Goal: Task Accomplishment & Management: Manage account settings

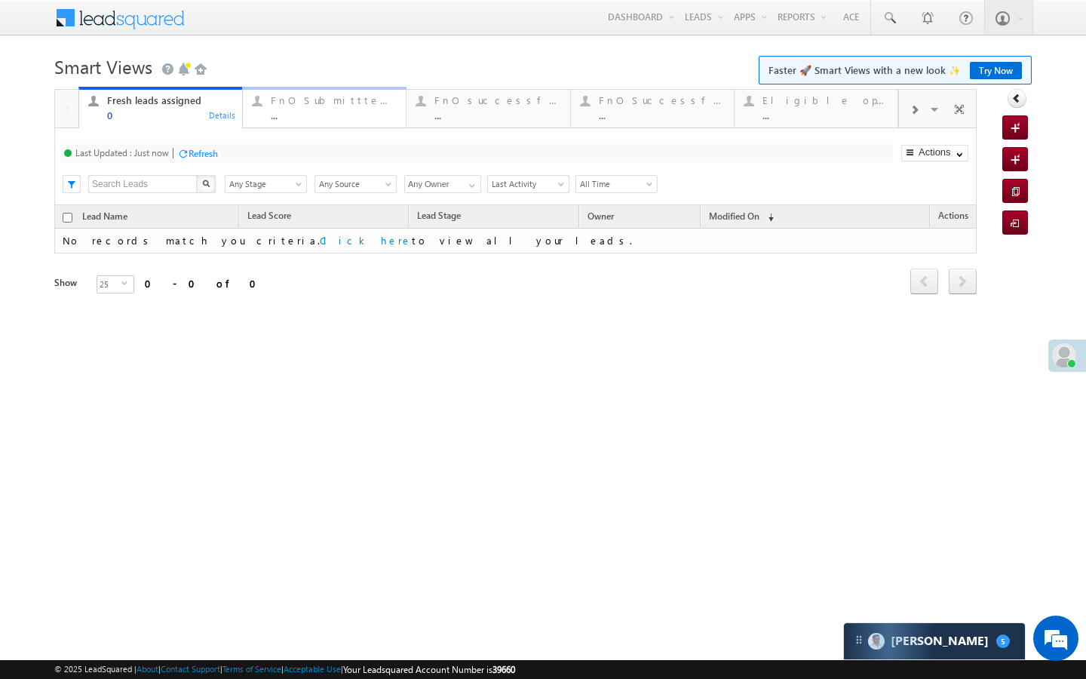
click at [379, 112] on div "..." at bounding box center [334, 114] width 126 height 11
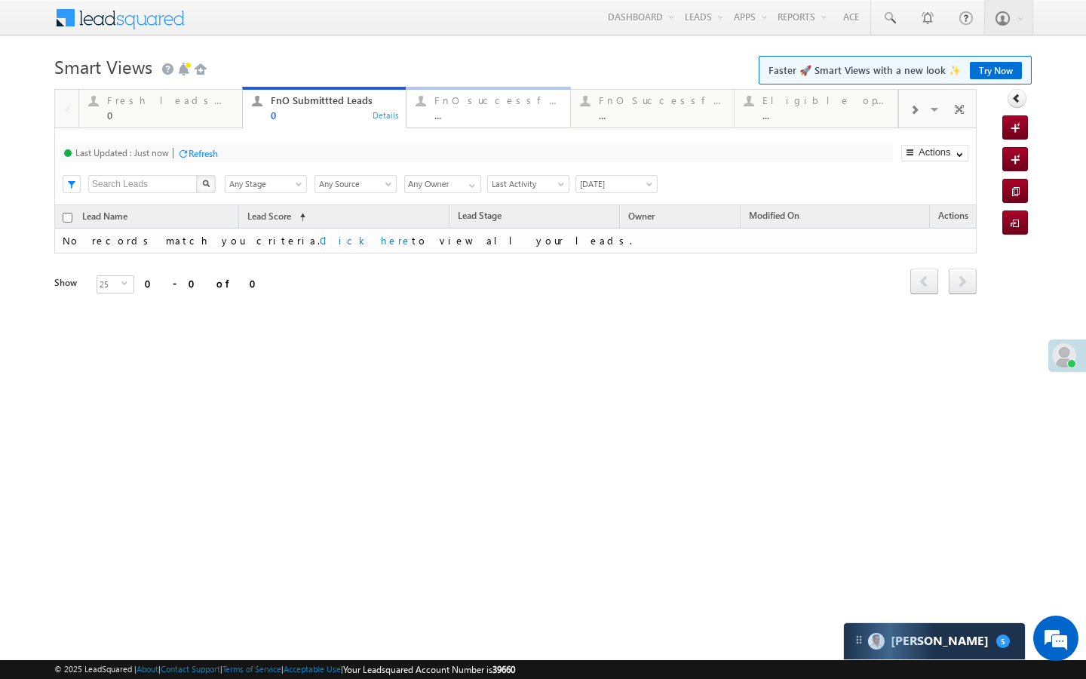
click at [436, 120] on div "..." at bounding box center [497, 114] width 126 height 11
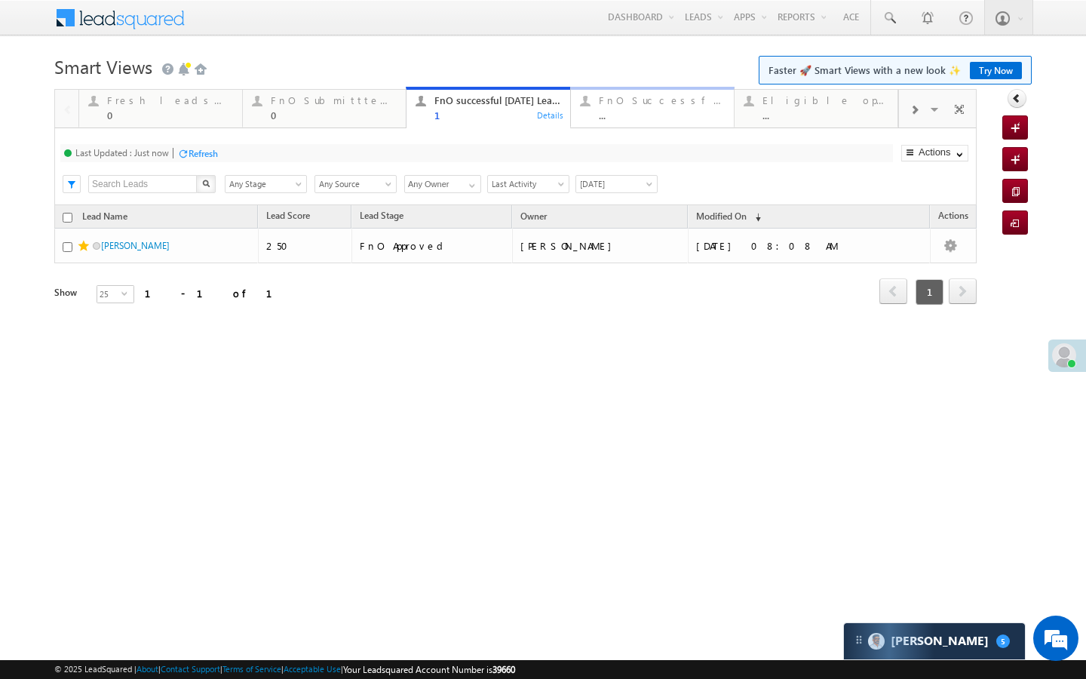
click at [633, 115] on div "..." at bounding box center [662, 114] width 126 height 11
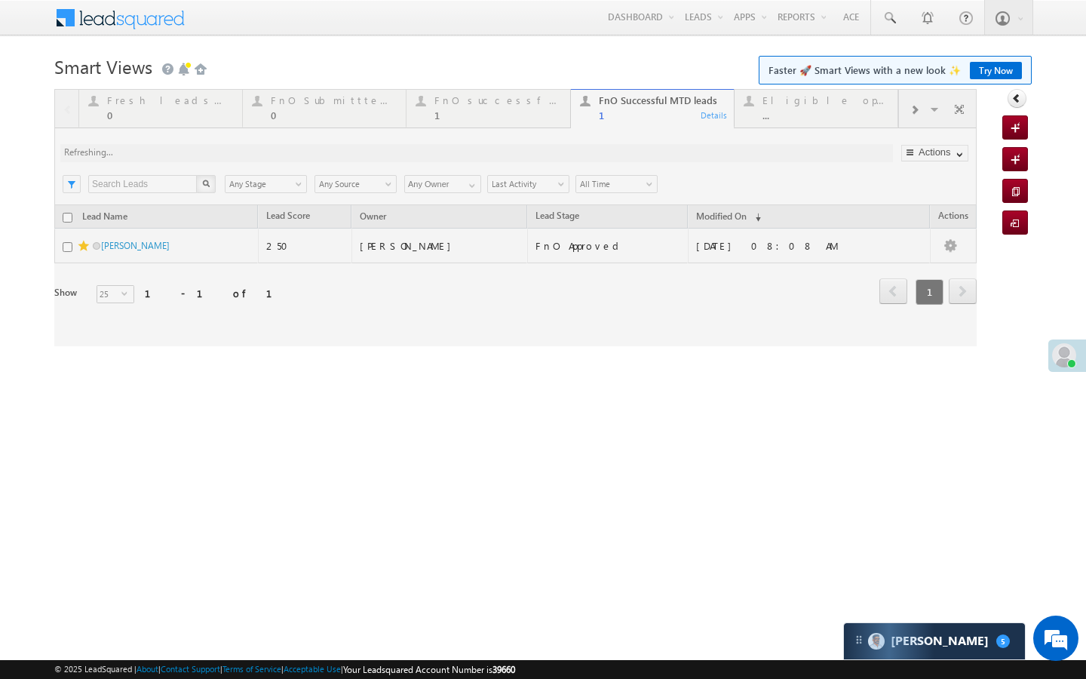
click at [914, 112] on div at bounding box center [515, 217] width 922 height 257
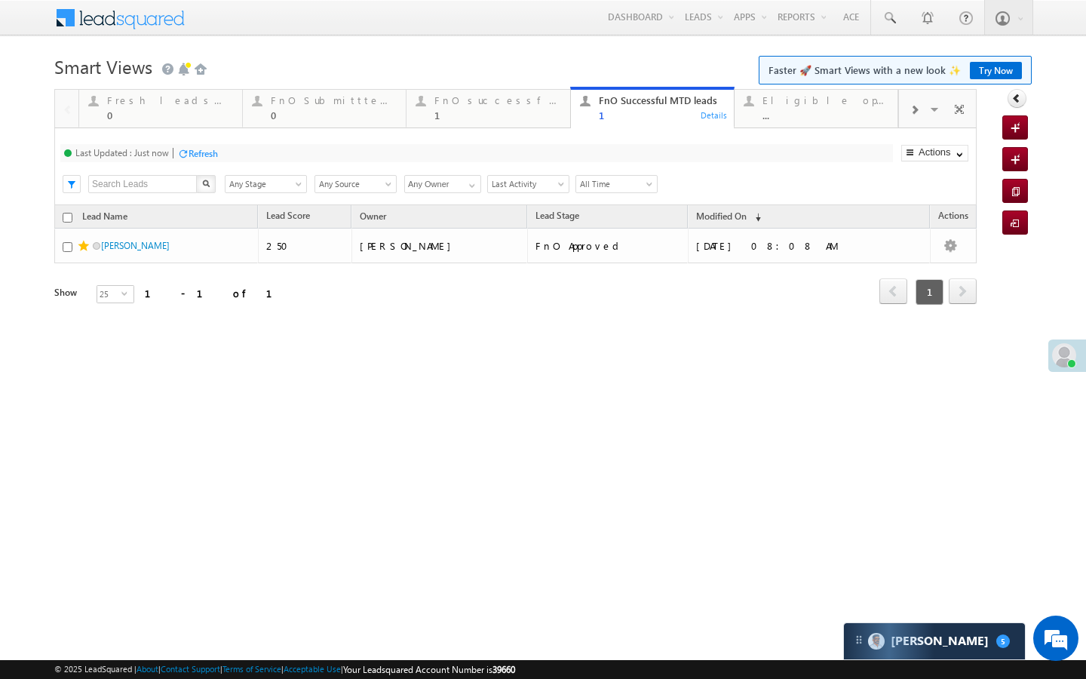
click at [914, 112] on span at bounding box center [913, 110] width 9 height 12
click at [913, 112] on span at bounding box center [913, 110] width 9 height 12
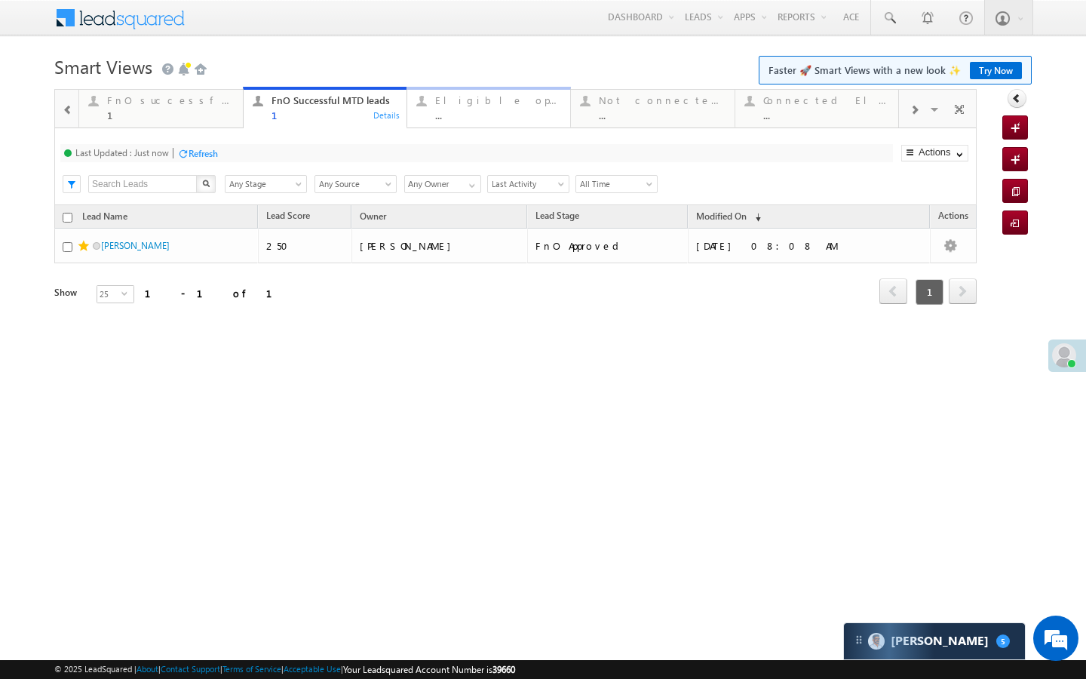
click at [506, 109] on div "Eligible open leads ..." at bounding box center [498, 105] width 126 height 29
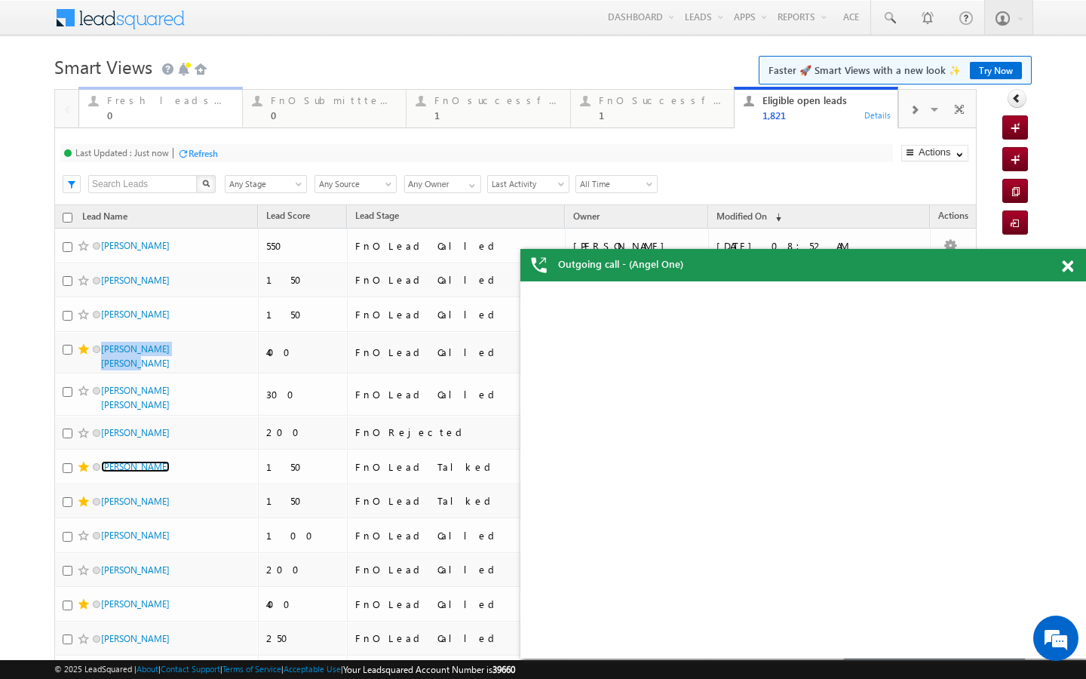
click at [184, 109] on div "0" at bounding box center [170, 114] width 126 height 11
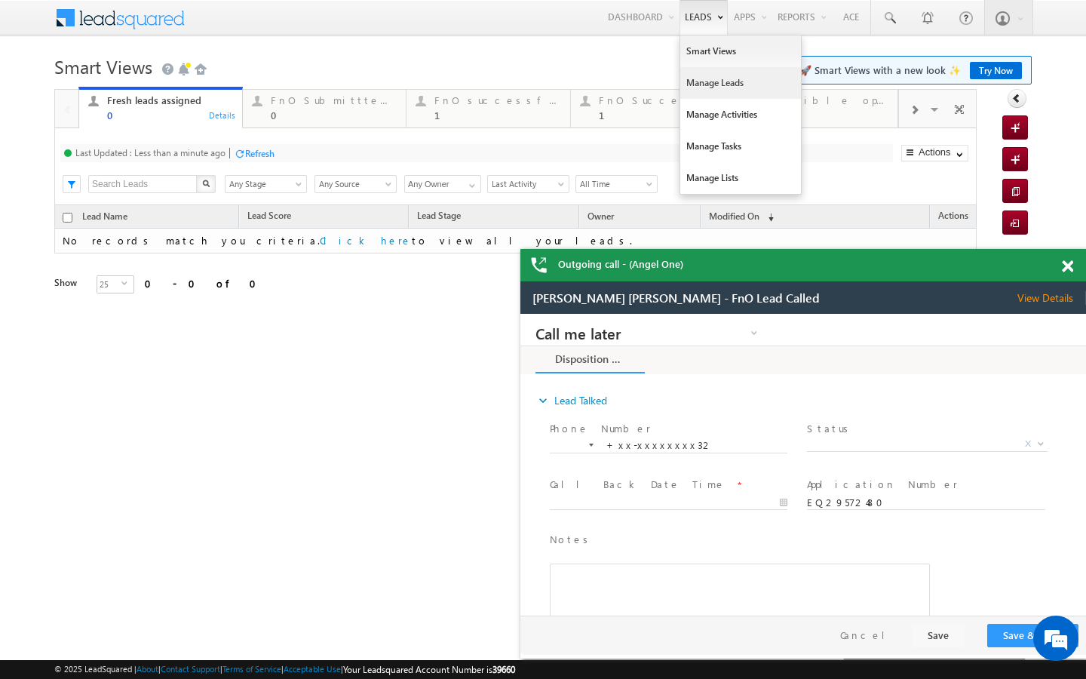
click at [686, 78] on link "Manage Leads" at bounding box center [740, 83] width 121 height 32
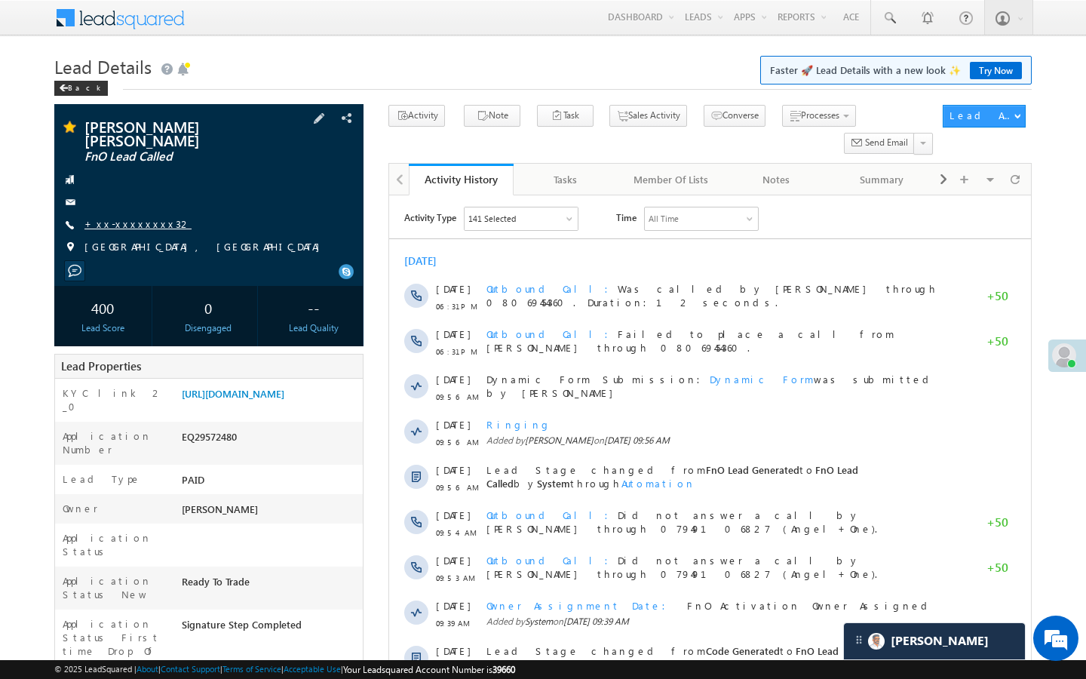
click at [146, 217] on link "+xx-xxxxxxxx32" at bounding box center [137, 223] width 107 height 13
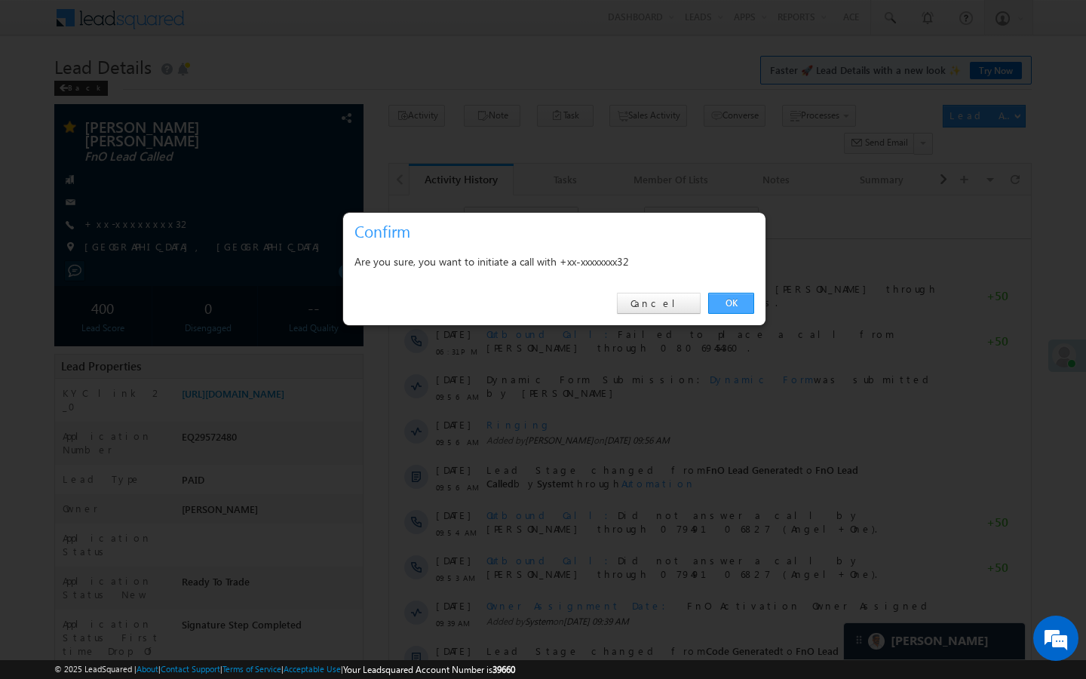
click at [742, 305] on link "OK" at bounding box center [731, 303] width 46 height 21
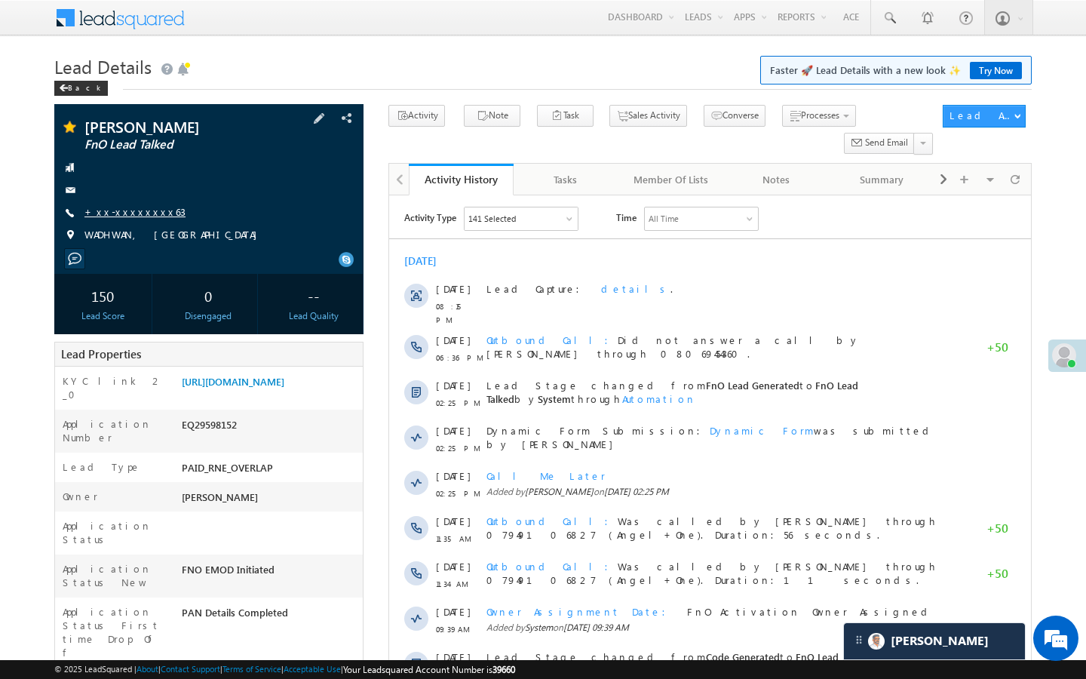
click at [141, 218] on link "+xx-xxxxxxxx63" at bounding box center [134, 211] width 101 height 13
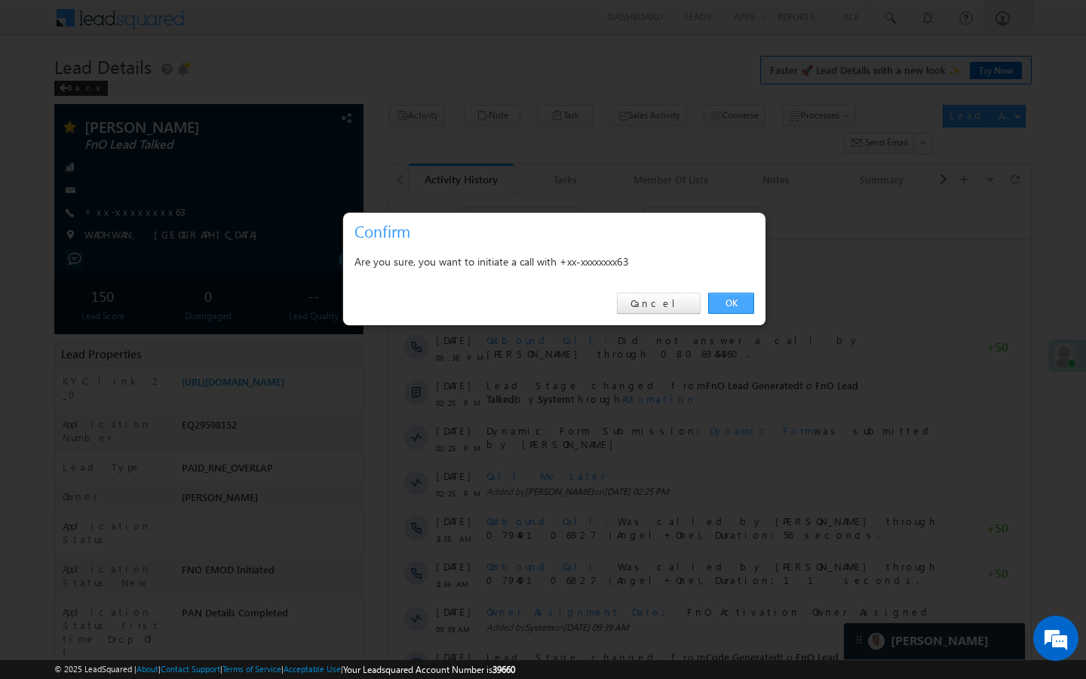
click at [710, 305] on link "OK" at bounding box center [731, 303] width 46 height 21
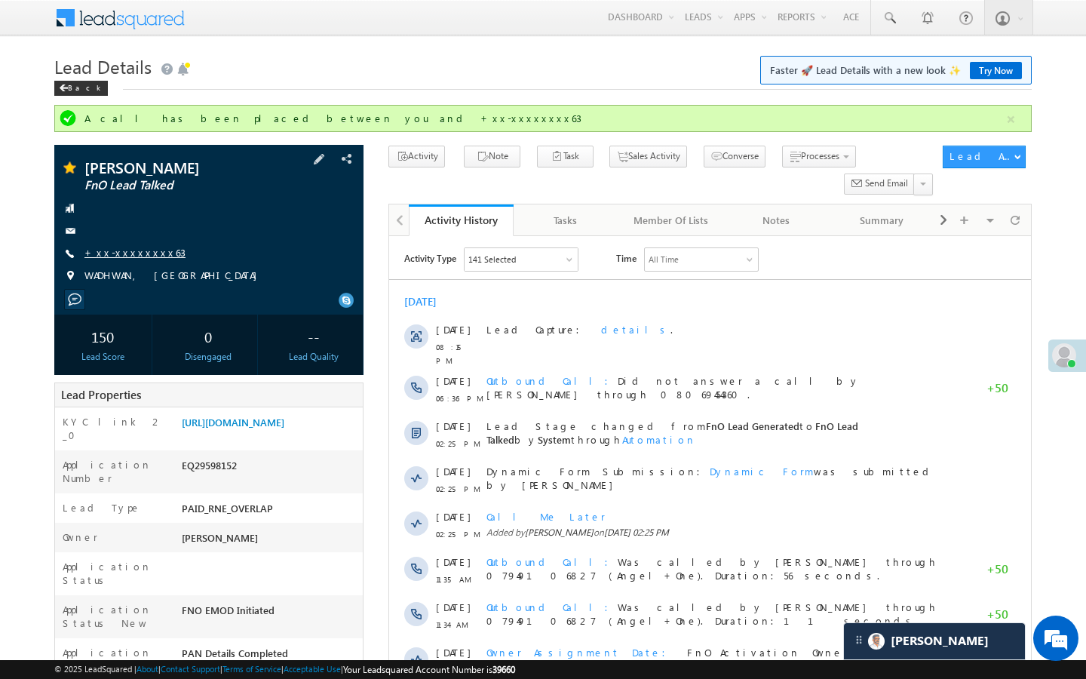
click at [133, 259] on link "+xx-xxxxxxxx63" at bounding box center [134, 252] width 101 height 13
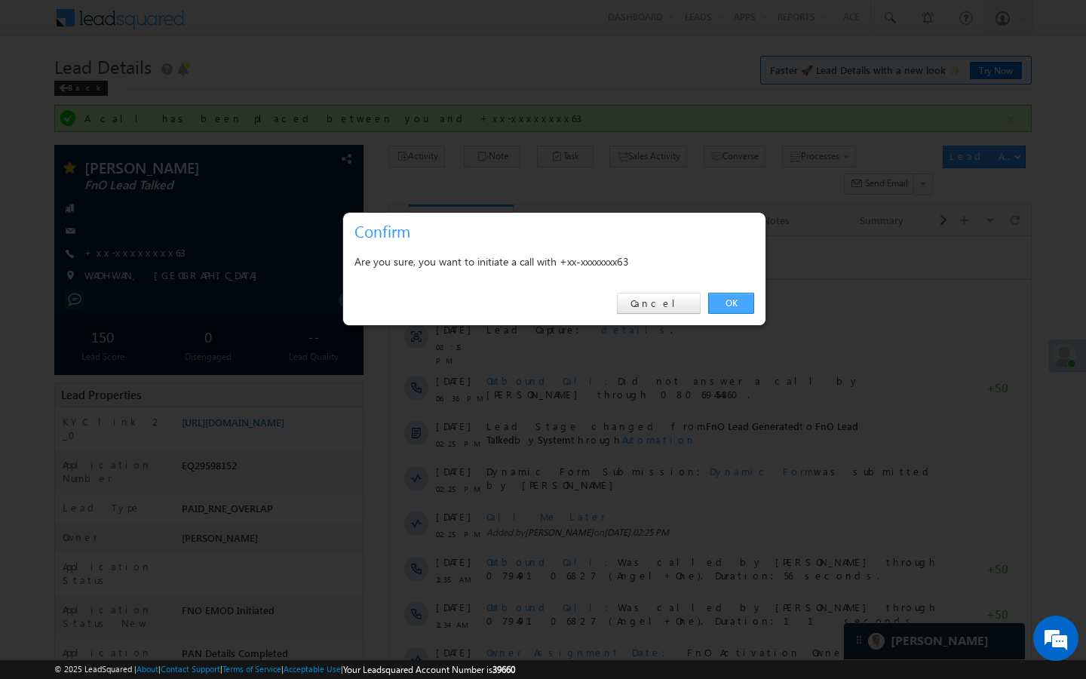
click at [728, 293] on link "OK" at bounding box center [731, 303] width 46 height 21
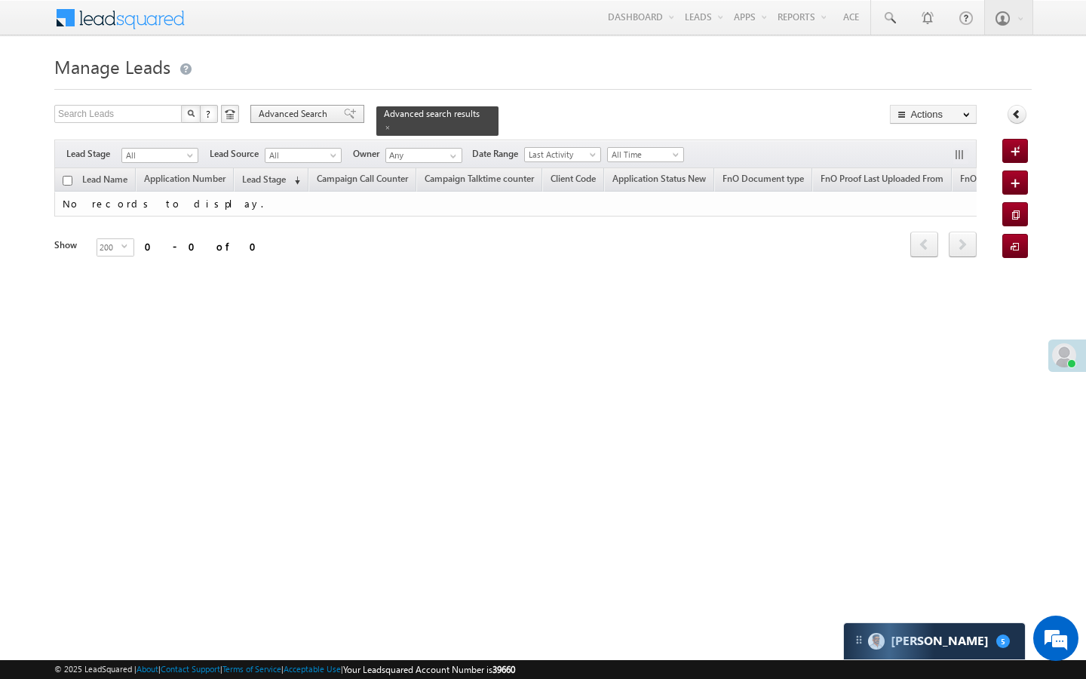
click at [325, 112] on span "Advanced Search" at bounding box center [295, 114] width 73 height 14
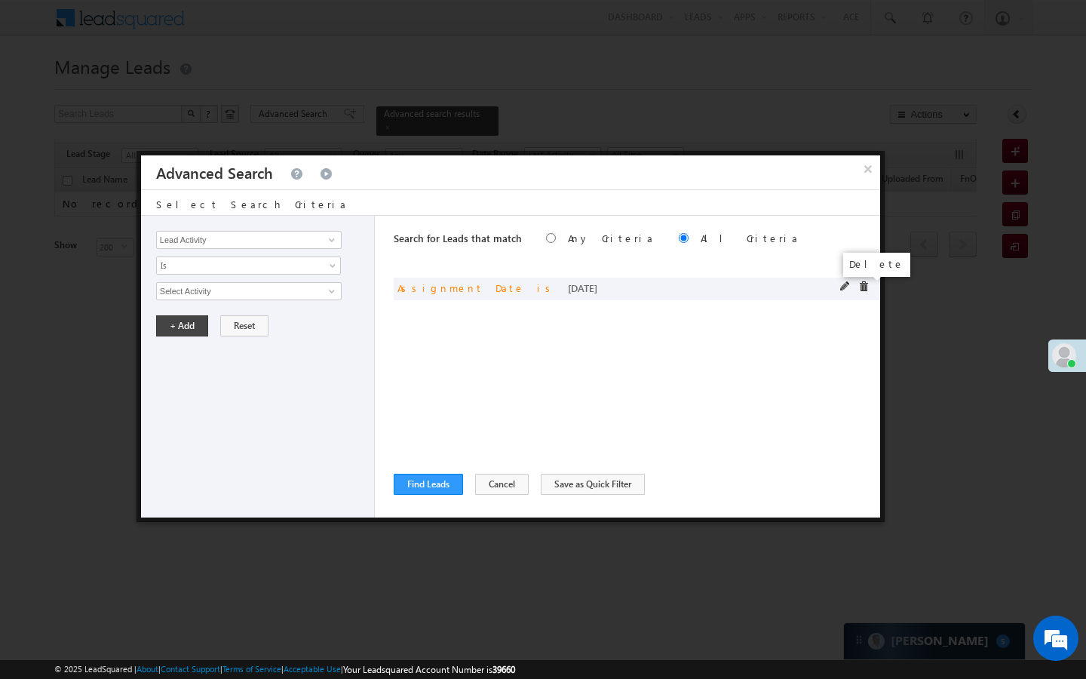
click at [860, 287] on span at bounding box center [863, 286] width 11 height 11
click at [270, 232] on input "Lead Activity" at bounding box center [248, 240] width 185 height 18
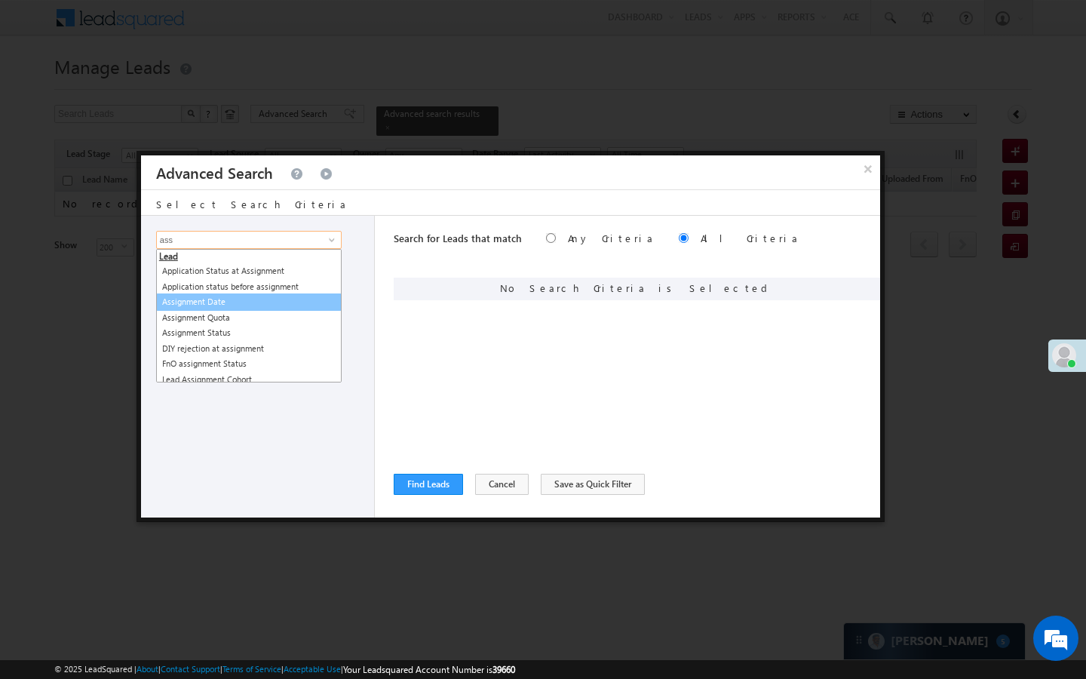
click at [204, 302] on link "Assignment Date" at bounding box center [248, 301] width 185 height 17
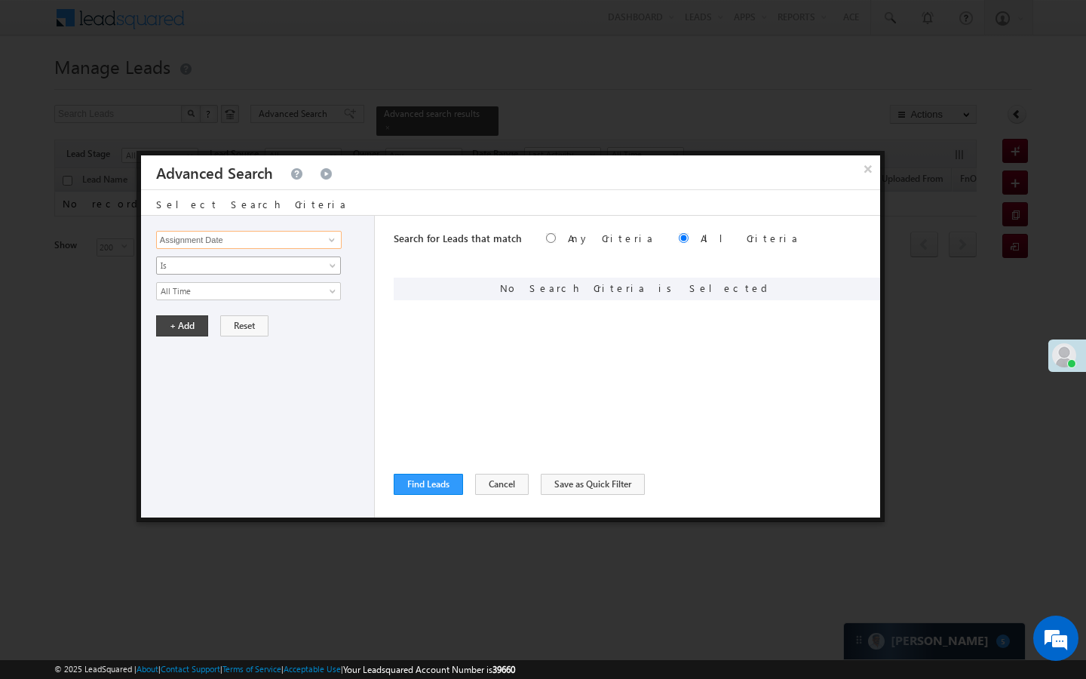
type input "Assignment Date"
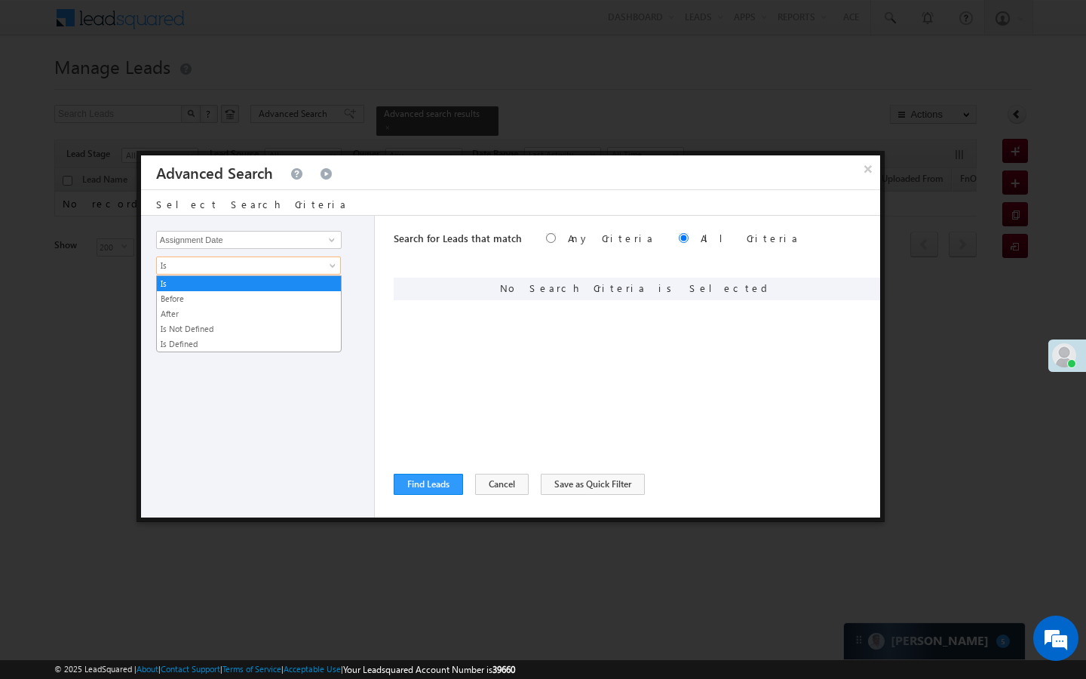
click at [281, 258] on link "Is" at bounding box center [248, 265] width 185 height 18
click at [256, 280] on link "Is" at bounding box center [249, 284] width 184 height 14
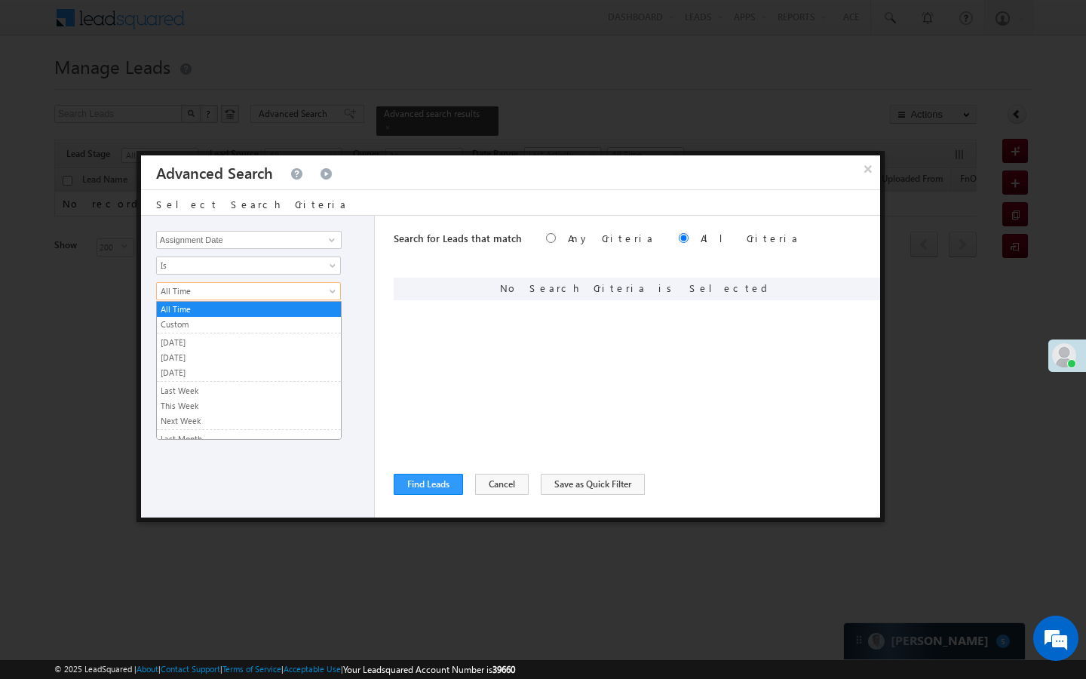
click at [247, 296] on span "All Time" at bounding box center [239, 291] width 164 height 14
click at [201, 345] on link "[DATE]" at bounding box center [249, 343] width 184 height 14
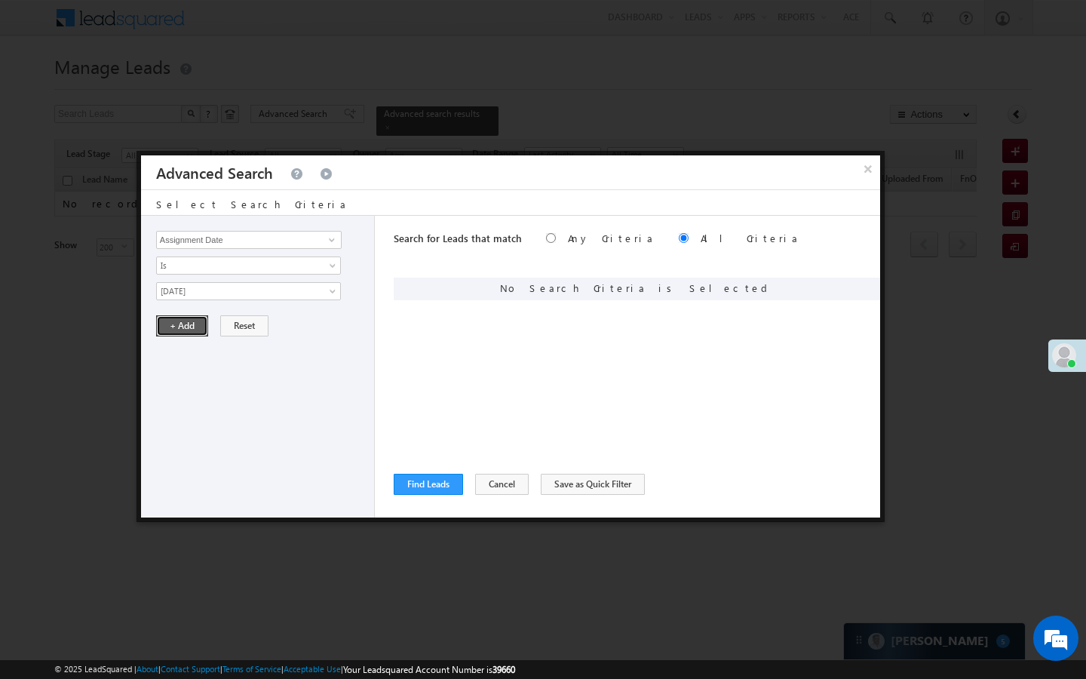
click at [195, 332] on button "+ Add" at bounding box center [182, 325] width 52 height 21
click at [445, 485] on button "Find Leads" at bounding box center [428, 484] width 69 height 21
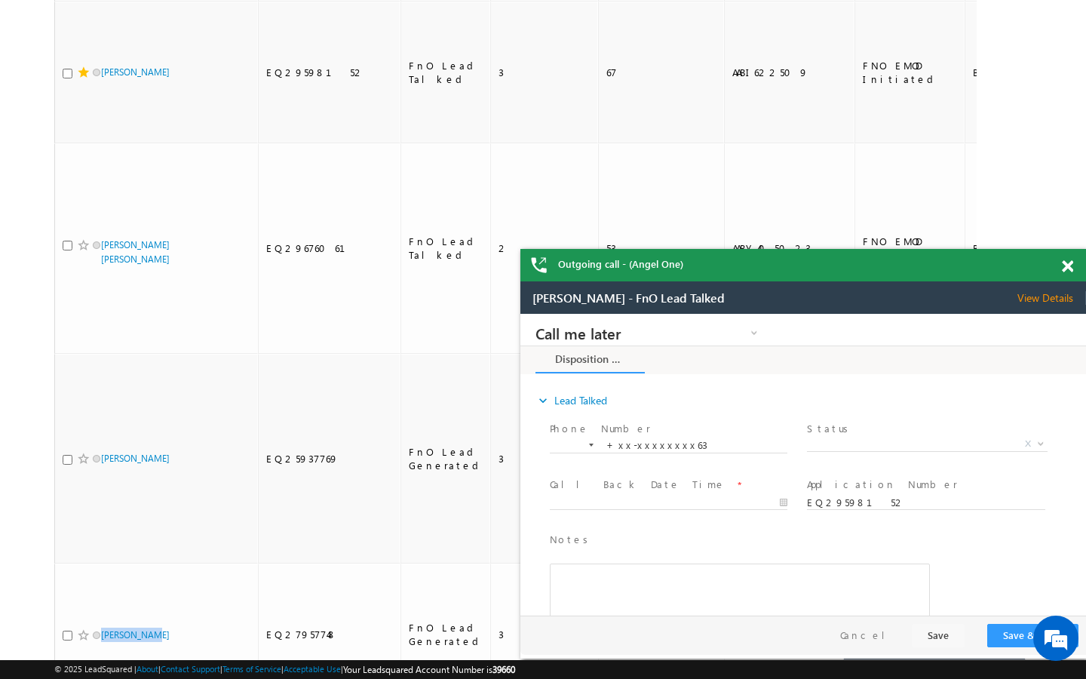
click at [1069, 266] on span at bounding box center [1067, 266] width 11 height 13
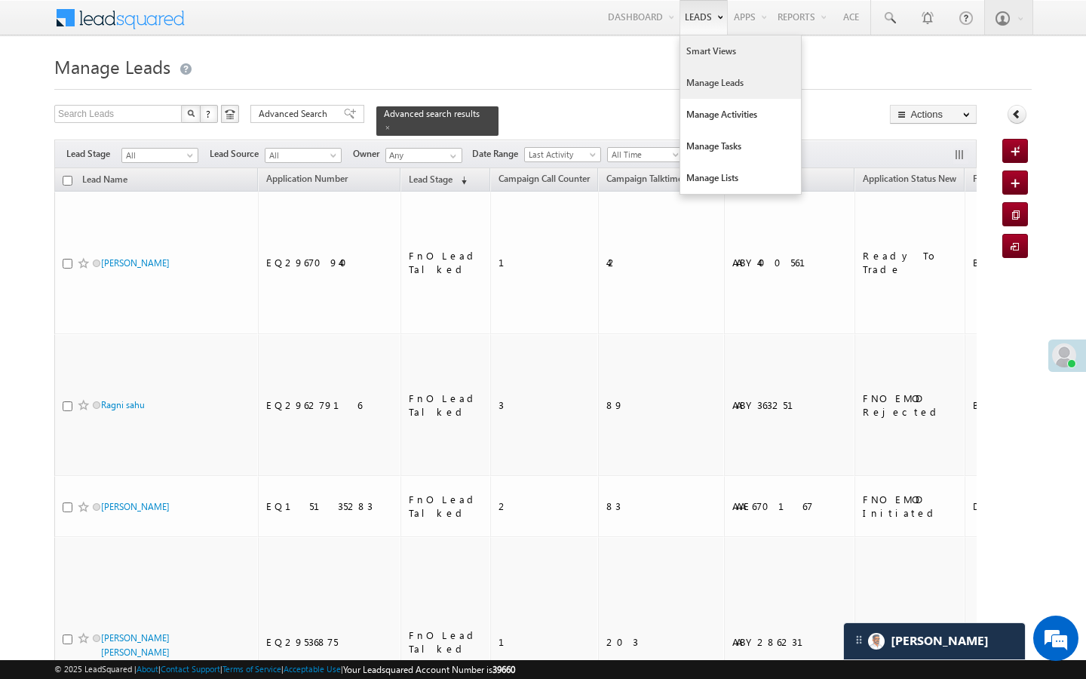
click at [692, 62] on link "Smart Views" at bounding box center [740, 51] width 121 height 32
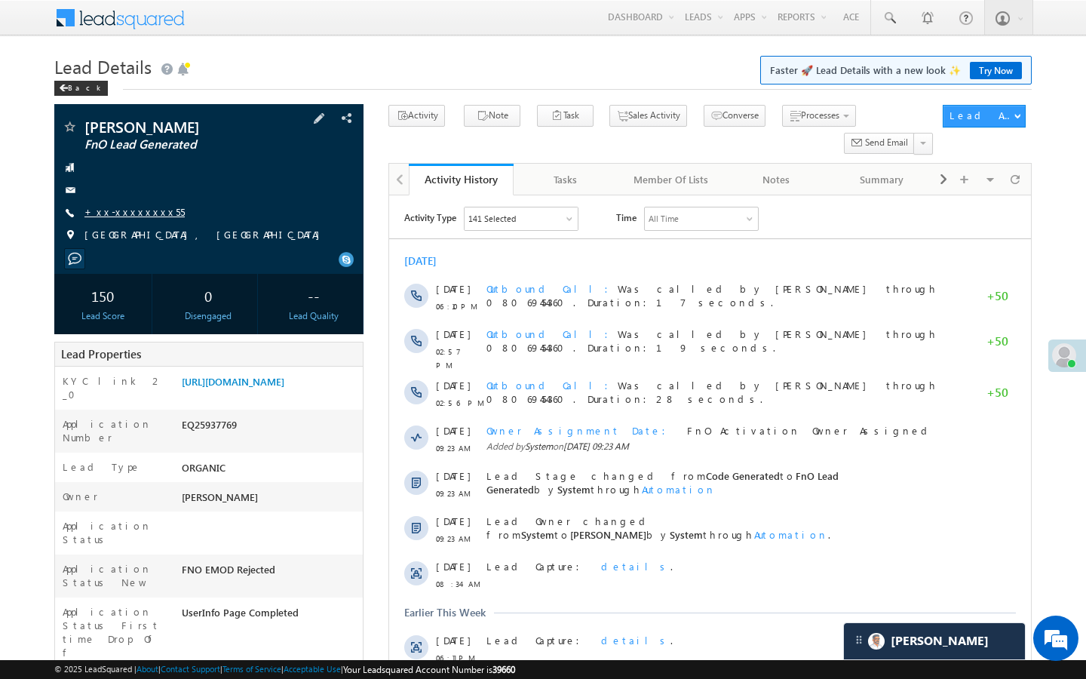
click at [126, 216] on link "+xx-xxxxxxxx55" at bounding box center [134, 211] width 100 height 13
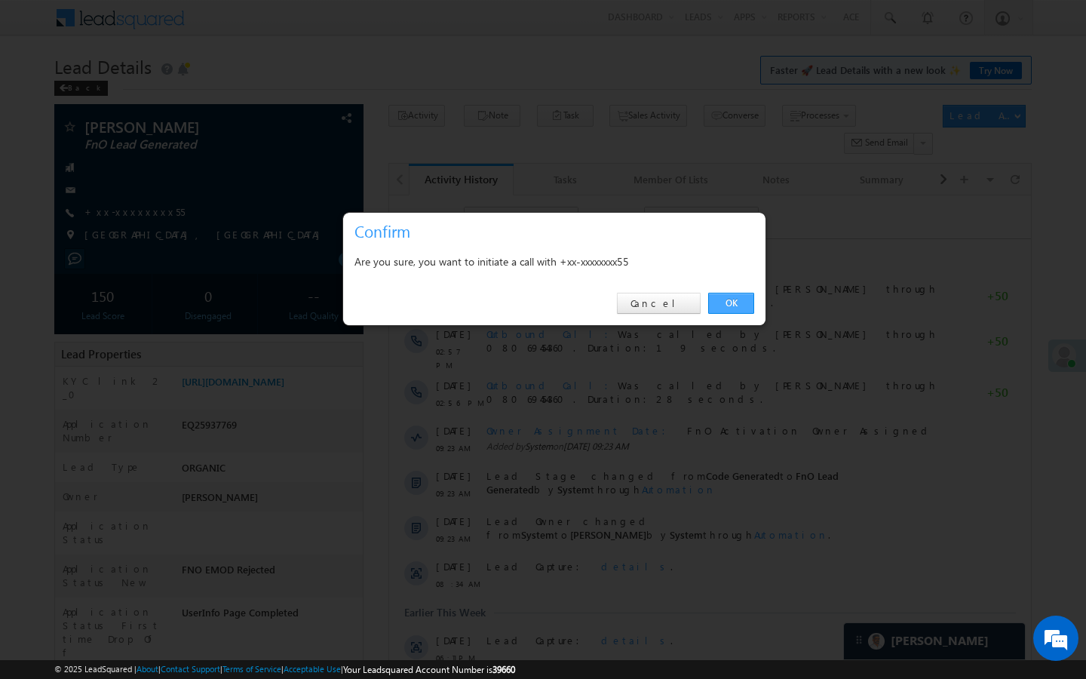
click at [726, 303] on link "OK" at bounding box center [731, 303] width 46 height 21
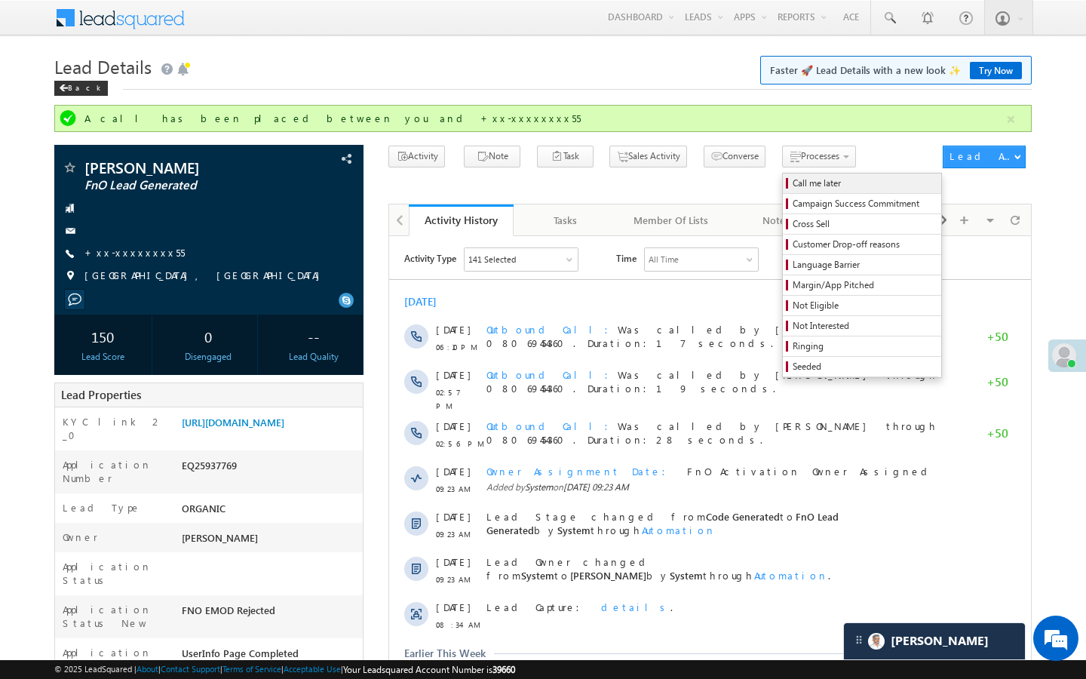
click at [792, 185] on span "Call me later" at bounding box center [863, 183] width 143 height 14
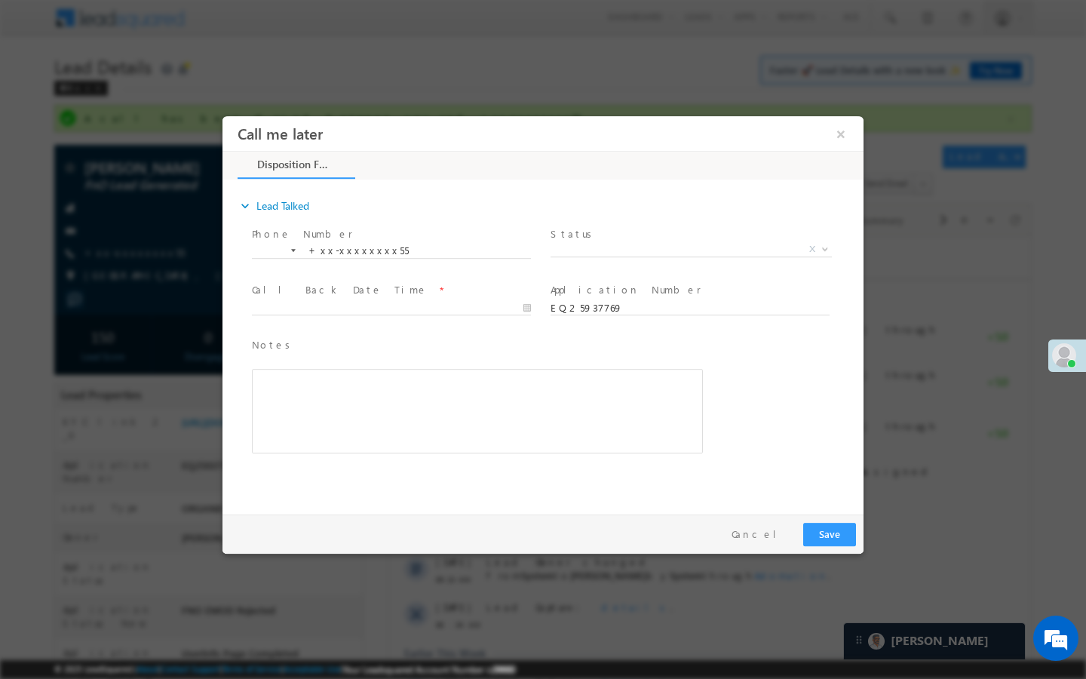
click at [751, 235] on span "Status *" at bounding box center [689, 234] width 278 height 17
click at [748, 241] on span "Status *" at bounding box center [689, 234] width 278 height 17
click at [683, 250] on span "X" at bounding box center [690, 249] width 281 height 15
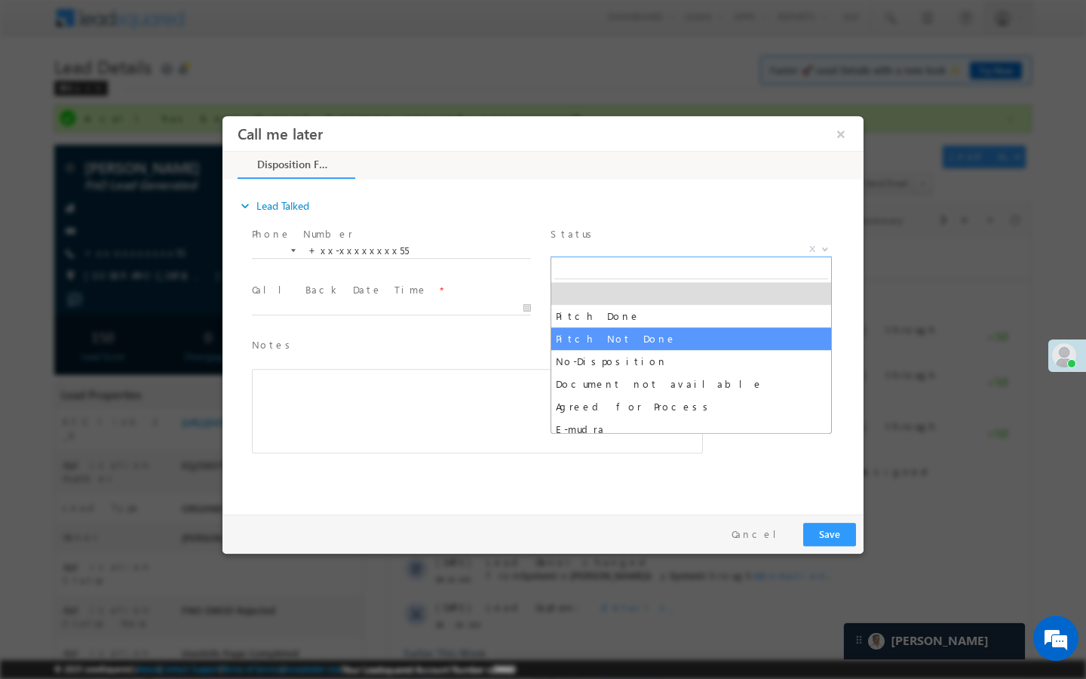
select select "Pitch Not Done"
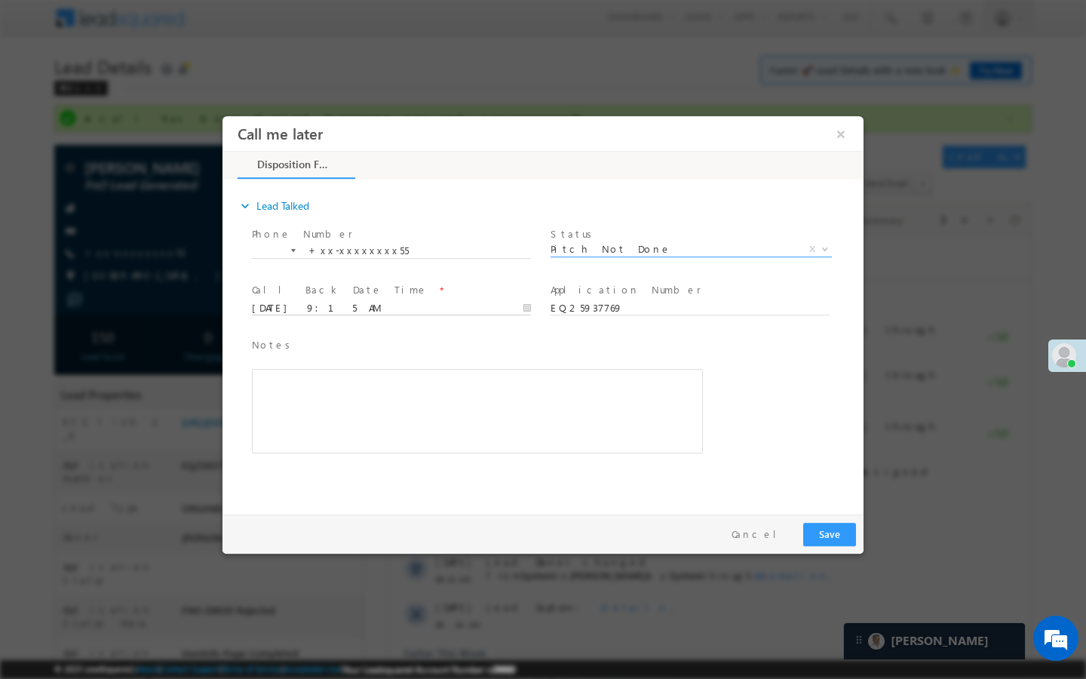
click at [513, 303] on input "10/01/25 9:15 AM" at bounding box center [391, 308] width 279 height 15
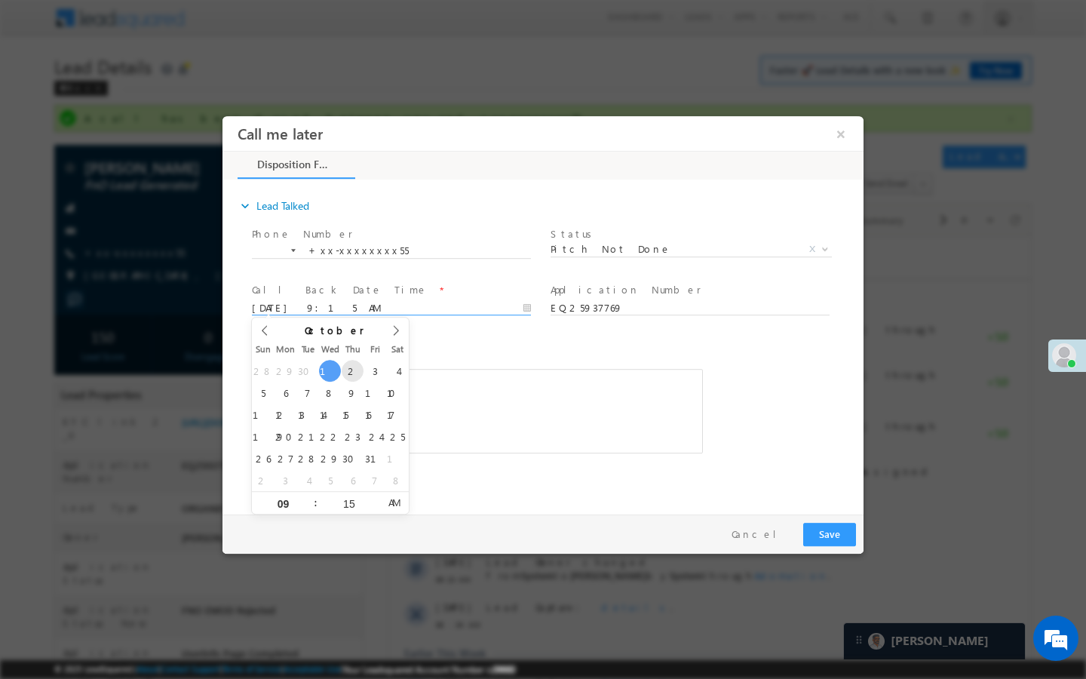
type input "10/02/25 9:15 AM"
click at [821, 535] on button "Save" at bounding box center [829, 534] width 53 height 23
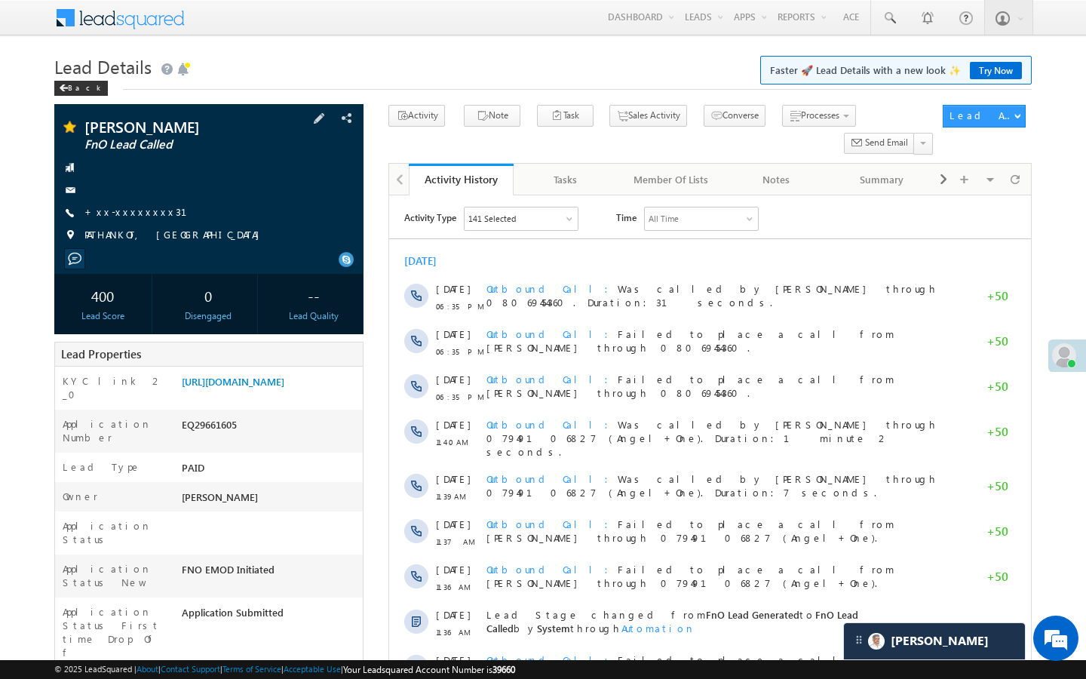
click at [152, 216] on div "+xx-xxxxxxxx31" at bounding box center [209, 212] width 294 height 15
click at [143, 213] on link "+xx-xxxxxxxx31" at bounding box center [144, 211] width 121 height 13
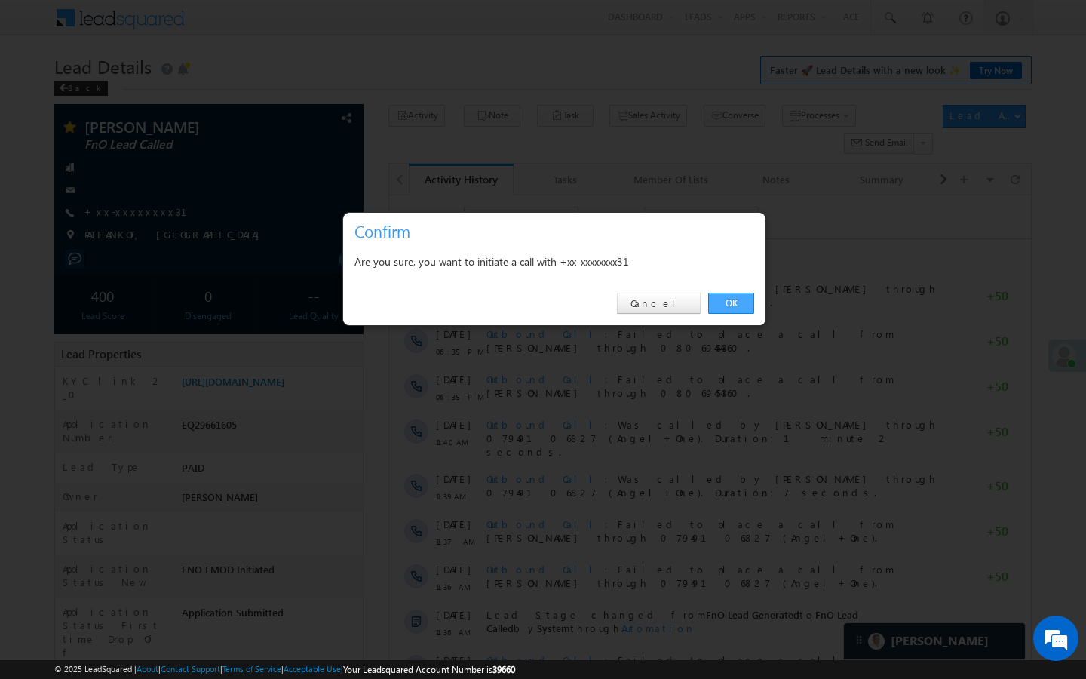
click at [740, 308] on link "OK" at bounding box center [731, 303] width 46 height 21
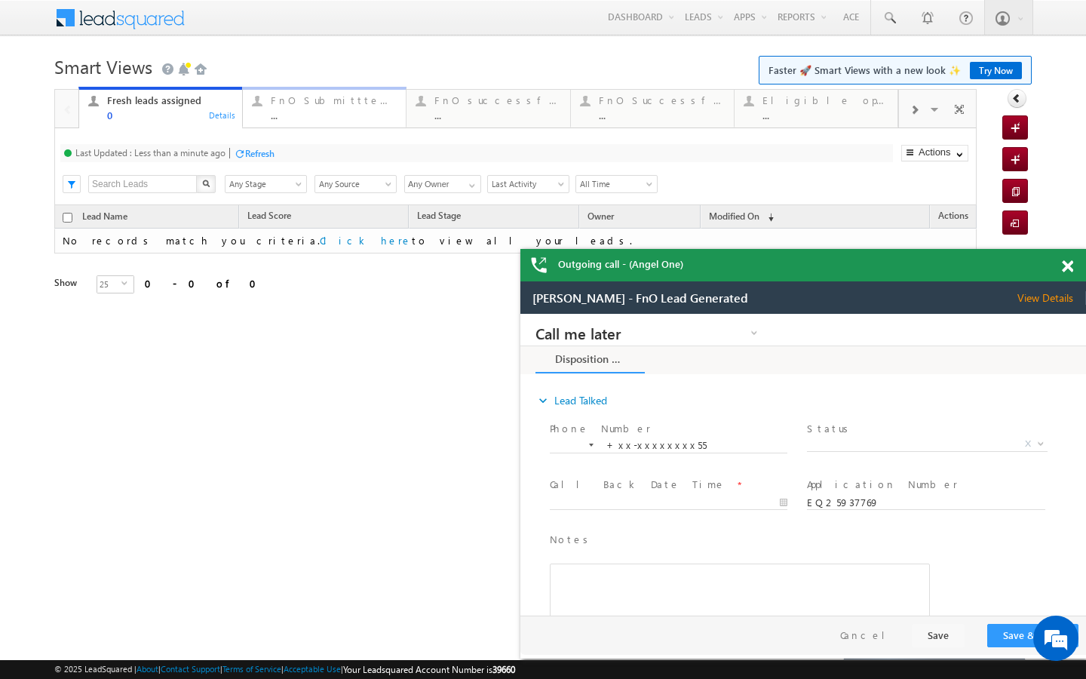
click at [302, 112] on div "..." at bounding box center [334, 114] width 126 height 11
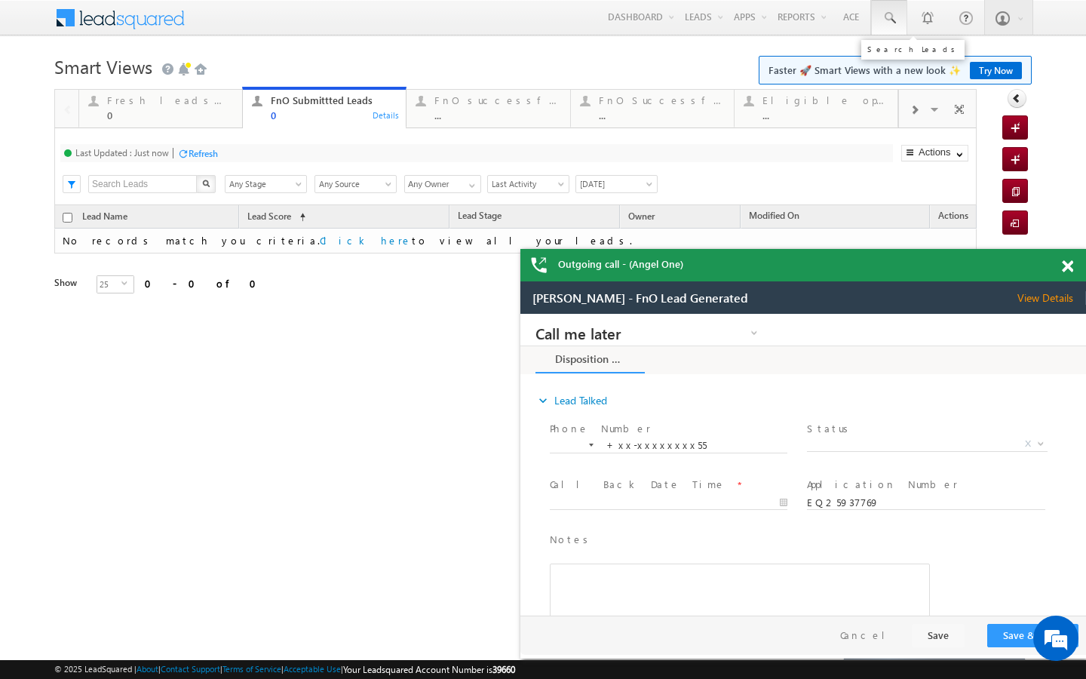
click at [890, 11] on span at bounding box center [888, 18] width 15 height 15
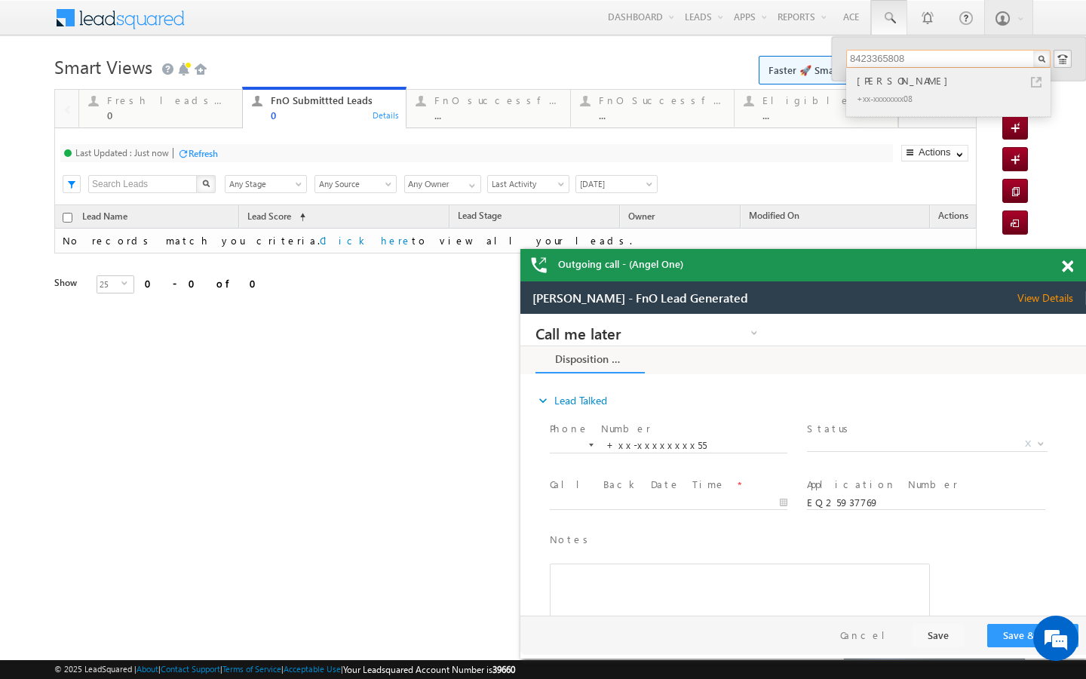
type input "8423365808"
click at [1031, 78] on link at bounding box center [1036, 82] width 11 height 11
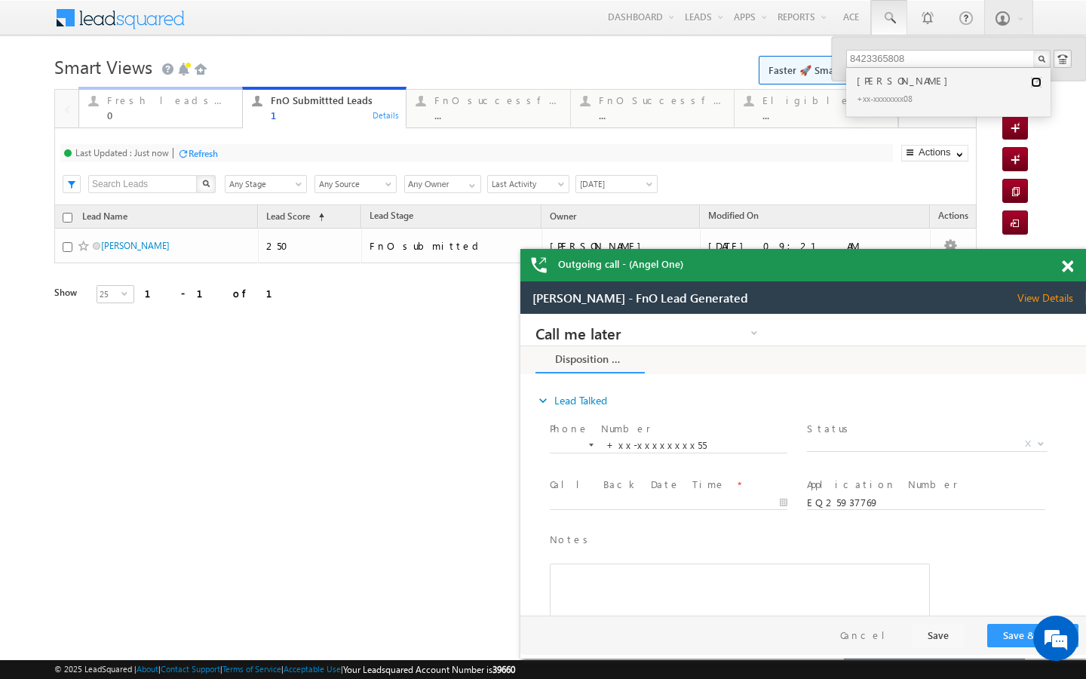
click at [187, 119] on div "0" at bounding box center [170, 114] width 126 height 11
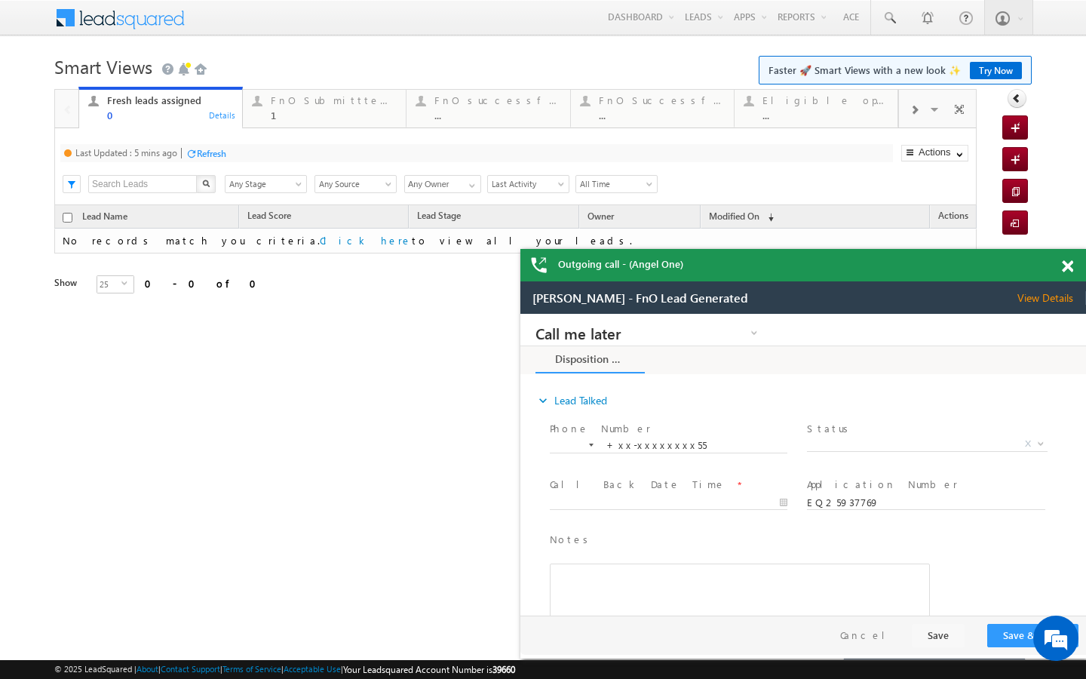
click at [209, 159] on div "Refresh" at bounding box center [211, 153] width 29 height 11
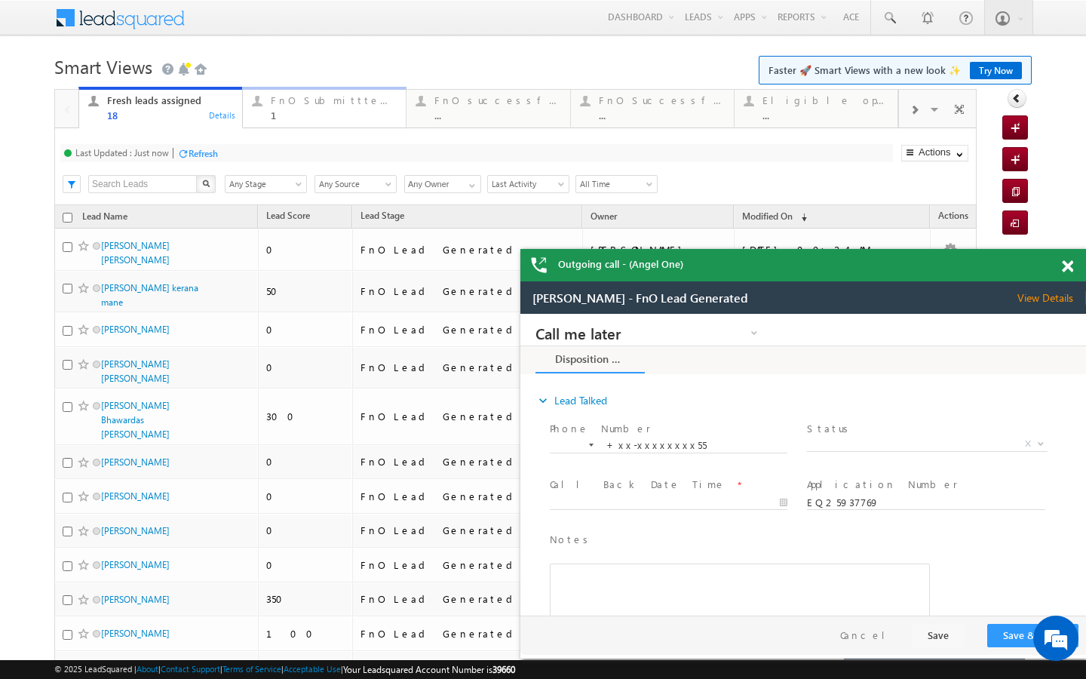
drag, startPoint x: 290, startPoint y: 101, endPoint x: 215, endPoint y: 167, distance: 100.4
click at [290, 101] on div "FnO Submittted Leads" at bounding box center [334, 100] width 126 height 12
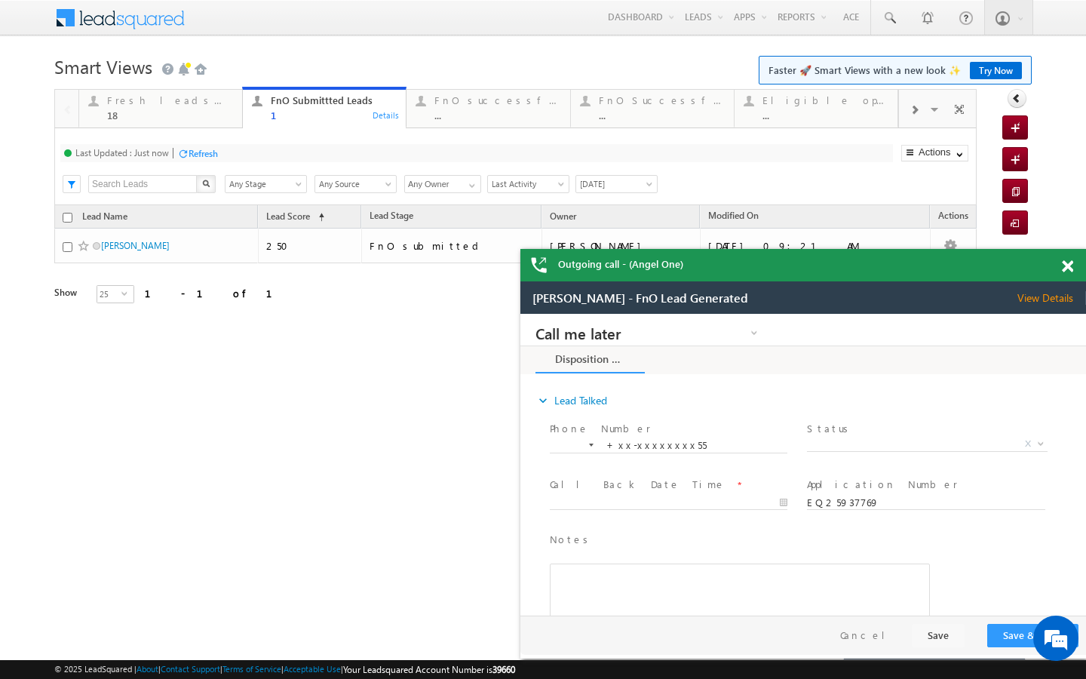
click at [203, 155] on div "Refresh" at bounding box center [203, 153] width 29 height 11
click at [491, 124] on link "FnO successful today Leads ... Details" at bounding box center [488, 107] width 164 height 41
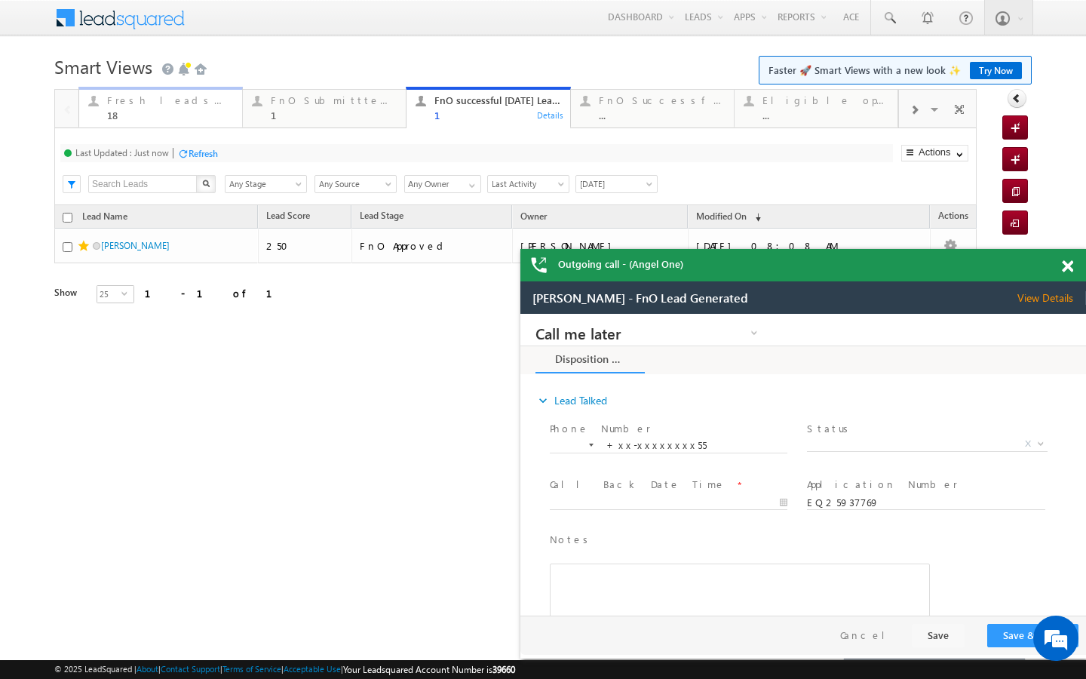
drag, startPoint x: 182, startPoint y: 124, endPoint x: 204, endPoint y: 156, distance: 38.9
click at [182, 124] on link "Fresh leads assigned 18 Details" at bounding box center [160, 107] width 164 height 41
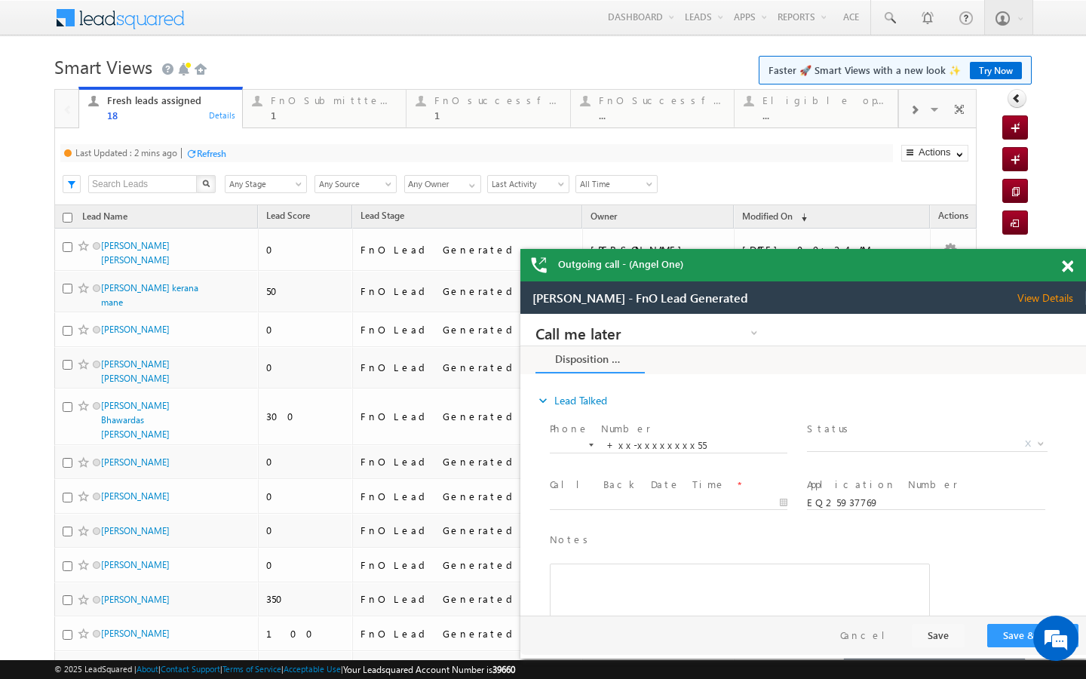
click at [205, 151] on div "Refresh" at bounding box center [211, 153] width 29 height 11
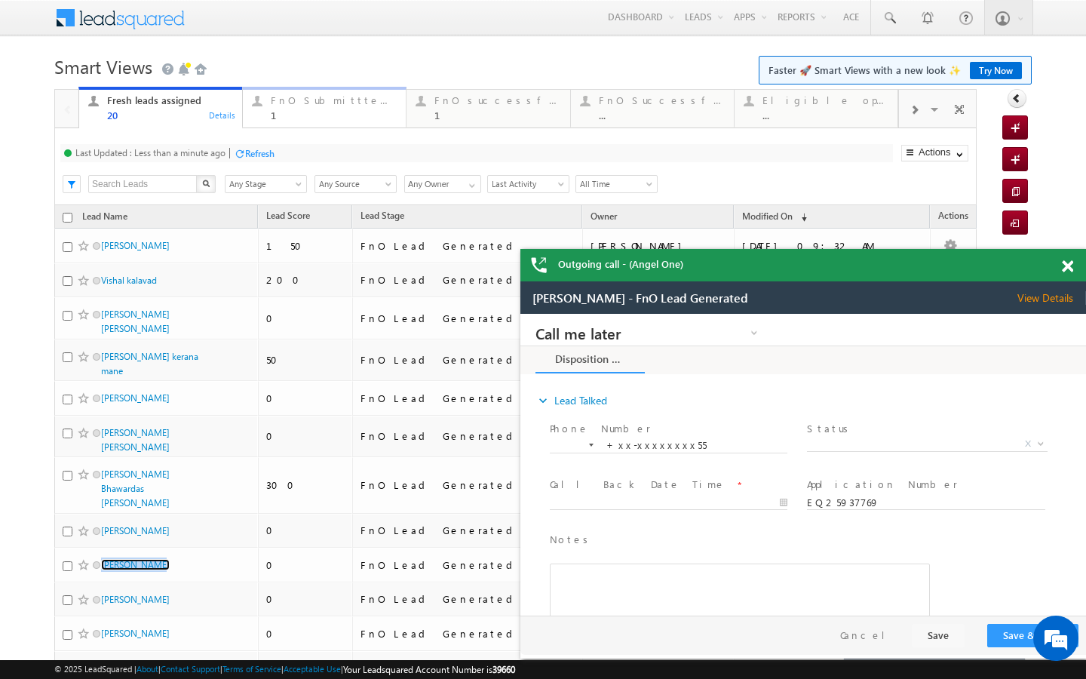
click at [277, 103] on div "FnO Submittted Leads" at bounding box center [334, 100] width 126 height 12
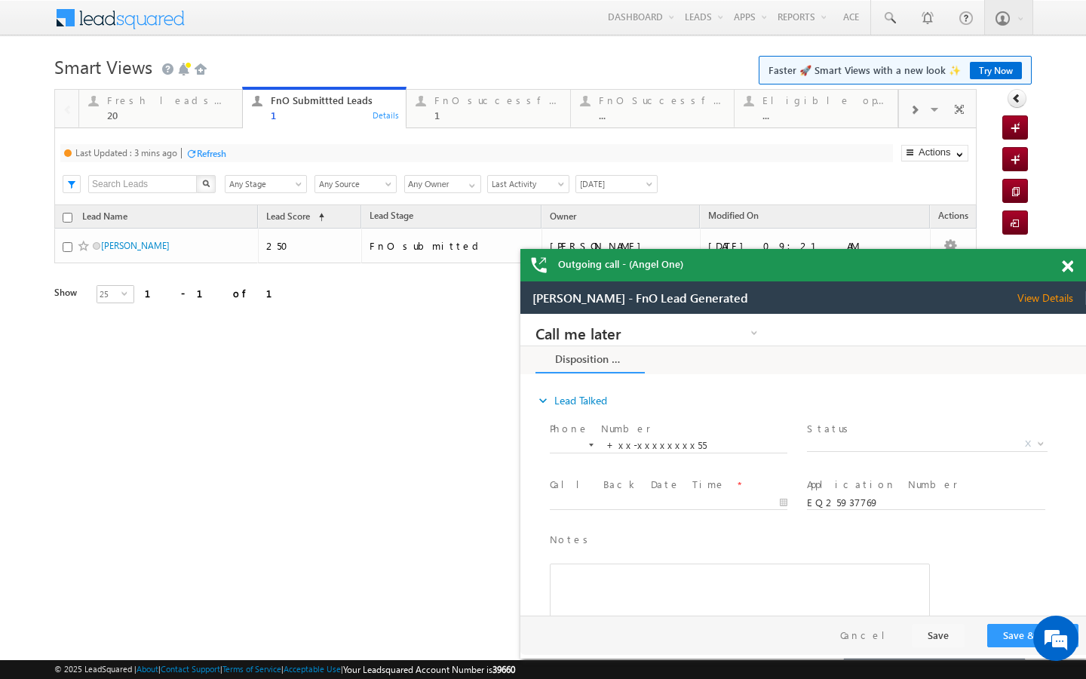
click at [219, 152] on div "Refresh" at bounding box center [211, 153] width 29 height 11
click at [216, 113] on div "20" at bounding box center [170, 114] width 126 height 11
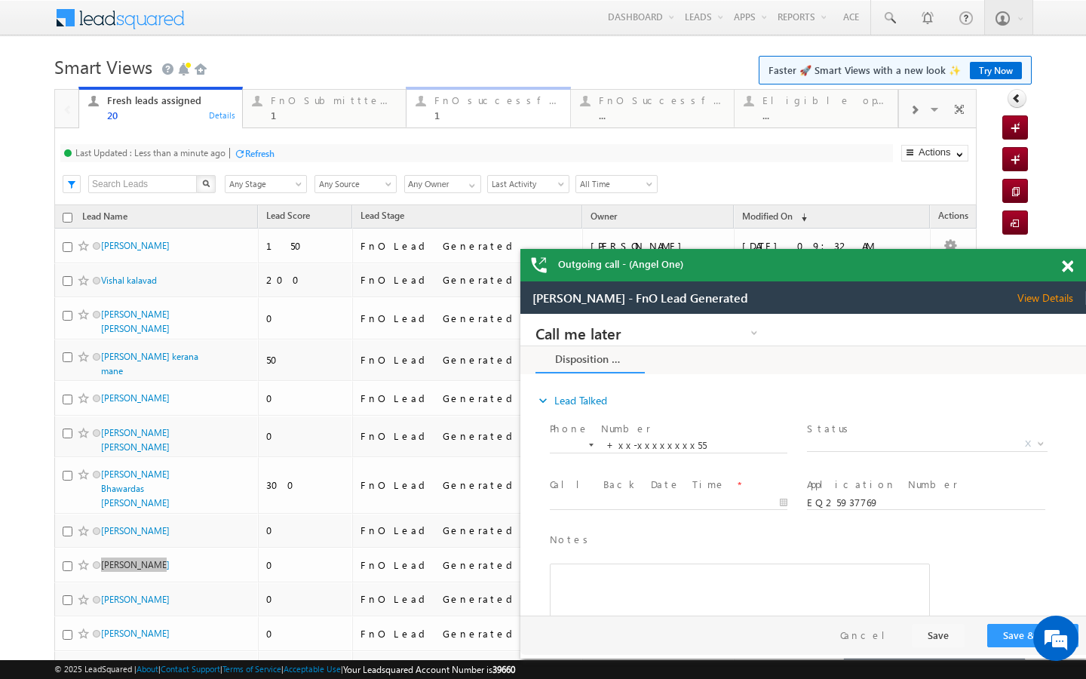
click at [456, 114] on div "1" at bounding box center [497, 114] width 126 height 11
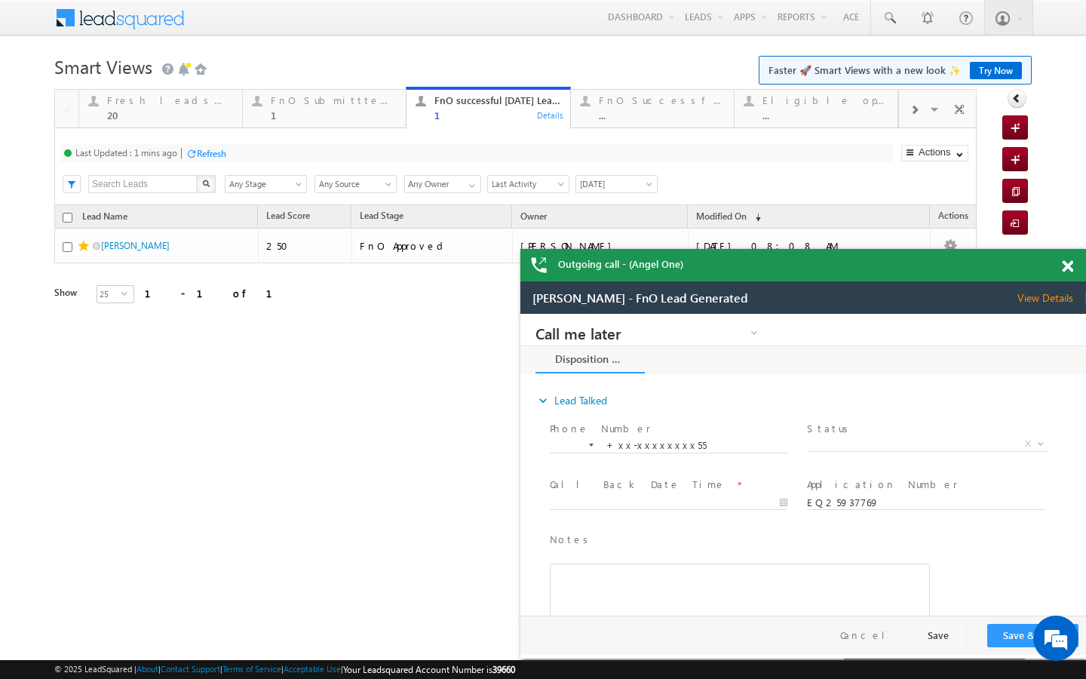
click at [215, 160] on div "Refresh" at bounding box center [205, 153] width 41 height 14
click at [207, 118] on div "20" at bounding box center [170, 114] width 126 height 11
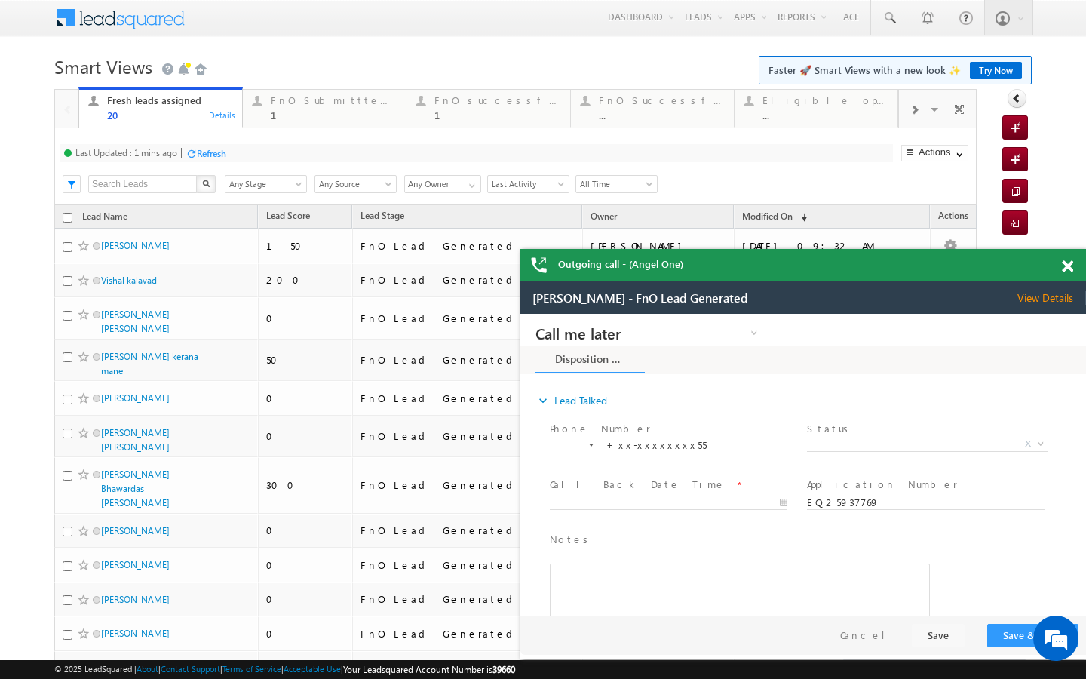
click at [258, 148] on div "Last Updated : 1 mins ago Refresh Refreshing..." at bounding box center [476, 153] width 832 height 18
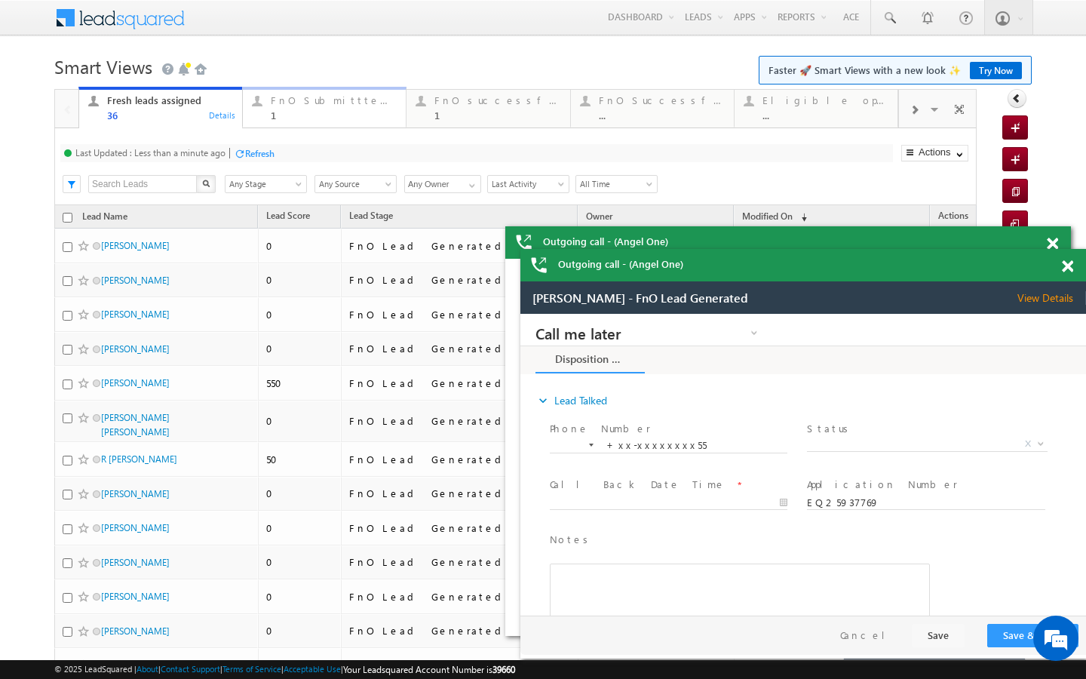
drag, startPoint x: 298, startPoint y: 114, endPoint x: 238, endPoint y: 162, distance: 77.2
click at [298, 114] on div "1" at bounding box center [334, 114] width 126 height 11
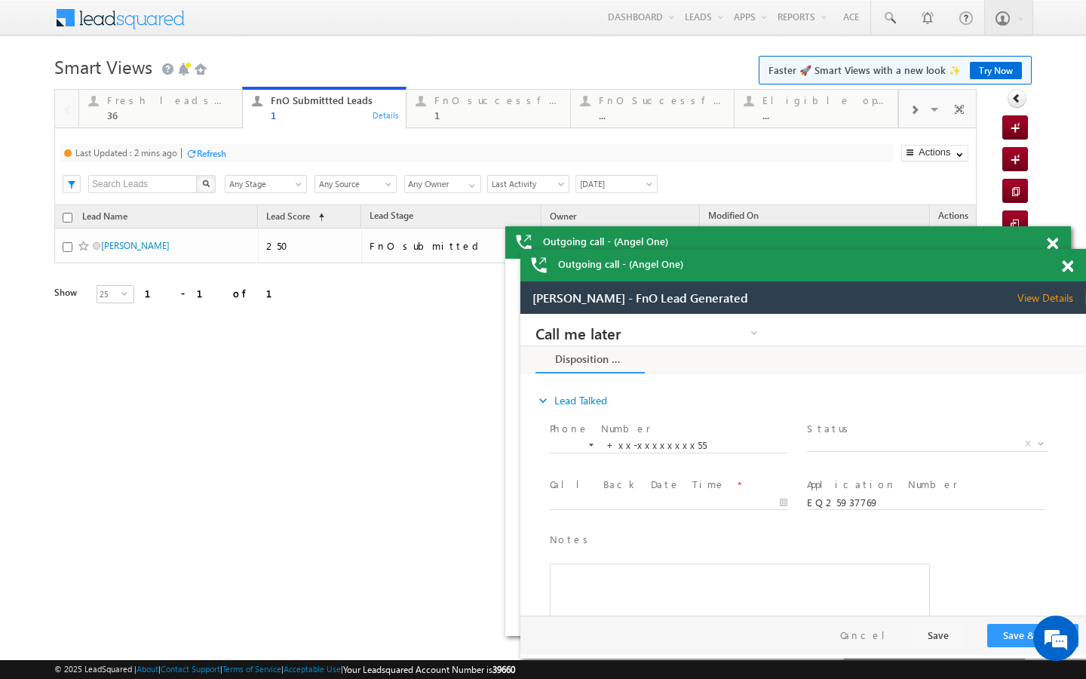
click at [222, 152] on div "Refresh" at bounding box center [211, 153] width 29 height 11
click at [446, 115] on div "1" at bounding box center [497, 114] width 126 height 11
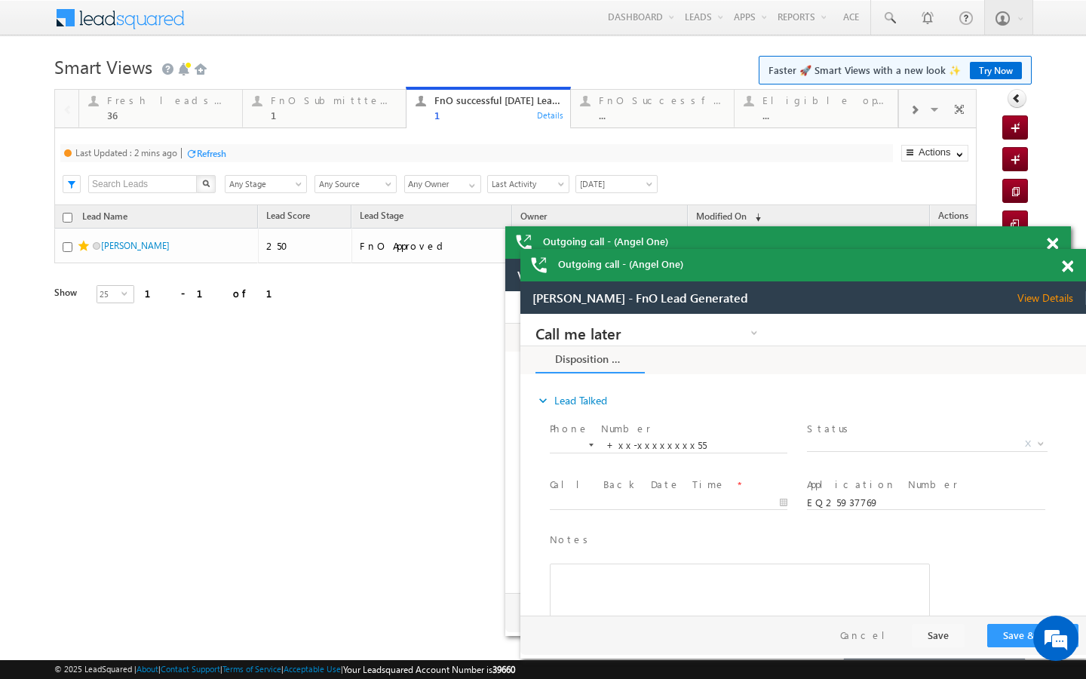
click at [211, 152] on div "Refresh" at bounding box center [211, 153] width 29 height 11
click at [212, 106] on div "Fresh leads assigned" at bounding box center [170, 100] width 126 height 12
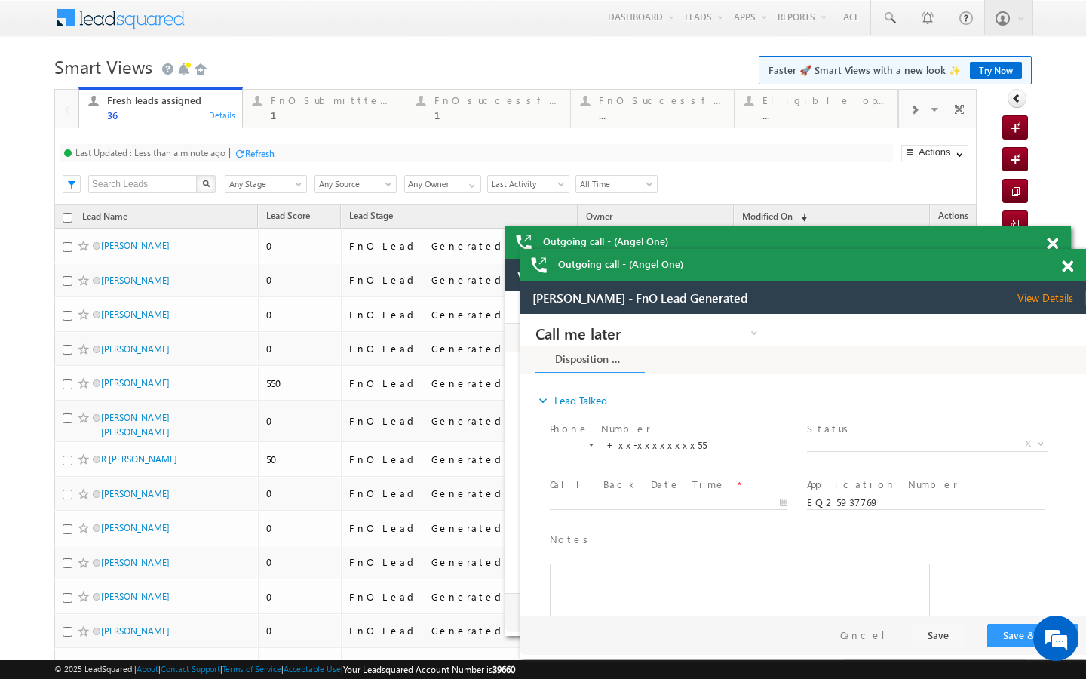
click at [249, 144] on div "Last Updated : Less than a minute ago Refresh Refreshing..." at bounding box center [476, 153] width 832 height 18
drag, startPoint x: 345, startPoint y: 122, endPoint x: 271, endPoint y: 156, distance: 81.3
click at [345, 122] on link "FnO Submittted Leads 1 Details" at bounding box center [324, 107] width 164 height 41
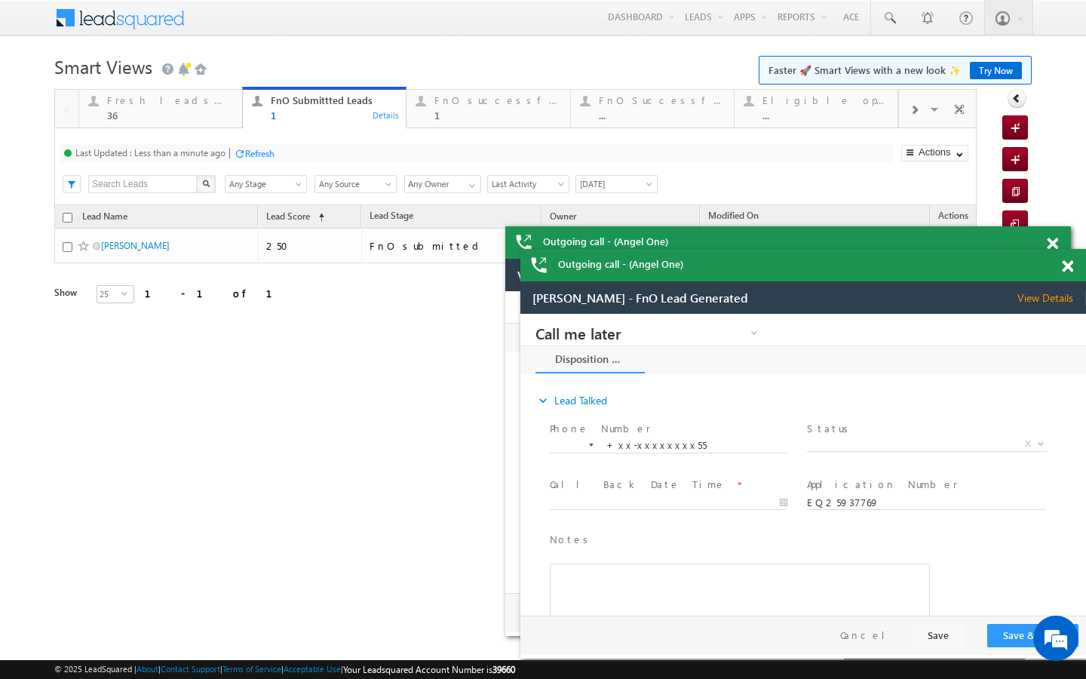
click at [248, 149] on div "Refresh" at bounding box center [259, 153] width 29 height 11
drag, startPoint x: 222, startPoint y: 112, endPoint x: 229, endPoint y: 176, distance: 63.7
click at [222, 112] on div "36" at bounding box center [170, 114] width 126 height 11
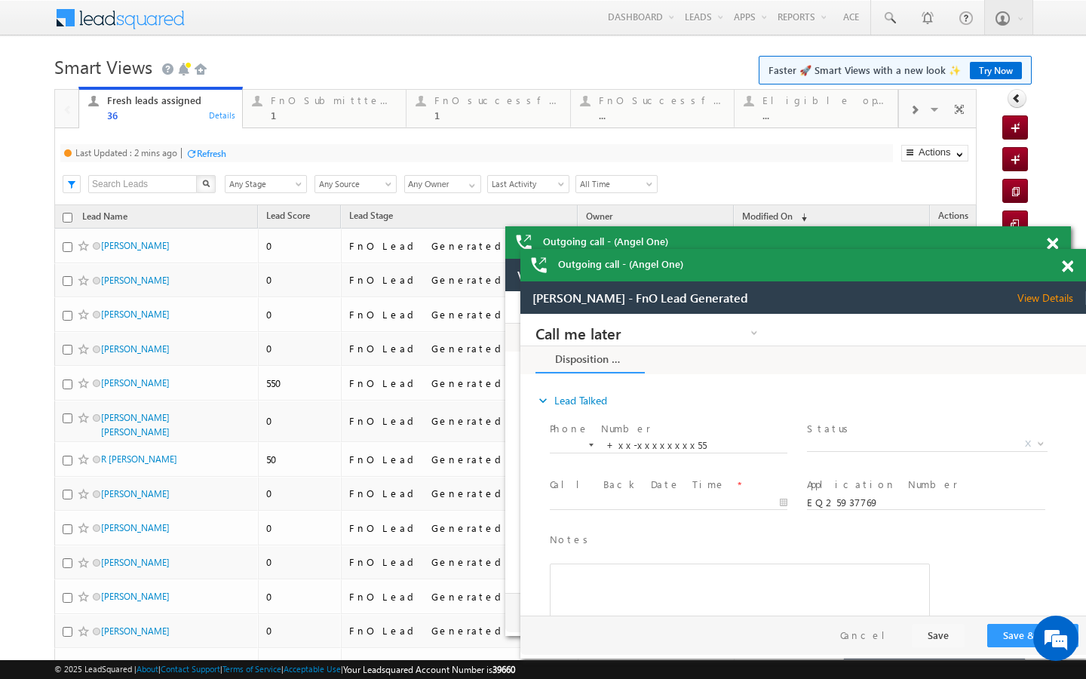
click at [221, 157] on div "Refresh" at bounding box center [211, 153] width 29 height 11
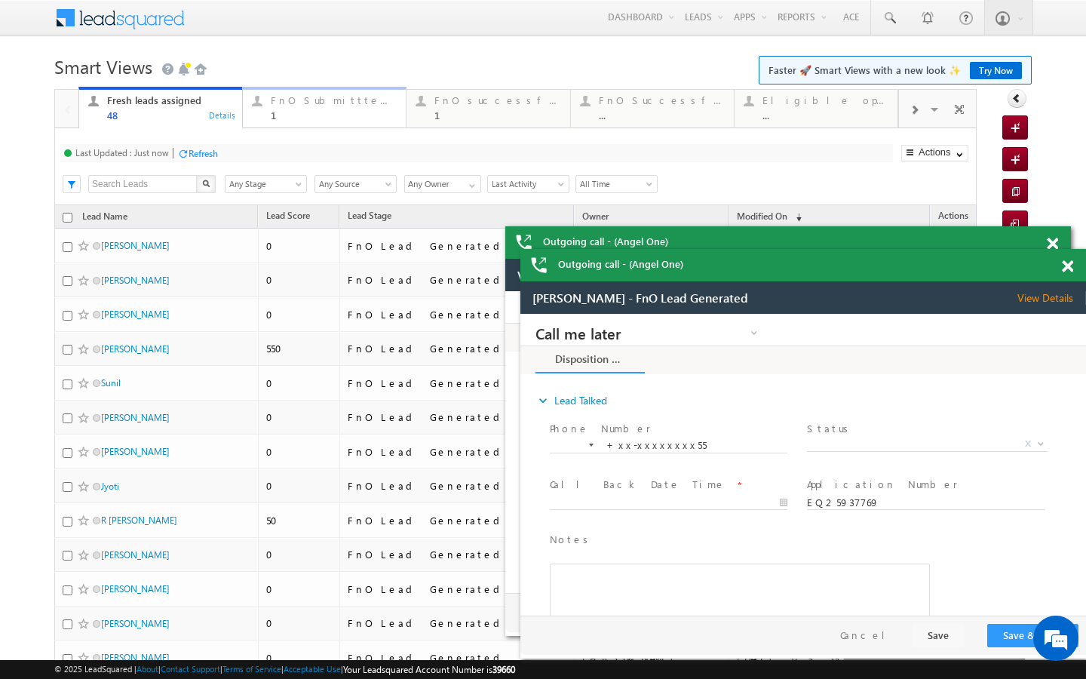
click at [318, 124] on link "FnO Submittted Leads 1 Details" at bounding box center [324, 107] width 164 height 41
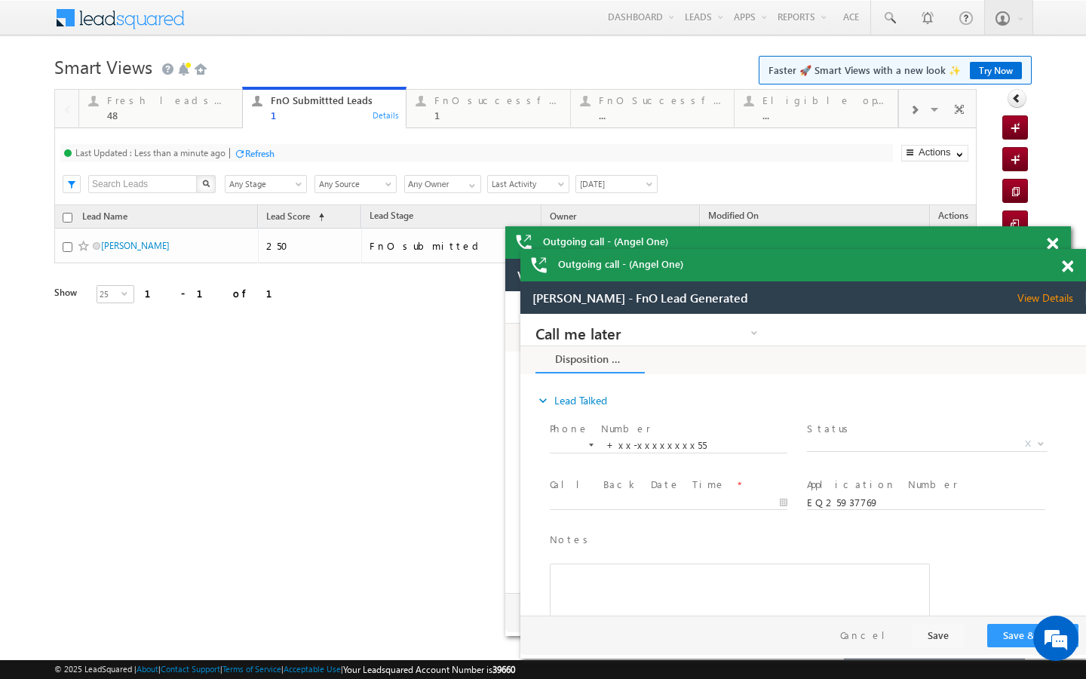
click at [239, 158] on div at bounding box center [239, 153] width 11 height 11
click at [459, 116] on div "1" at bounding box center [497, 114] width 126 height 11
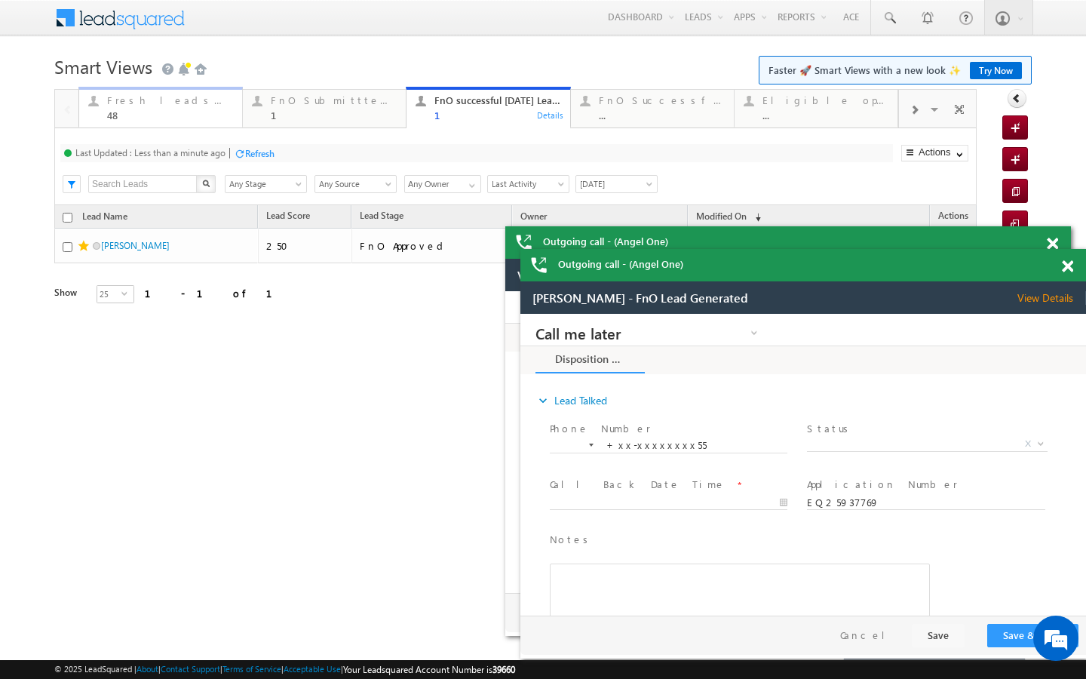
click at [167, 124] on link "Fresh leads assigned 48 Details" at bounding box center [160, 107] width 164 height 41
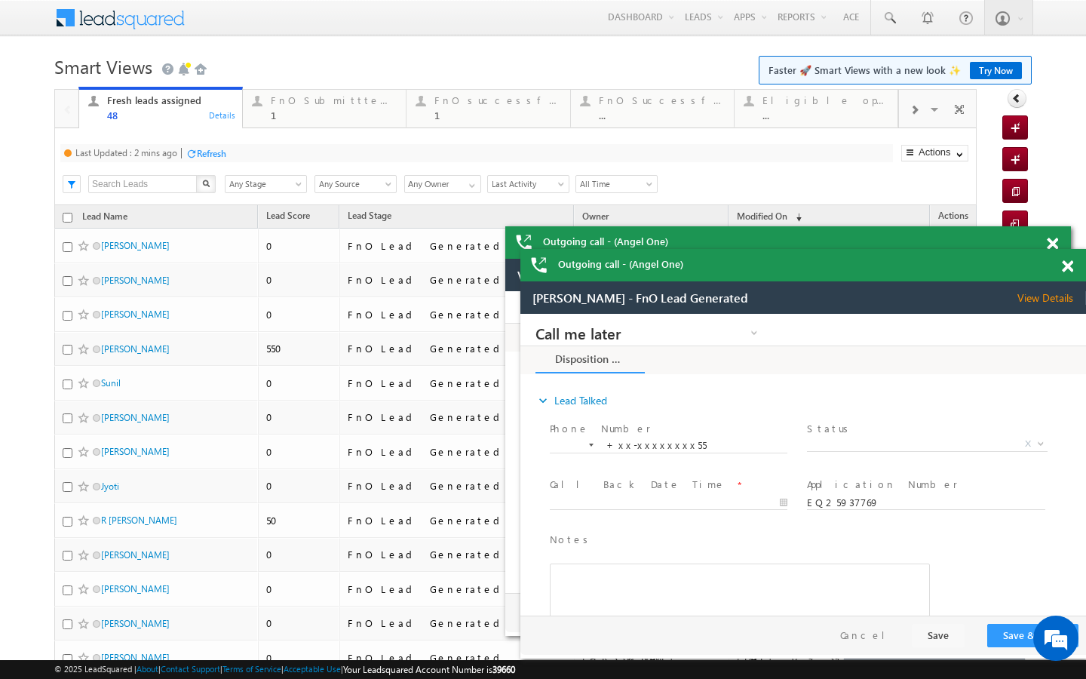
click at [208, 150] on div "Refresh" at bounding box center [211, 153] width 29 height 11
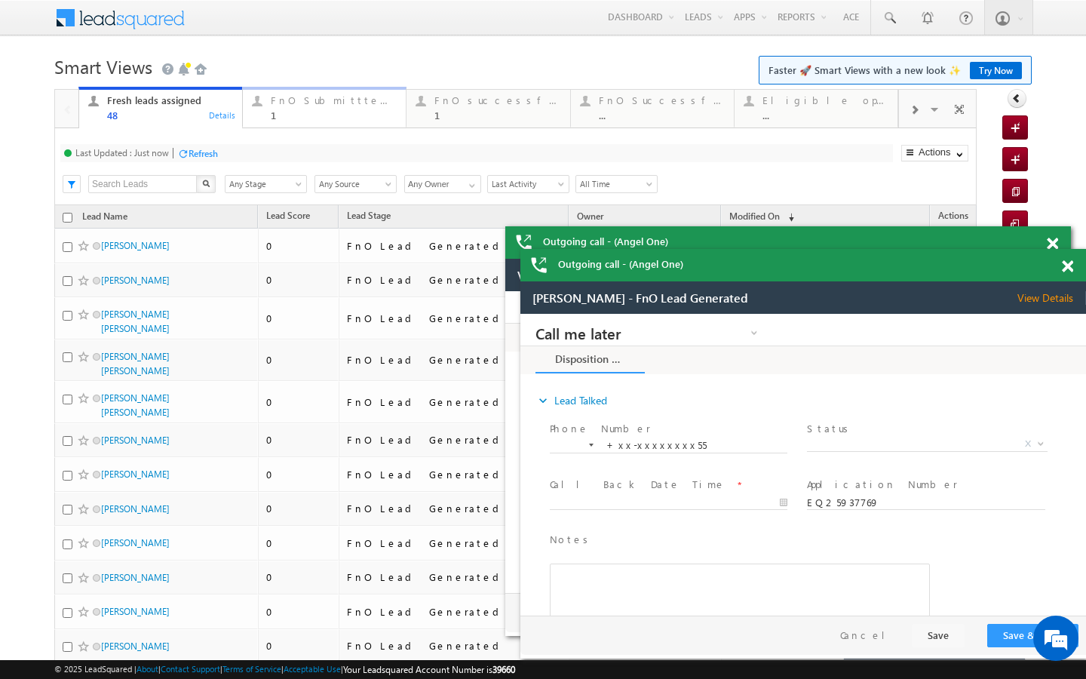
drag, startPoint x: 317, startPoint y: 121, endPoint x: 301, endPoint y: 124, distance: 17.0
click at [317, 121] on link "FnO Submittted Leads 1 Details" at bounding box center [324, 107] width 164 height 41
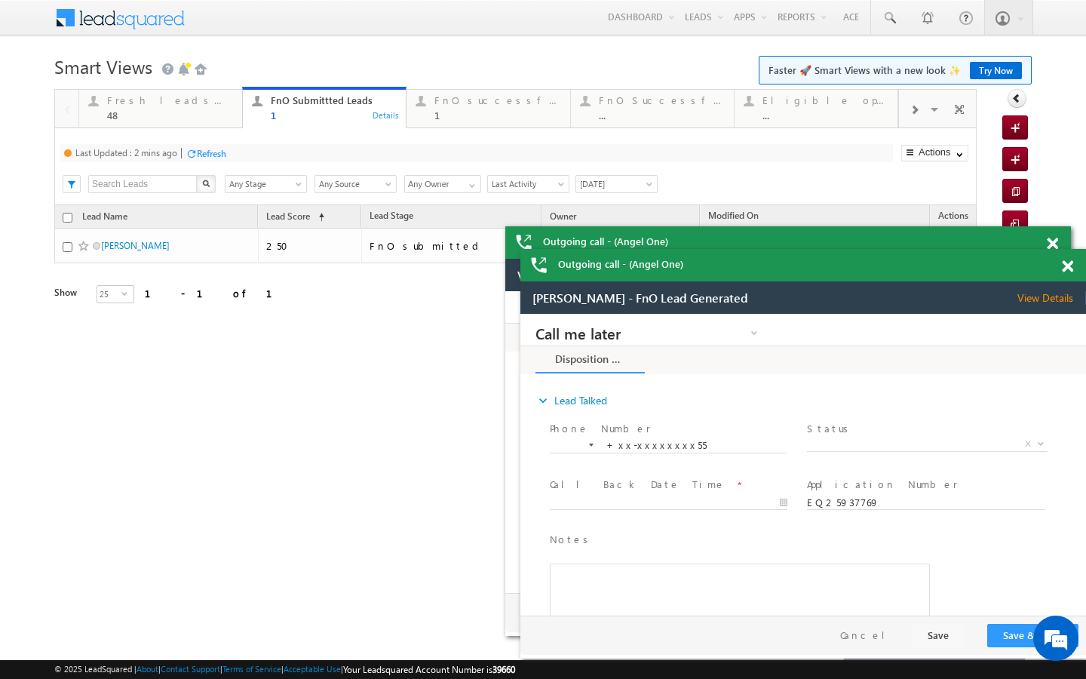
click at [226, 144] on div "Last Updated : 2 mins ago Refresh Refreshing..." at bounding box center [476, 153] width 832 height 18
click at [219, 149] on div "Refresh" at bounding box center [211, 153] width 29 height 11
click at [218, 149] on div "Refresh" at bounding box center [203, 153] width 29 height 11
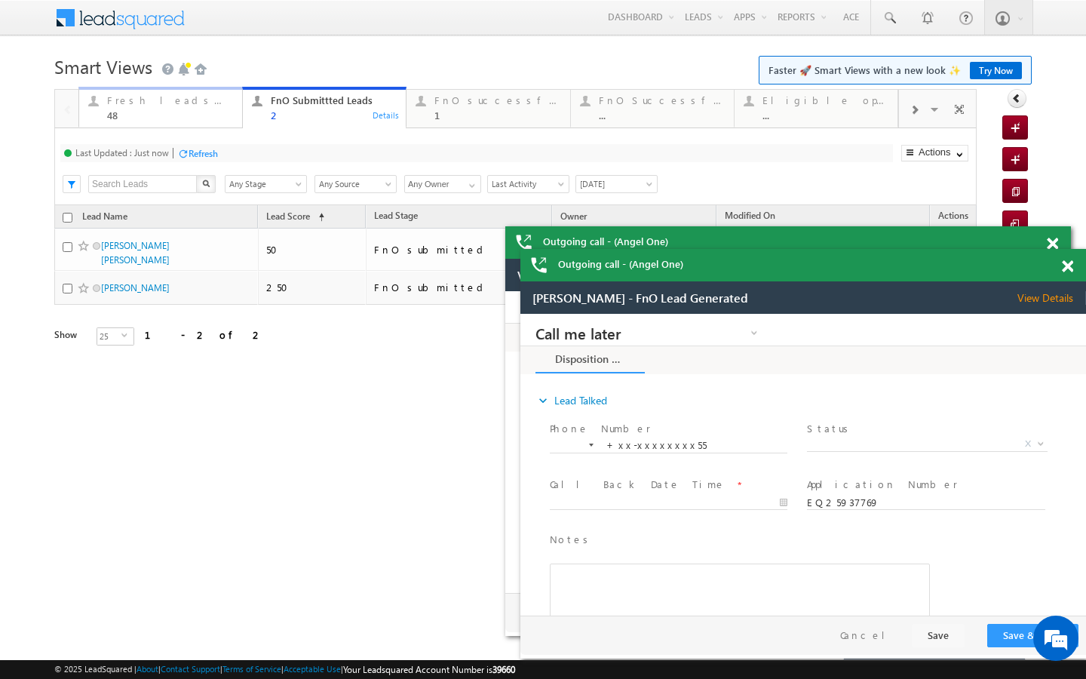
click at [204, 118] on div "48" at bounding box center [170, 114] width 126 height 11
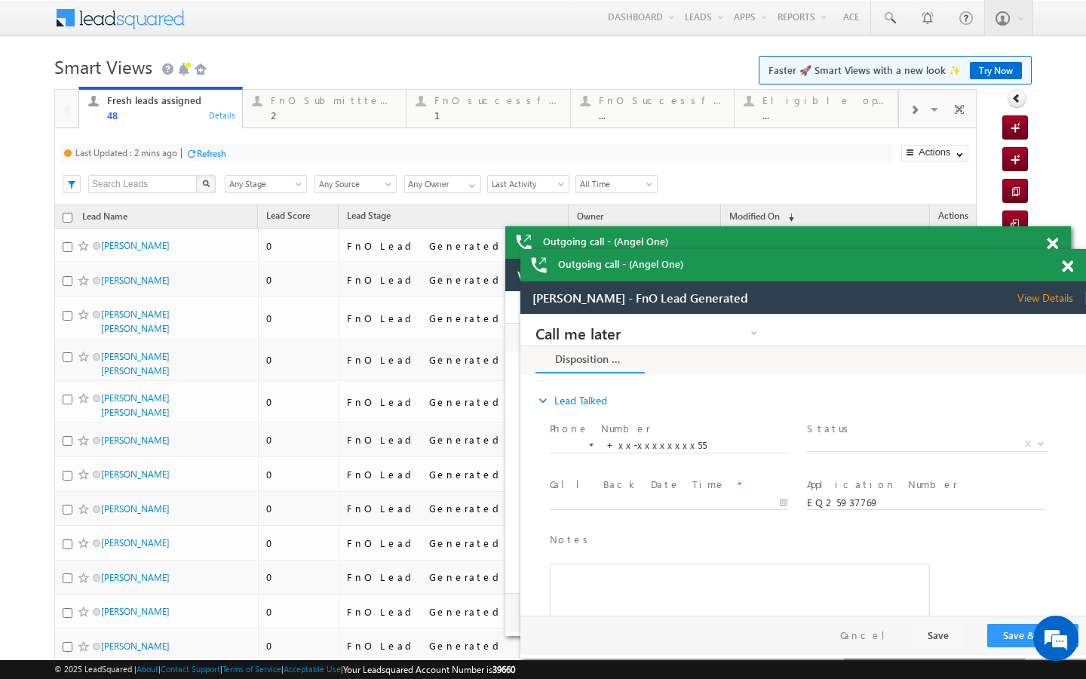
click at [213, 156] on div "Refresh" at bounding box center [211, 153] width 29 height 11
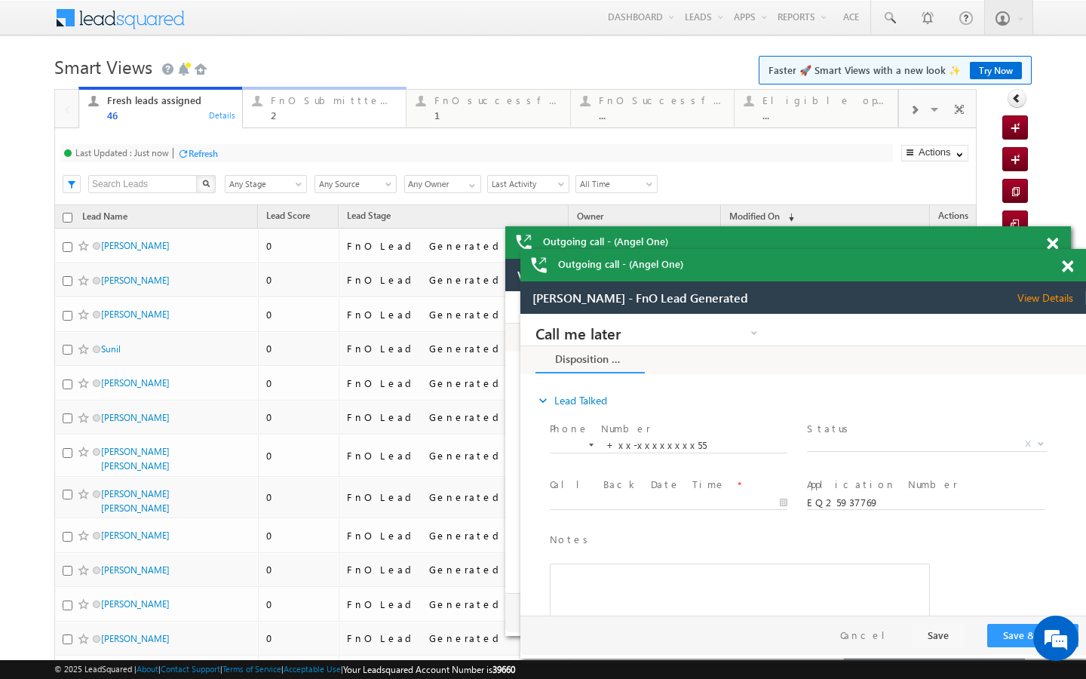
drag, startPoint x: 326, startPoint y: 106, endPoint x: 202, endPoint y: 170, distance: 139.9
click at [326, 106] on div "FnO Submittted Leads" at bounding box center [334, 100] width 126 height 12
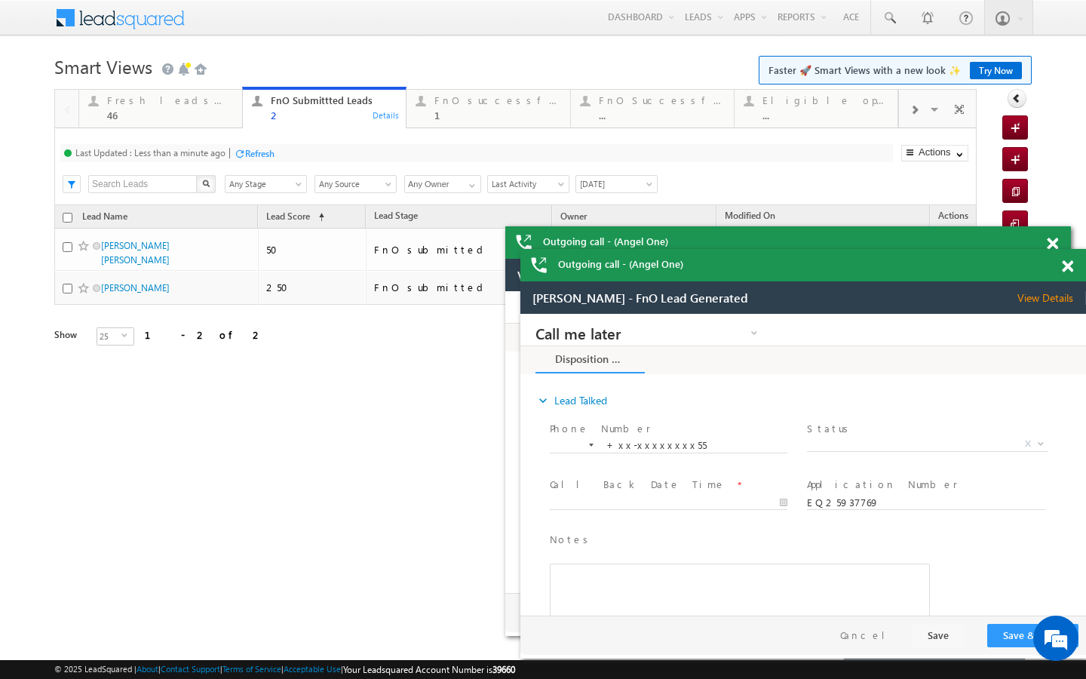
click at [242, 152] on div at bounding box center [239, 153] width 11 height 11
click at [464, 112] on div "1" at bounding box center [497, 114] width 126 height 11
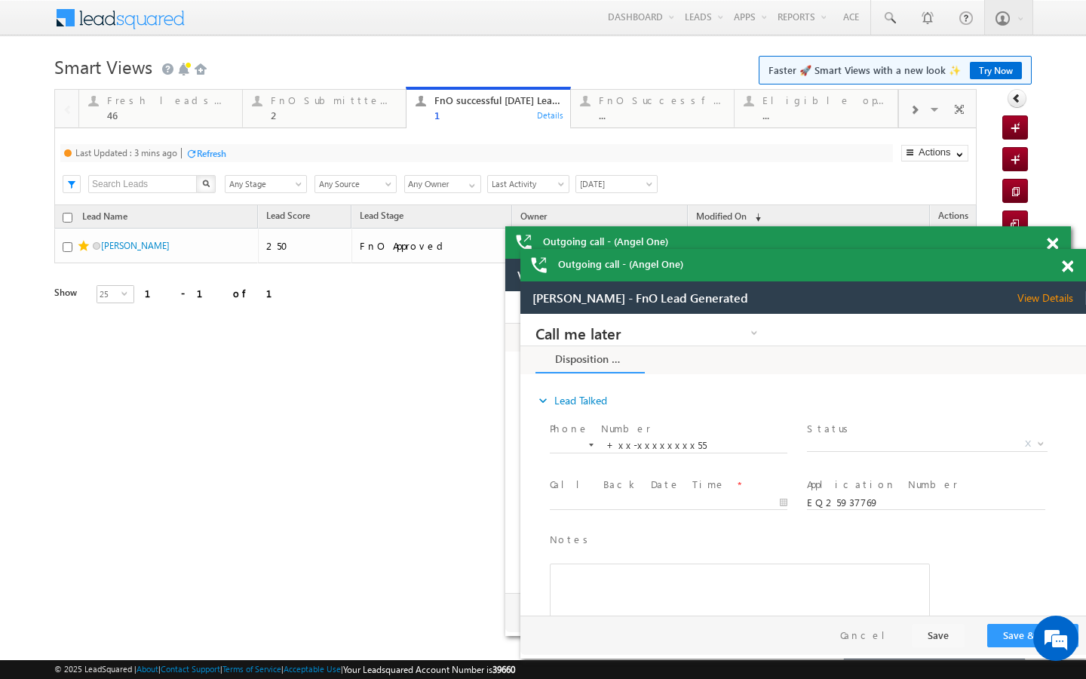
click at [213, 156] on div "Refresh" at bounding box center [211, 153] width 29 height 11
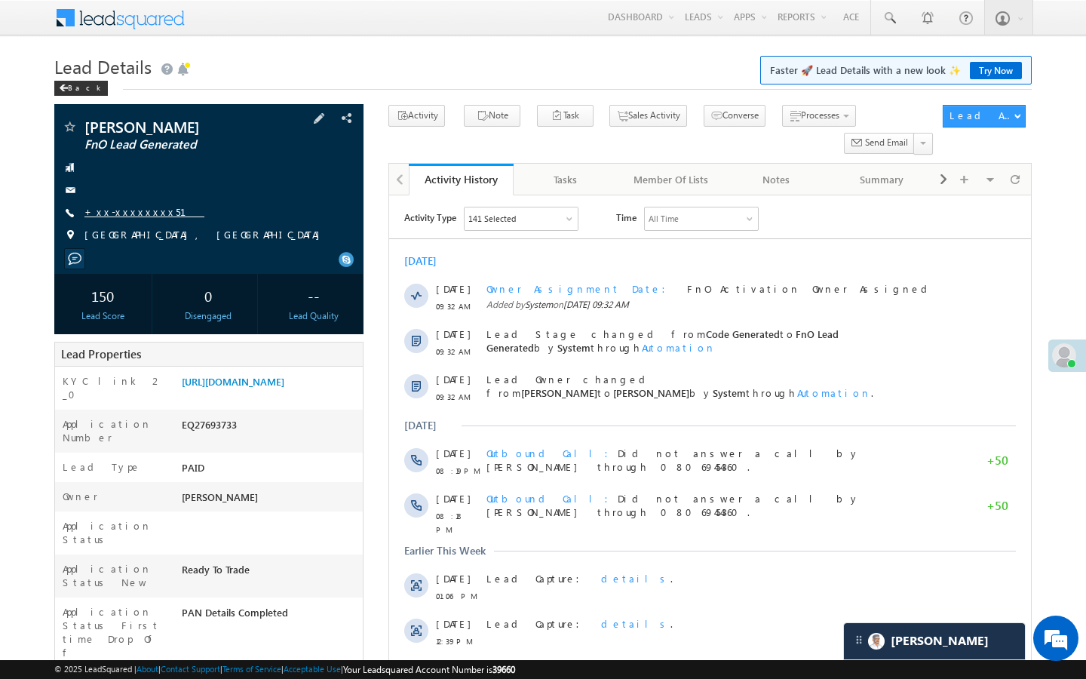
click at [133, 210] on link "+xx-xxxxxxxx51" at bounding box center [144, 211] width 120 height 13
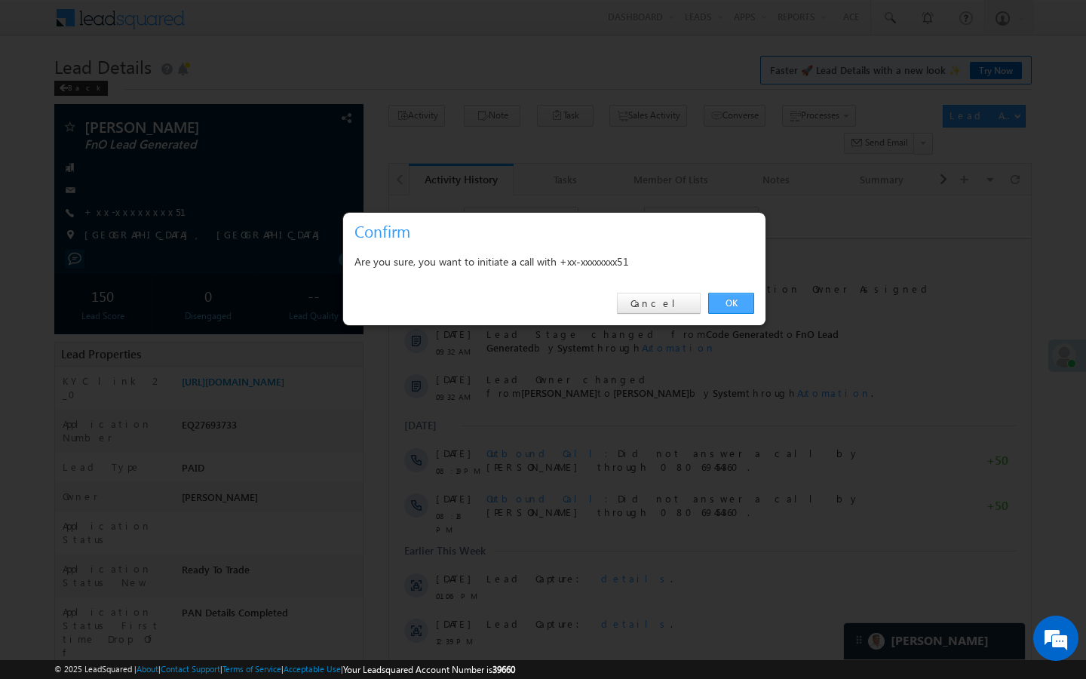
click at [722, 308] on link "OK" at bounding box center [731, 303] width 46 height 21
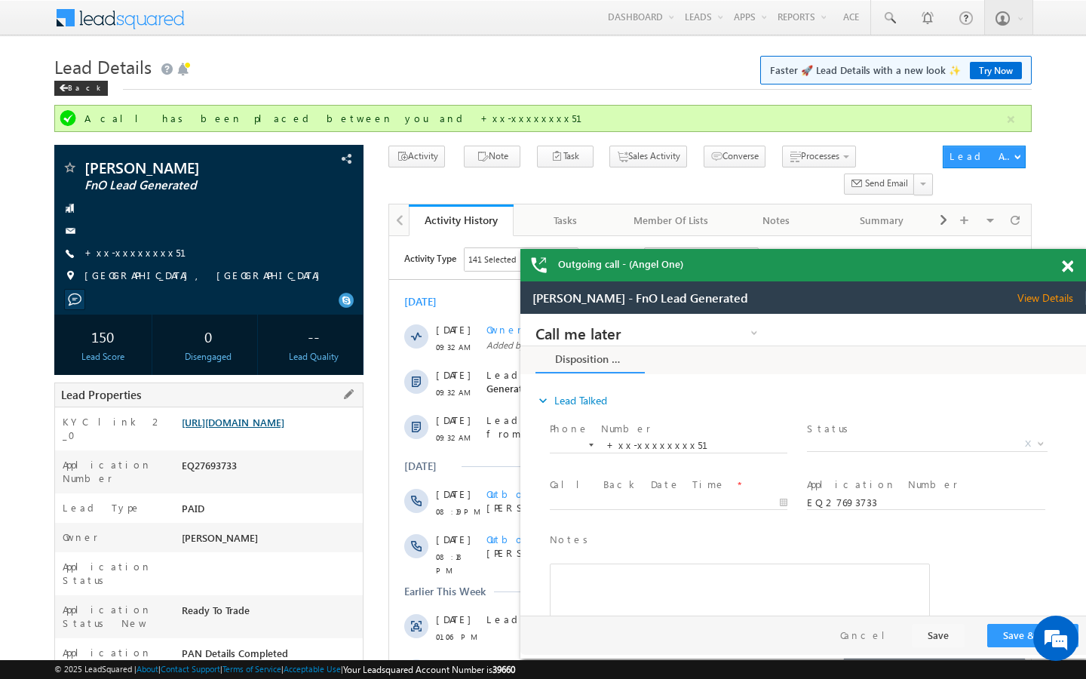
click at [284, 428] on link "https://angelbroking1-pk3em7sa.customui-test.leadsquared.com?leadId=713bbae2-d0…" at bounding box center [233, 421] width 103 height 13
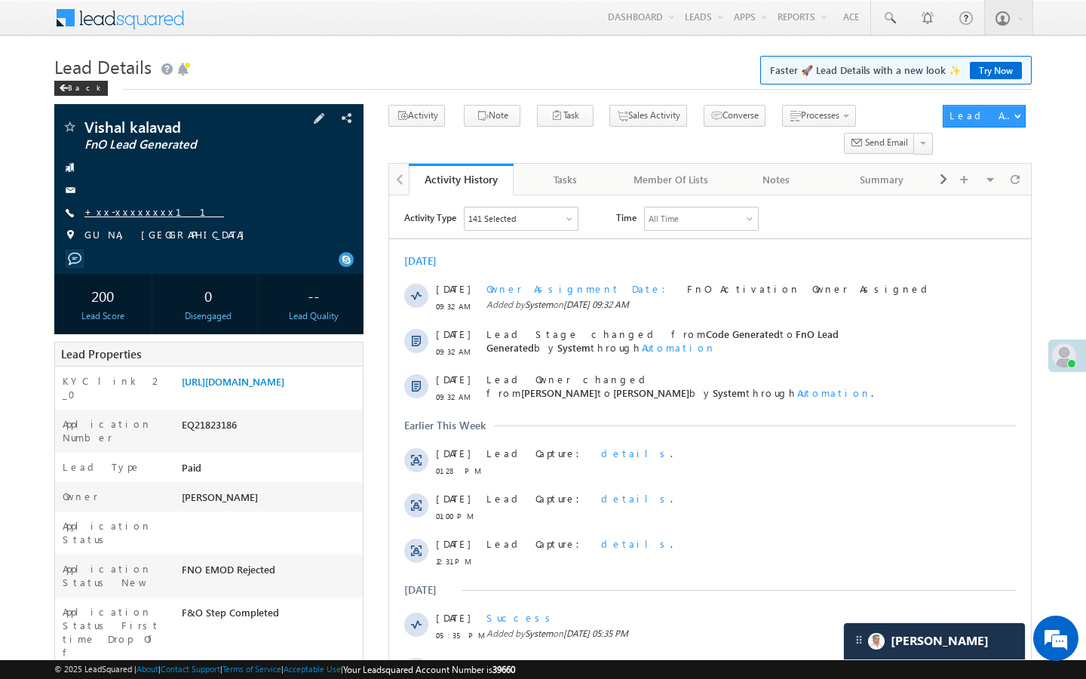
click at [143, 208] on link "+xx-xxxxxxxx11" at bounding box center [153, 211] width 139 height 13
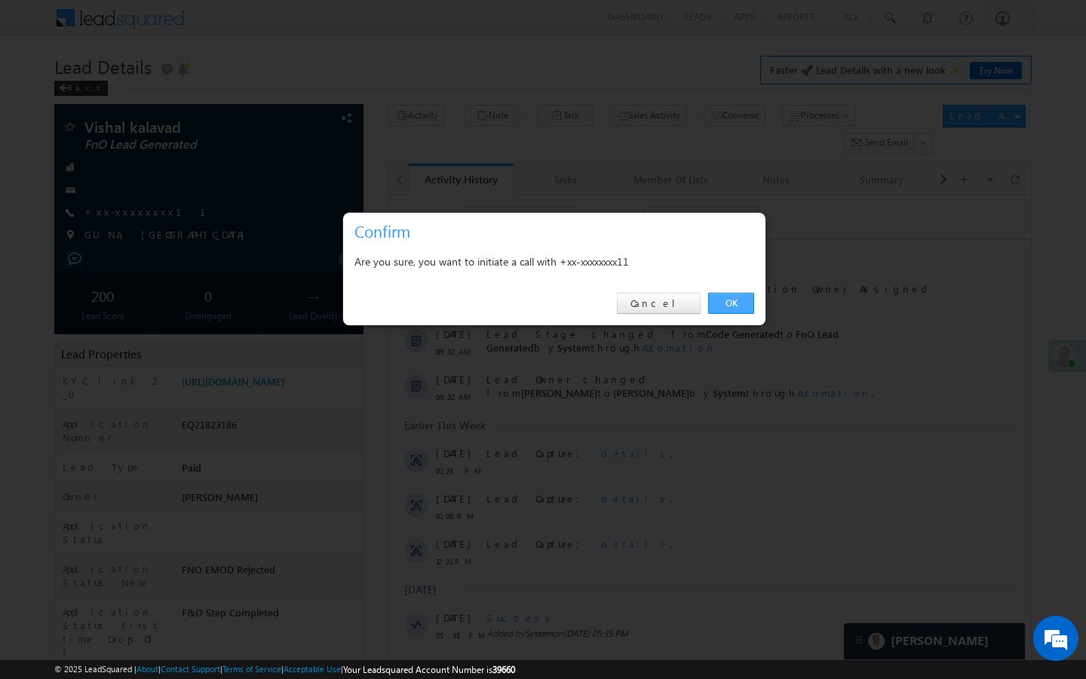
click at [731, 303] on link "OK" at bounding box center [731, 303] width 46 height 21
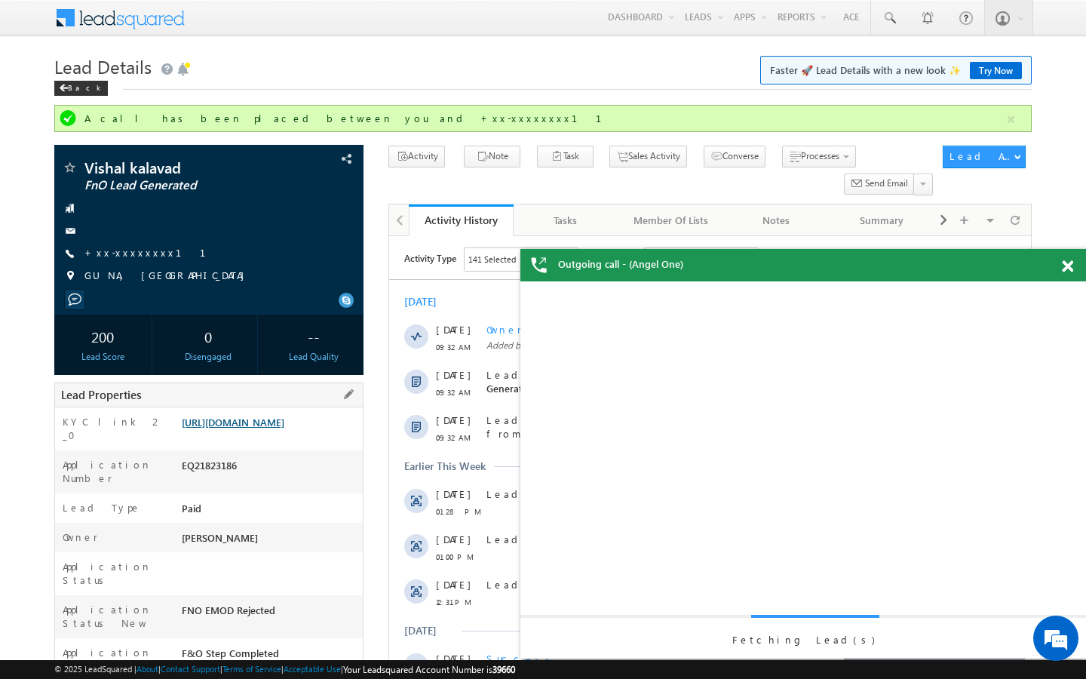
click at [284, 428] on link "[URL][DOMAIN_NAME]" at bounding box center [233, 421] width 103 height 13
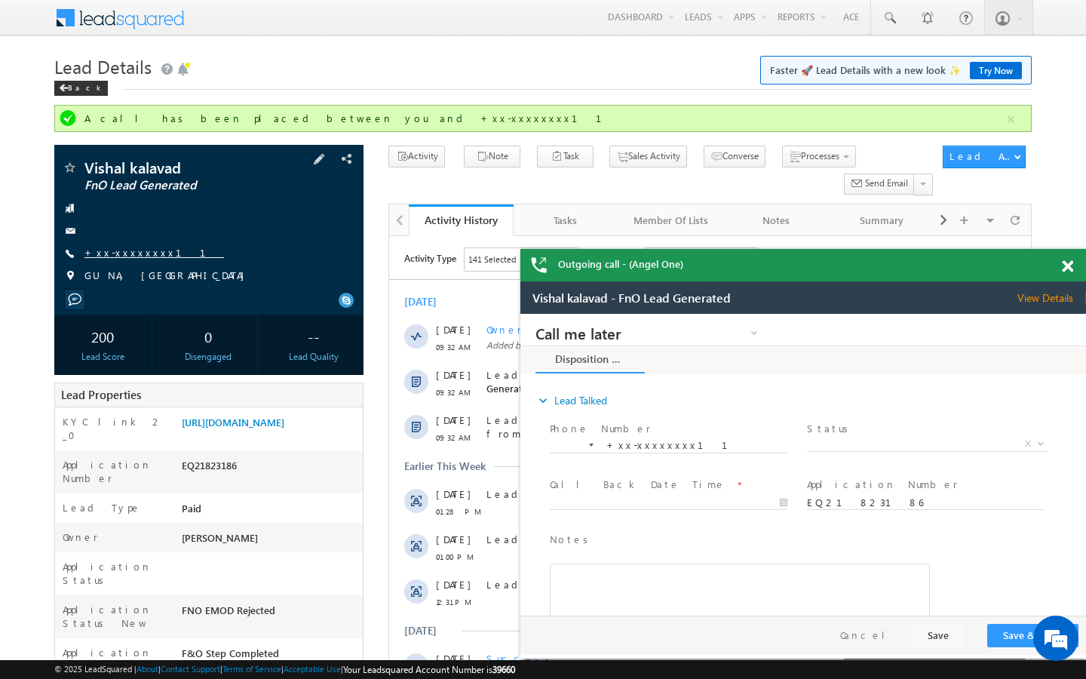
click at [125, 255] on link "+xx-xxxxxxxx11" at bounding box center [153, 252] width 139 height 13
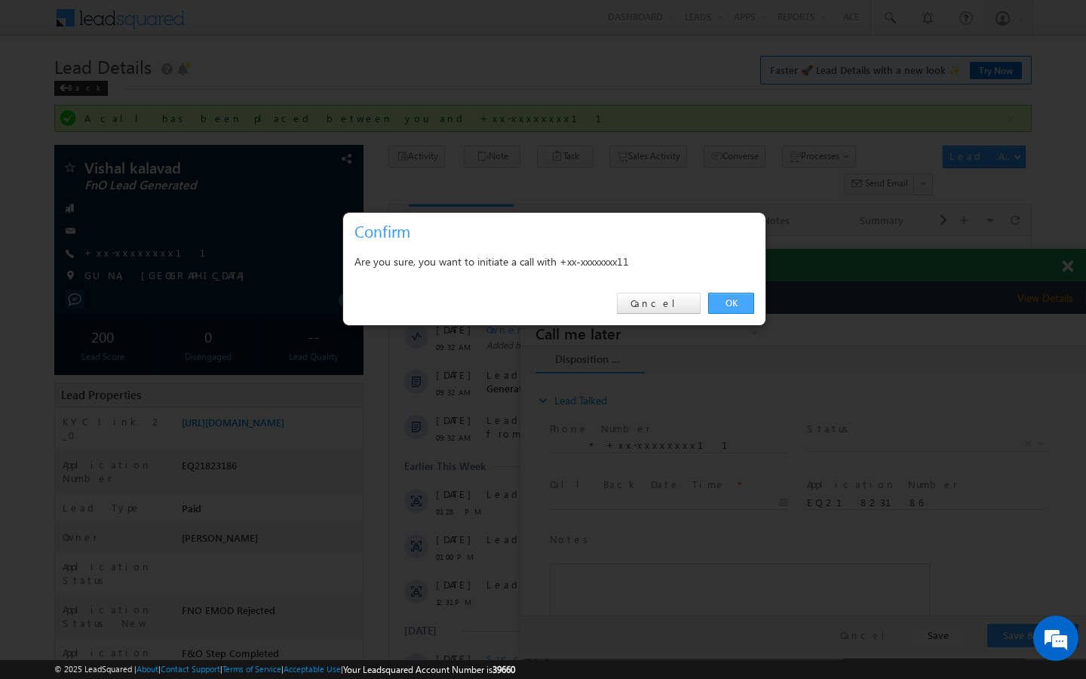
drag, startPoint x: 741, startPoint y: 304, endPoint x: 221, endPoint y: 17, distance: 593.9
click at [741, 304] on link "OK" at bounding box center [731, 303] width 46 height 21
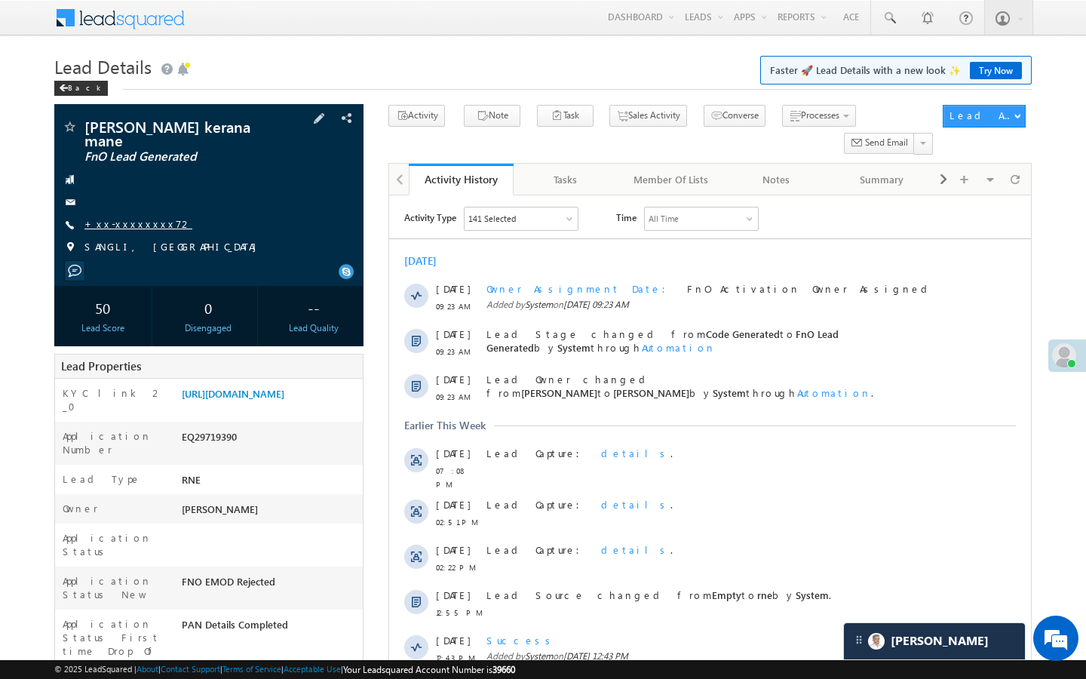
click at [130, 217] on link "+xx-xxxxxxxx72" at bounding box center [138, 223] width 108 height 13
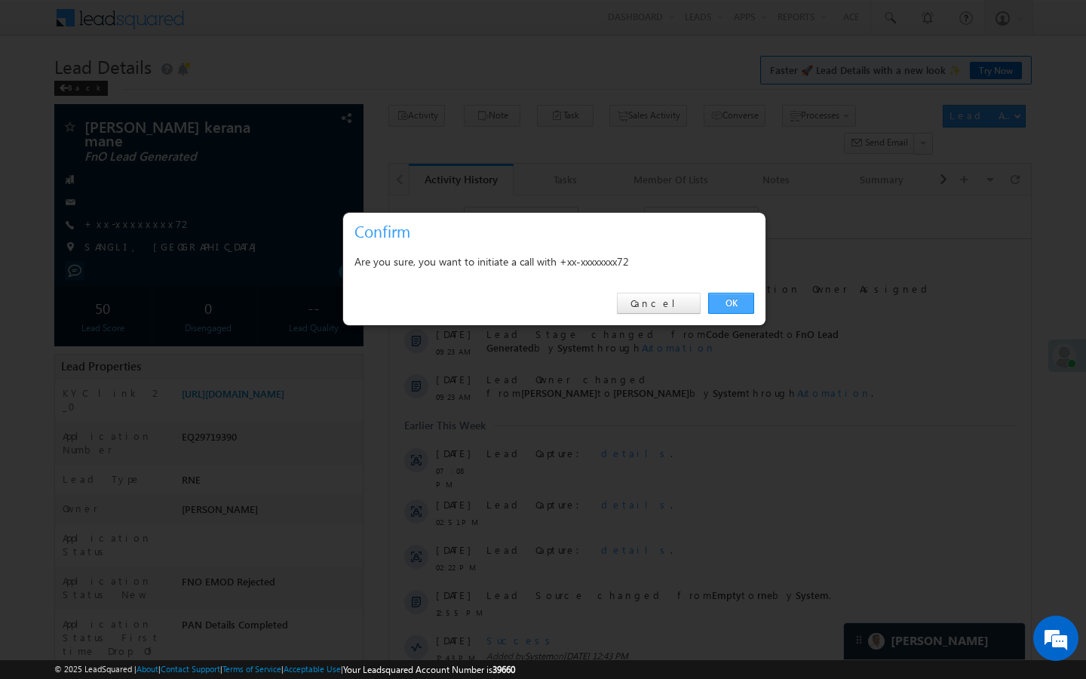
drag, startPoint x: 749, startPoint y: 305, endPoint x: 35, endPoint y: 161, distance: 728.3
click at [749, 305] on link "OK" at bounding box center [731, 303] width 46 height 21
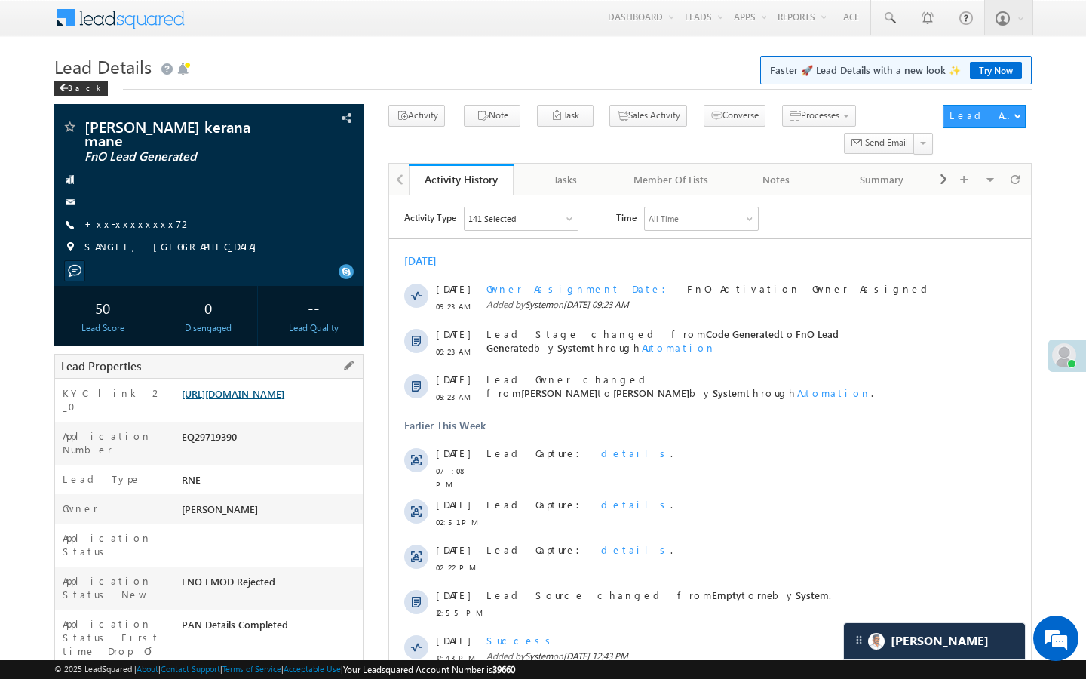
click at [248, 391] on link "[URL][DOMAIN_NAME]" at bounding box center [233, 393] width 103 height 13
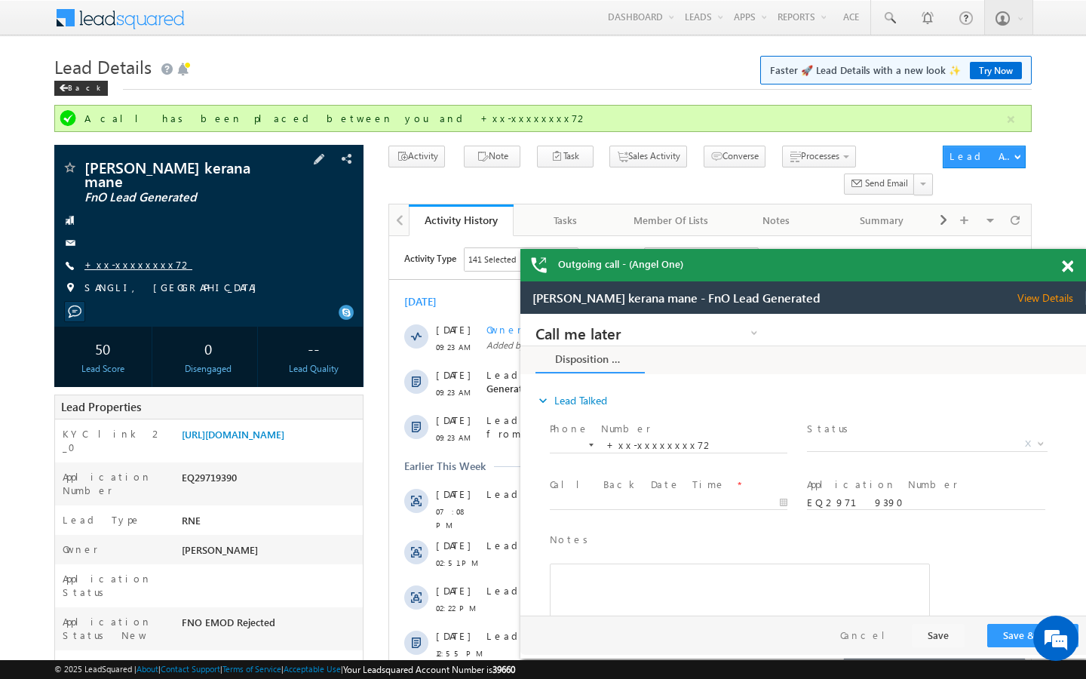
click at [137, 258] on link "+xx-xxxxxxxx72" at bounding box center [138, 264] width 108 height 13
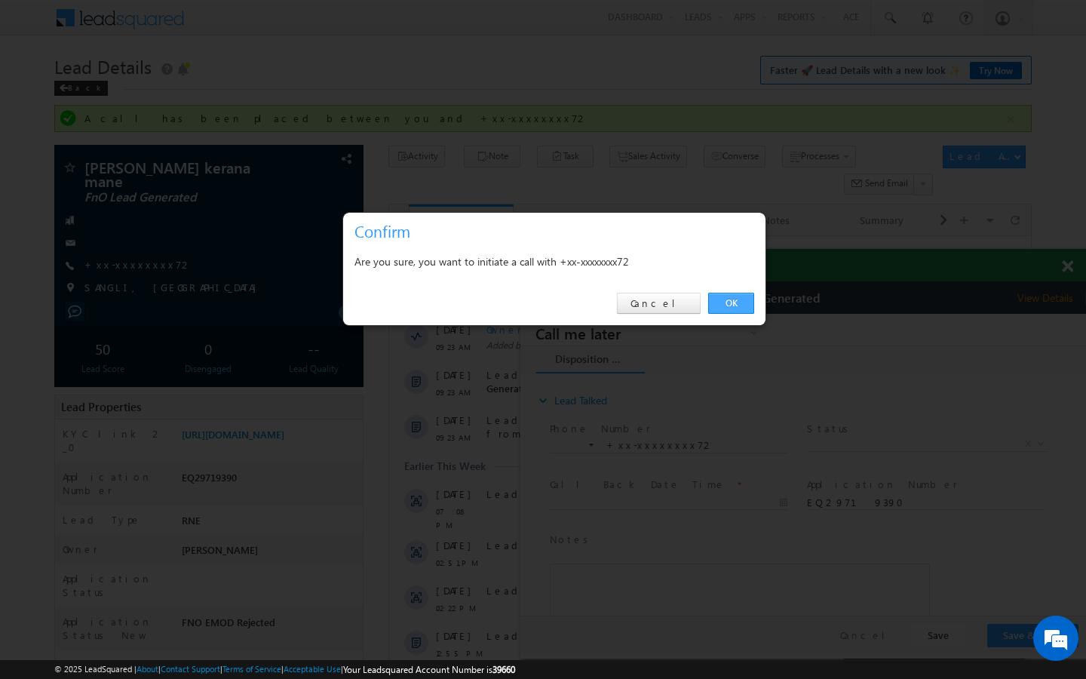
click at [722, 307] on link "OK" at bounding box center [731, 303] width 46 height 21
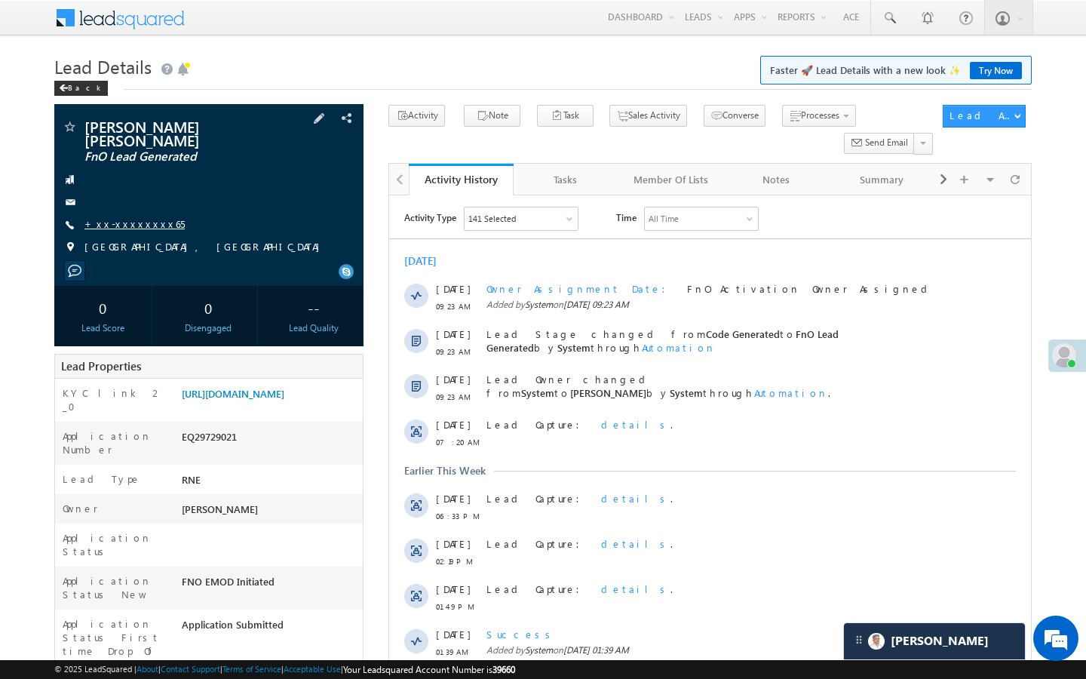
click at [137, 218] on link "+xx-xxxxxxxx65" at bounding box center [134, 223] width 100 height 13
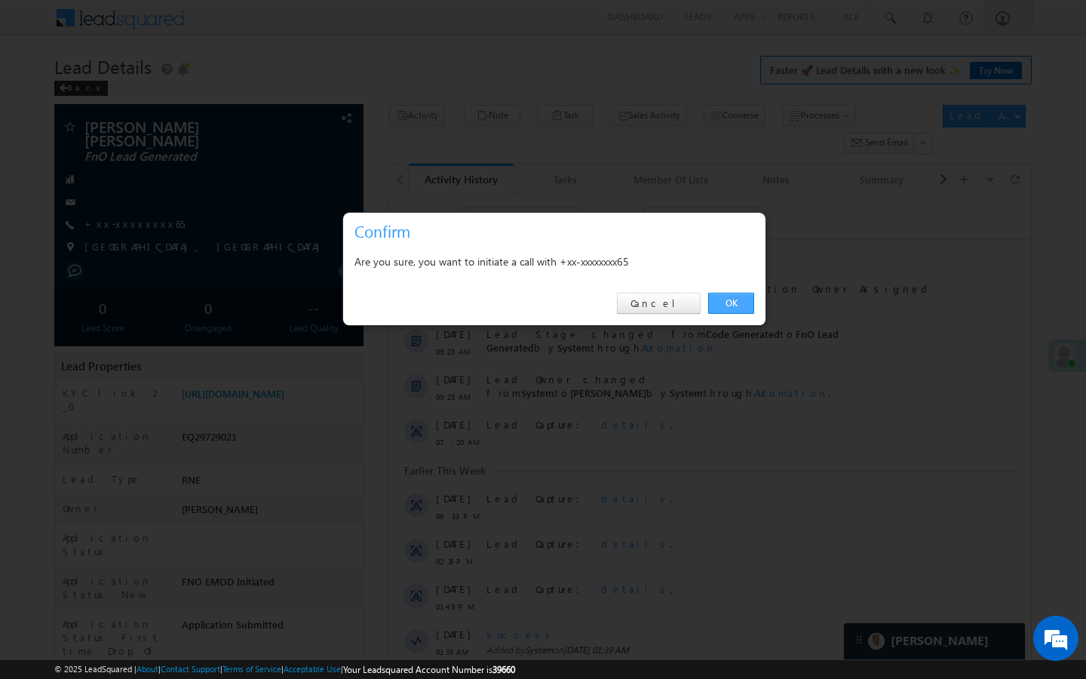
click at [737, 296] on link "OK" at bounding box center [731, 303] width 46 height 21
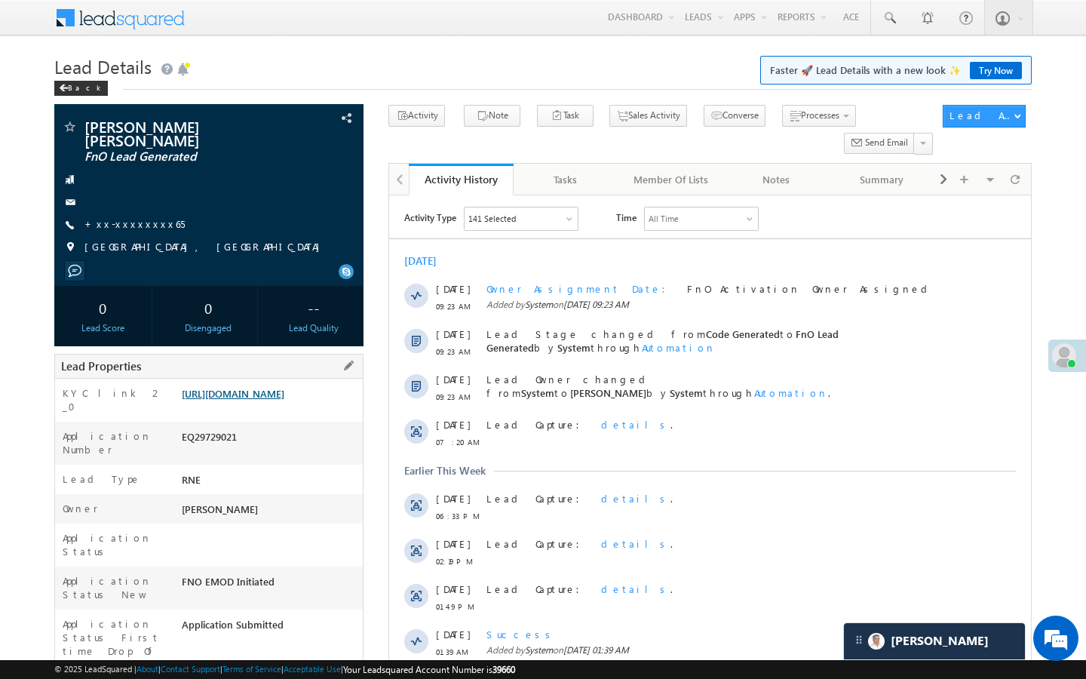
click at [271, 393] on link "[URL][DOMAIN_NAME]" at bounding box center [233, 393] width 103 height 13
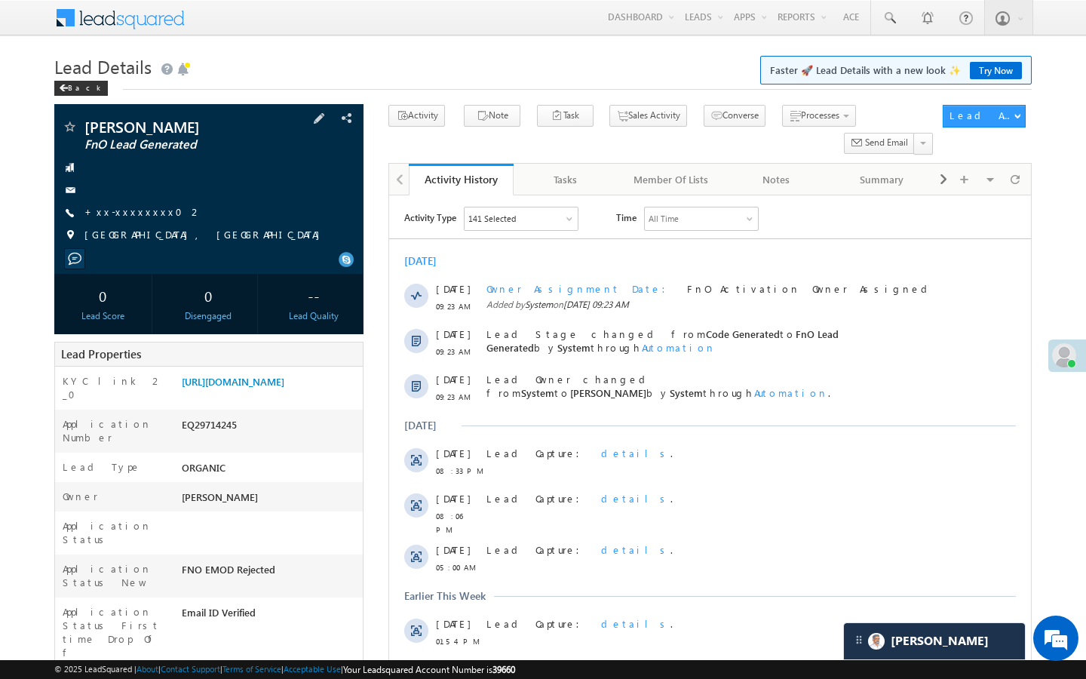
click at [129, 221] on div "Teena verma FnO Lead Generated +xx-xxxxxxxx02" at bounding box center [209, 184] width 294 height 131
click at [137, 213] on link "+xx-xxxxxxxx02" at bounding box center [143, 211] width 118 height 13
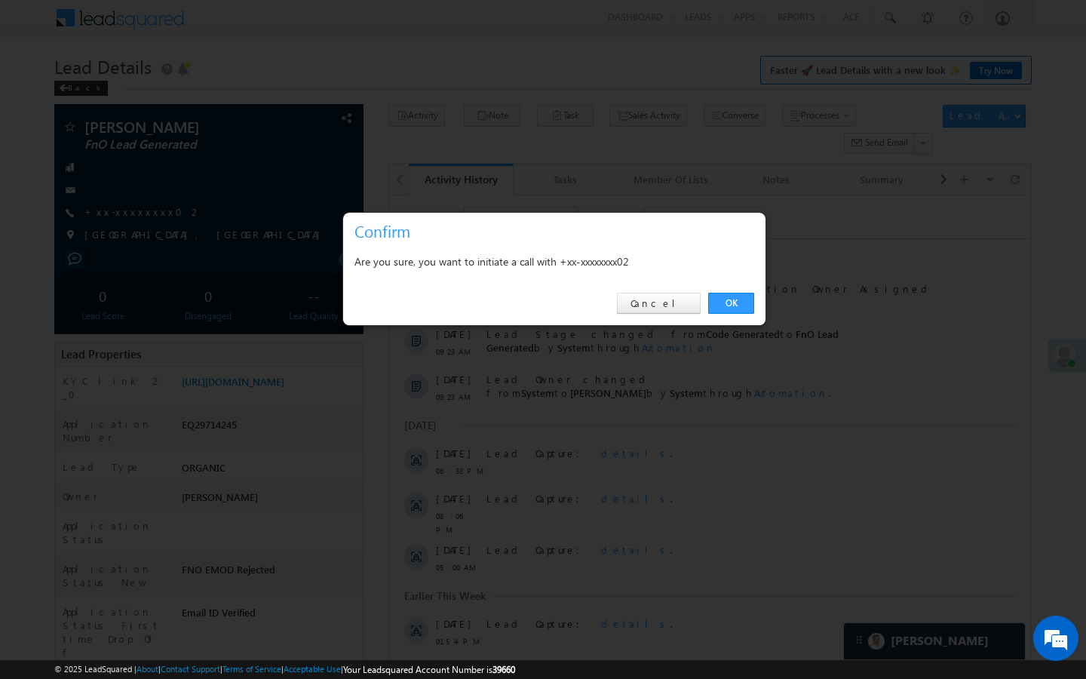
click at [756, 302] on div "OK Cancel" at bounding box center [554, 303] width 422 height 43
click at [727, 299] on link "OK" at bounding box center [731, 303] width 46 height 21
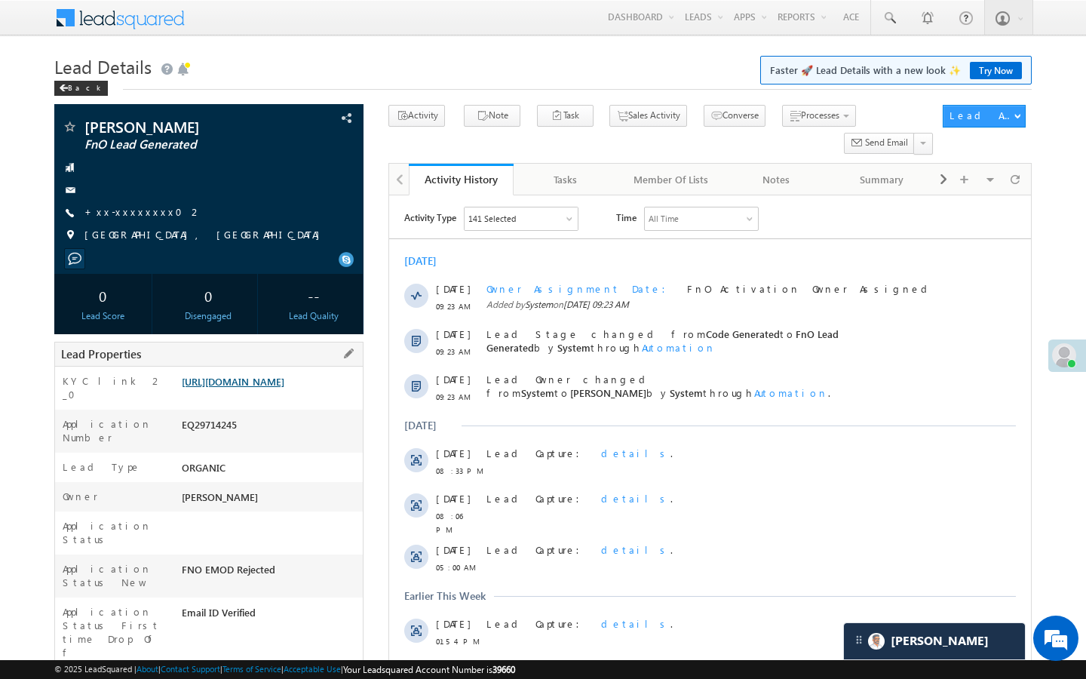
click at [258, 387] on link "https://angelbroking1-pk3em7sa.customui-test.leadsquared.com?leadId=16a4c9ab-a2…" at bounding box center [233, 381] width 103 height 13
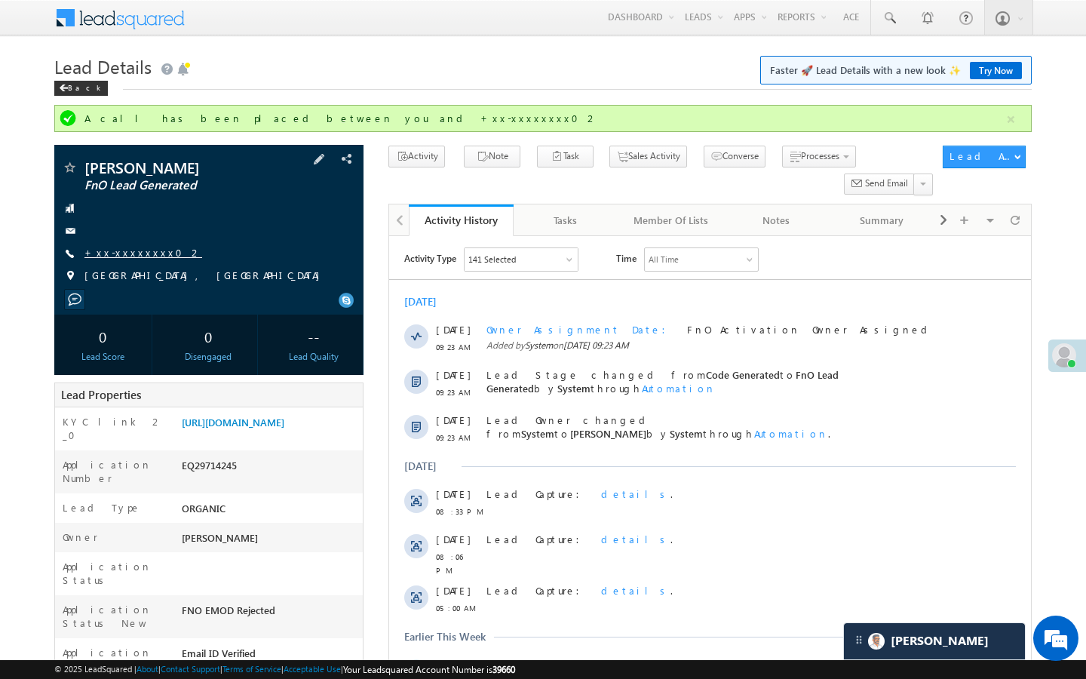
click at [130, 252] on link "+xx-xxxxxxxx02" at bounding box center [143, 252] width 118 height 13
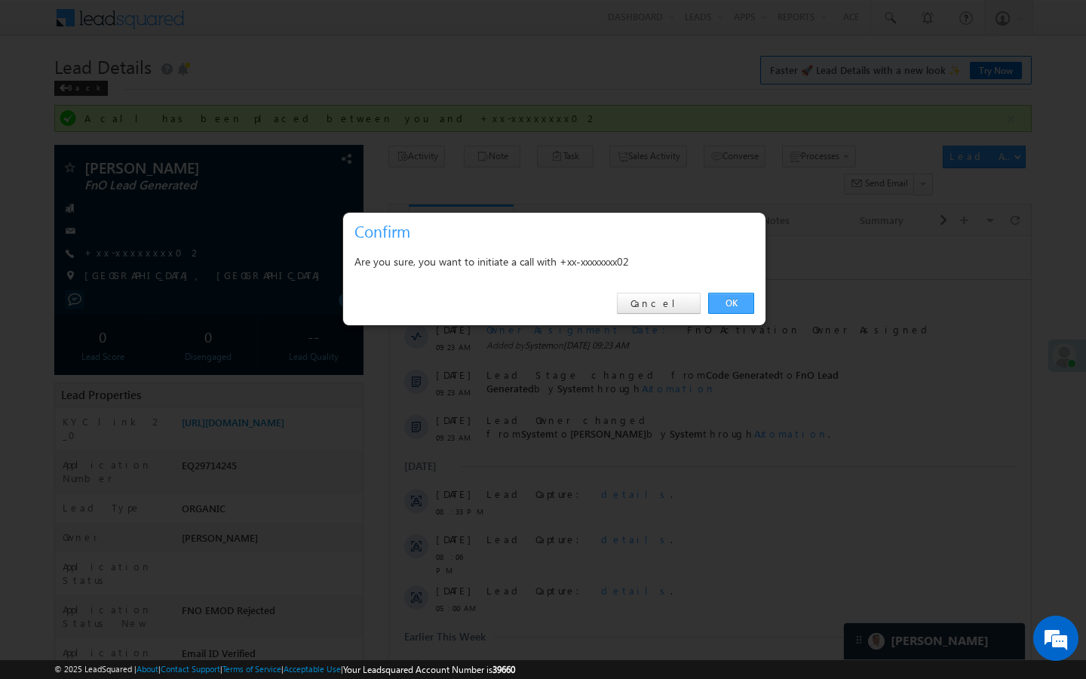
click at [719, 303] on link "OK" at bounding box center [731, 303] width 46 height 21
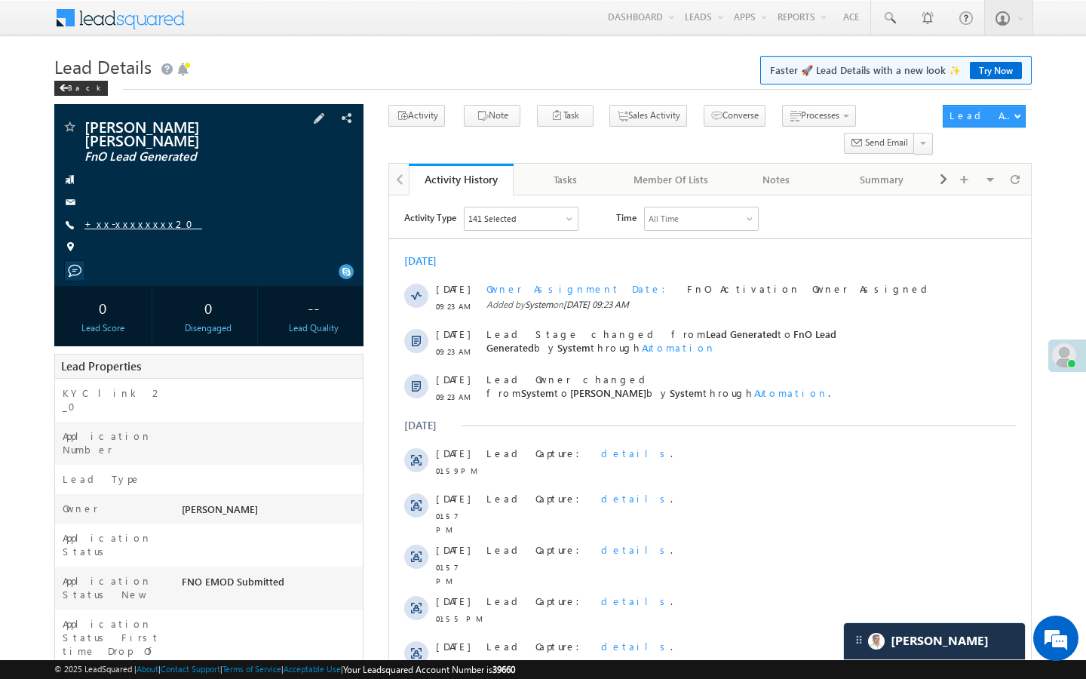
click at [139, 225] on link "+xx-xxxxxxxx20" at bounding box center [143, 223] width 118 height 13
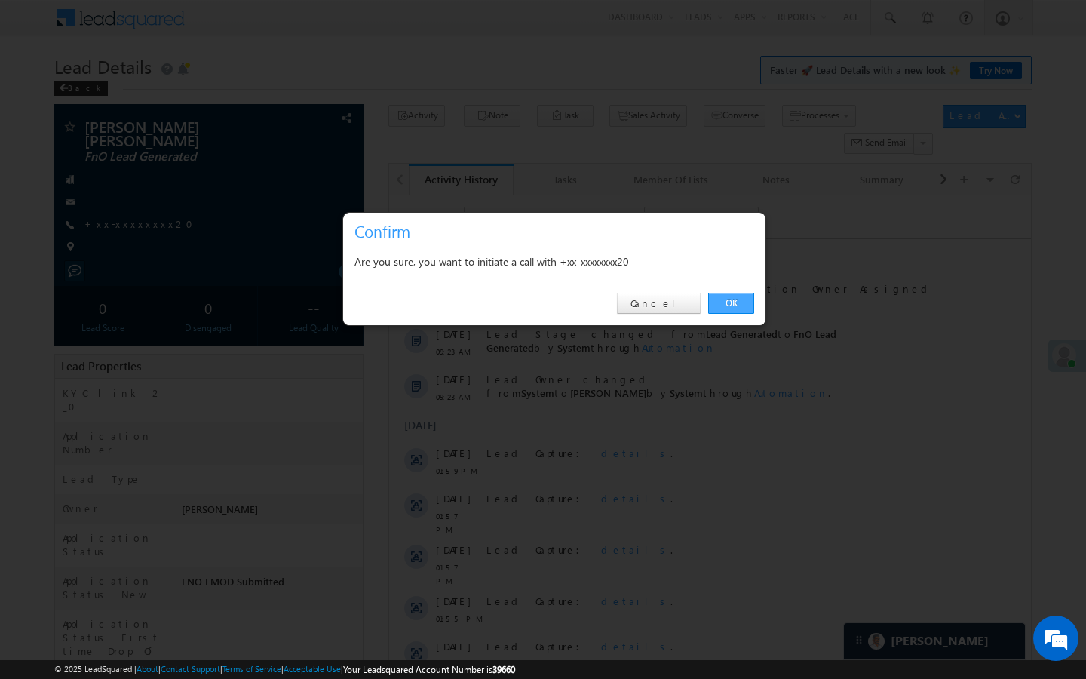
click at [726, 308] on link "OK" at bounding box center [731, 303] width 46 height 21
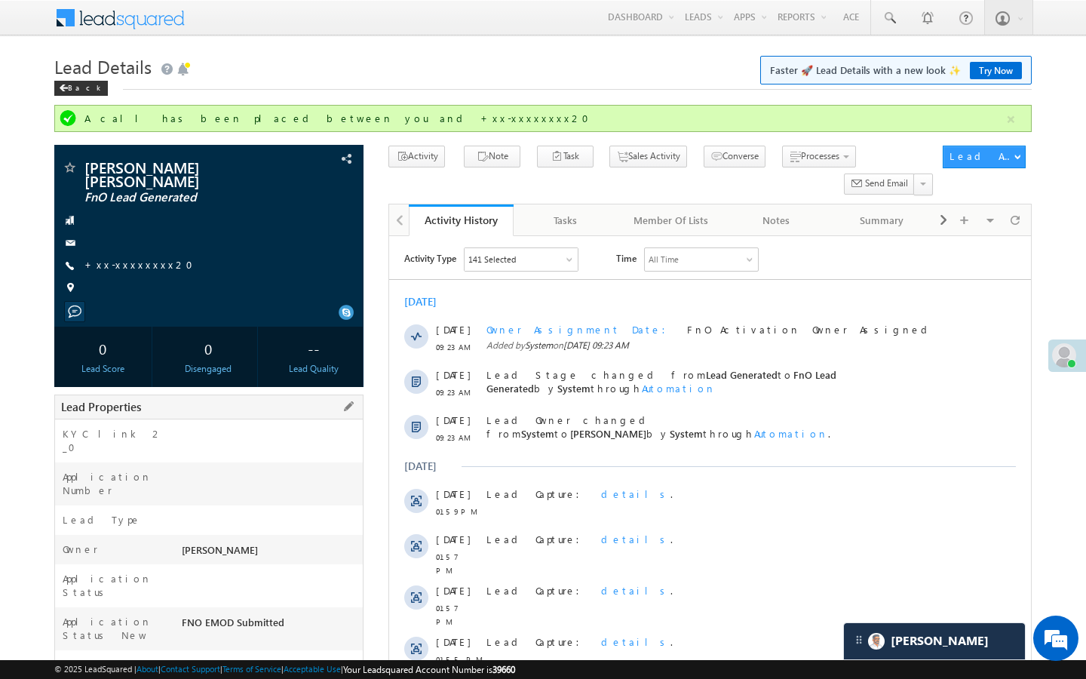
drag, startPoint x: 181, startPoint y: 612, endPoint x: 278, endPoint y: 612, distance: 97.3
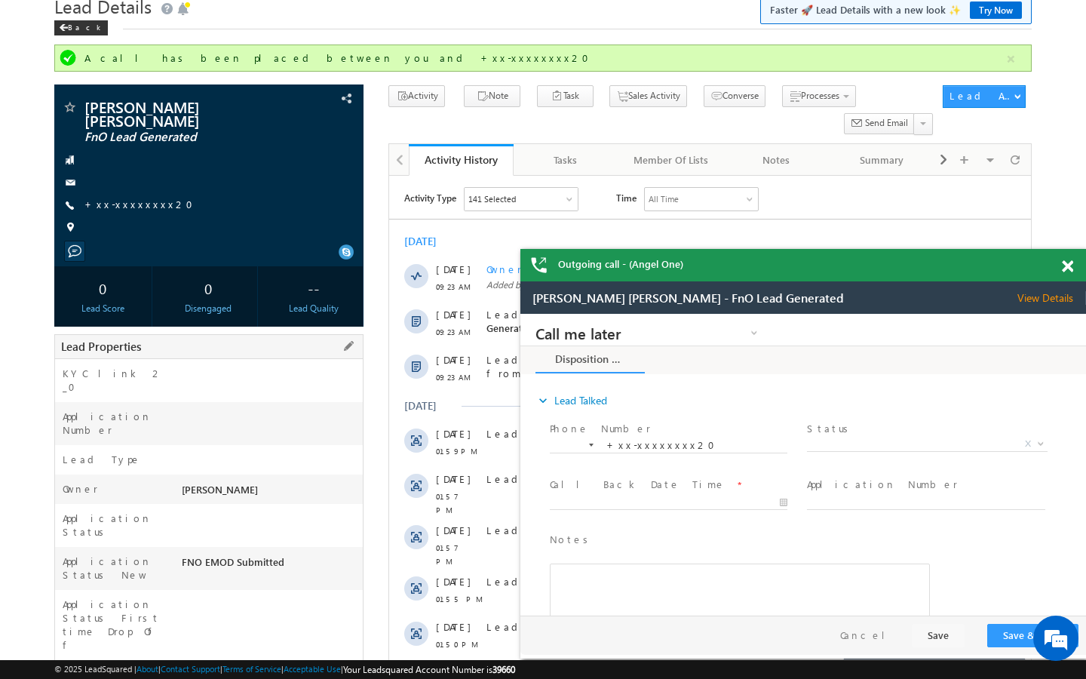
drag, startPoint x: 180, startPoint y: 594, endPoint x: 272, endPoint y: 594, distance: 92.0
click at [272, 667] on div "M63267361" at bounding box center [270, 677] width 185 height 21
copy div "M63267361"
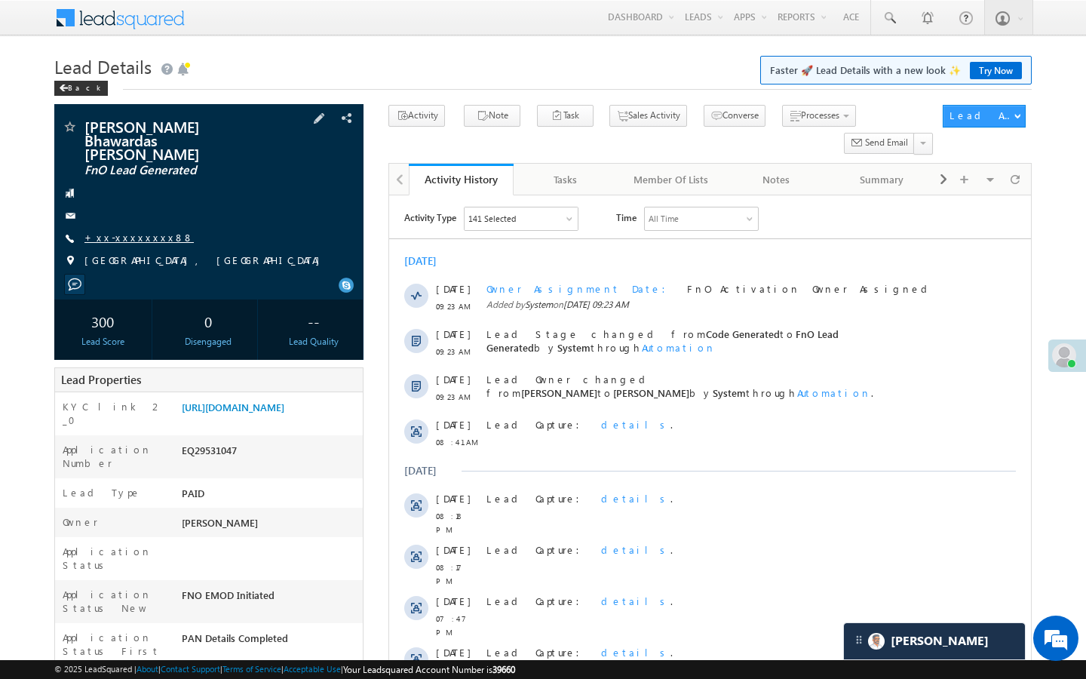
click at [133, 231] on link "+xx-xxxxxxxx88" at bounding box center [138, 237] width 109 height 13
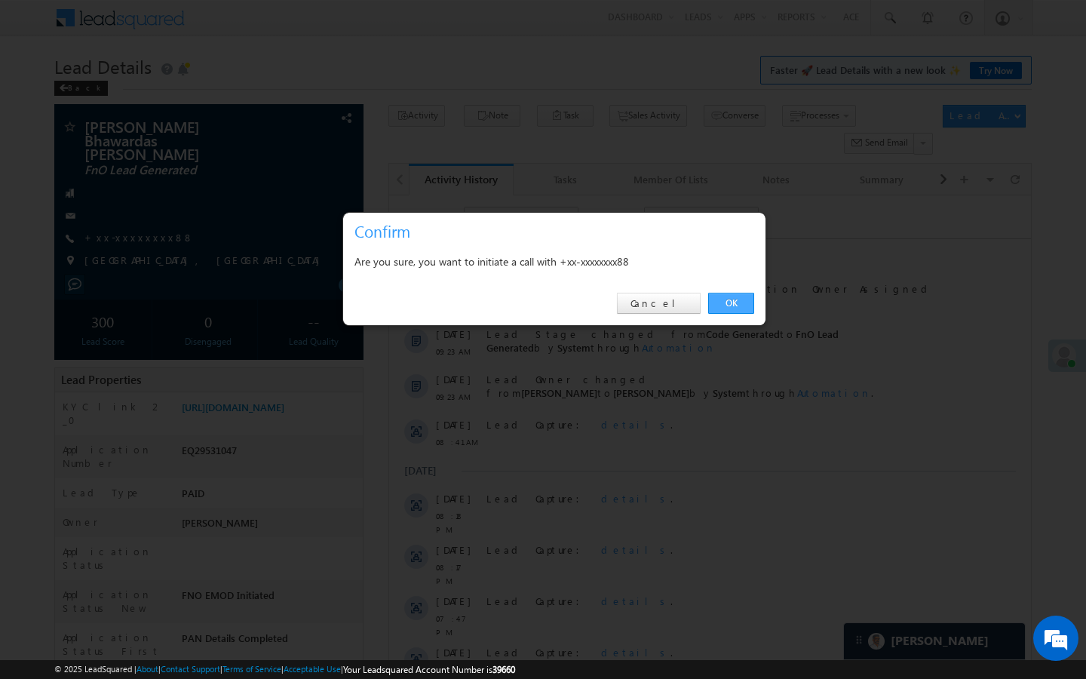
drag, startPoint x: 746, startPoint y: 309, endPoint x: 172, endPoint y: 159, distance: 593.8
click at [746, 309] on link "OK" at bounding box center [731, 303] width 46 height 21
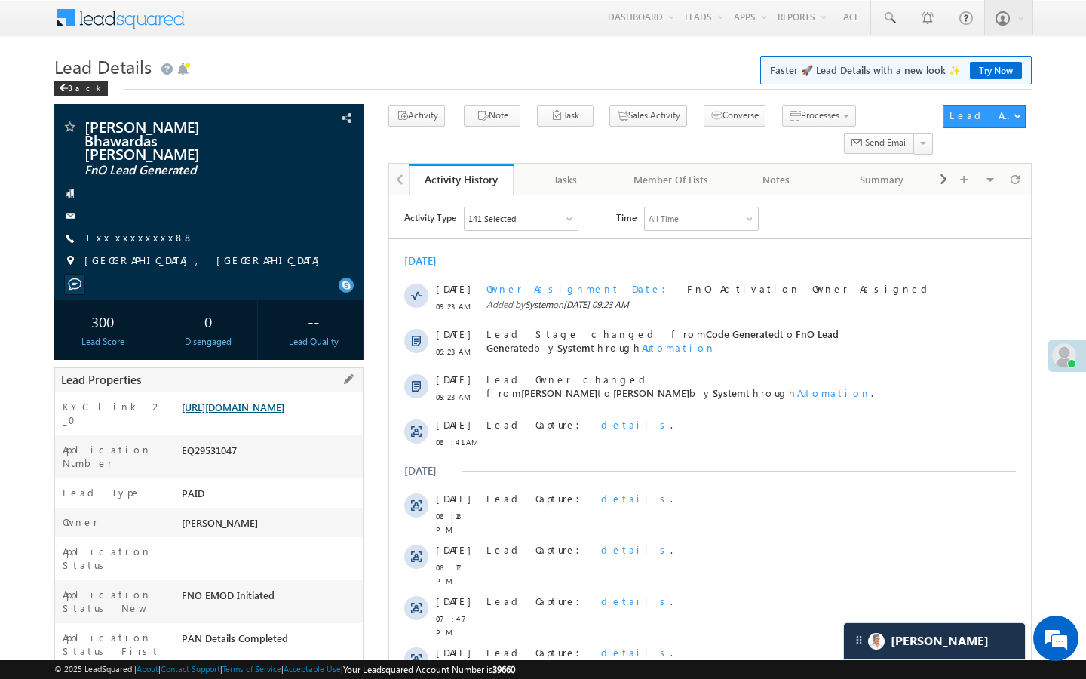
click at [284, 409] on link "https://angelbroking1-pk3em7sa.customui-test.leadsquared.com?leadId=19f345a8-2a…" at bounding box center [233, 406] width 103 height 13
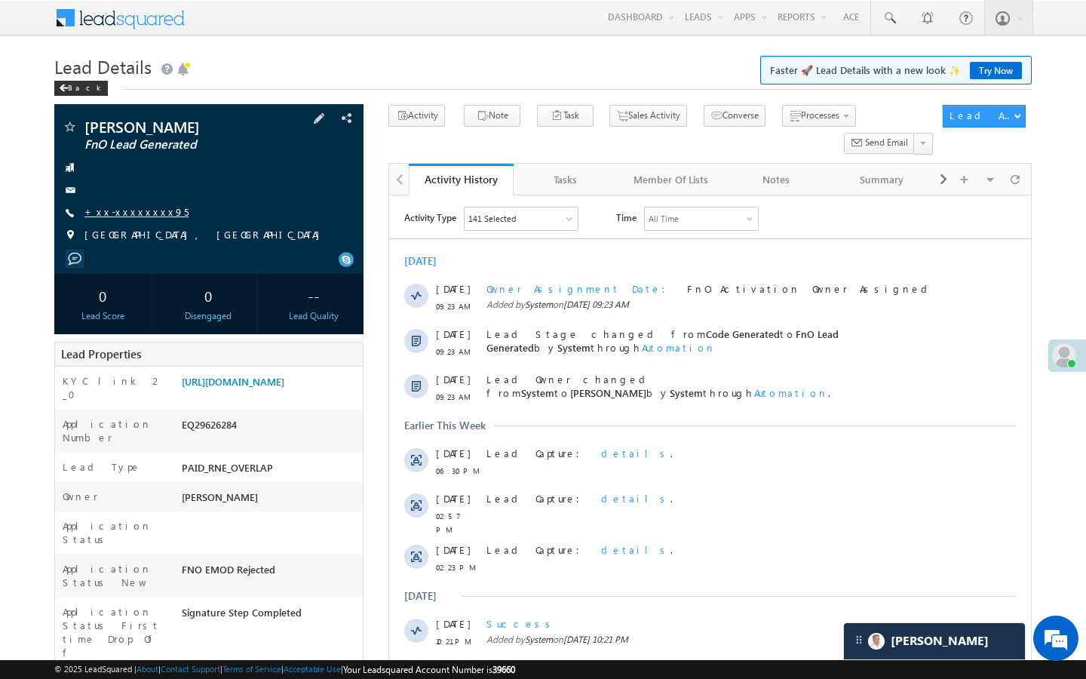
click at [133, 216] on link "+xx-xxxxxxxx95" at bounding box center [136, 211] width 104 height 13
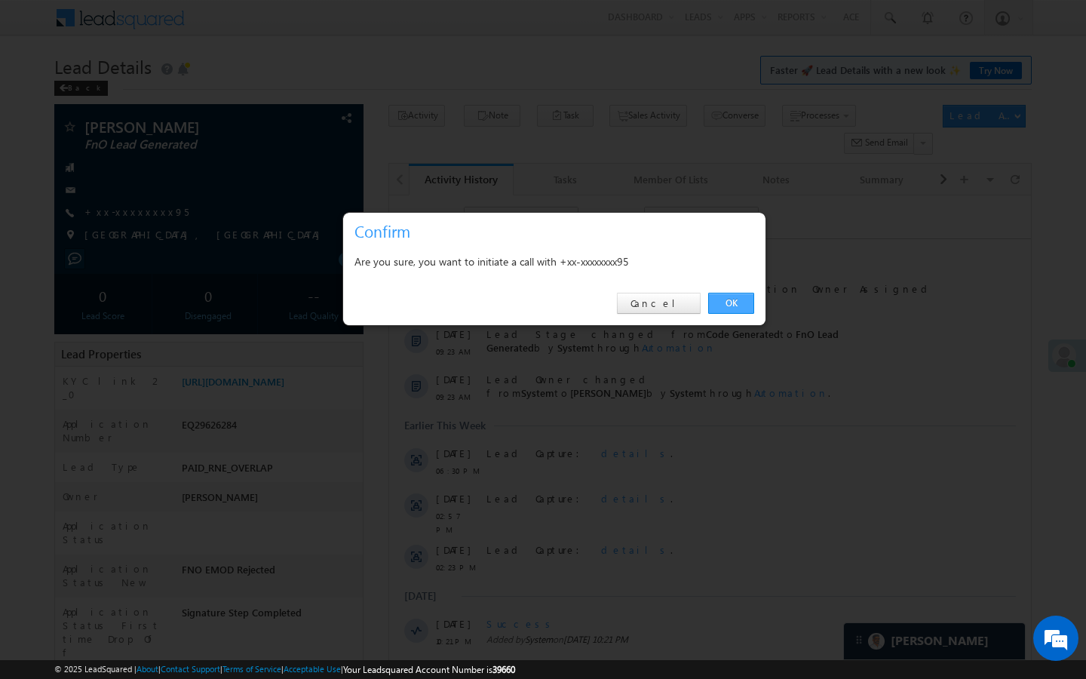
drag, startPoint x: 737, startPoint y: 301, endPoint x: 5, endPoint y: 202, distance: 739.5
click at [737, 301] on link "OK" at bounding box center [731, 303] width 46 height 21
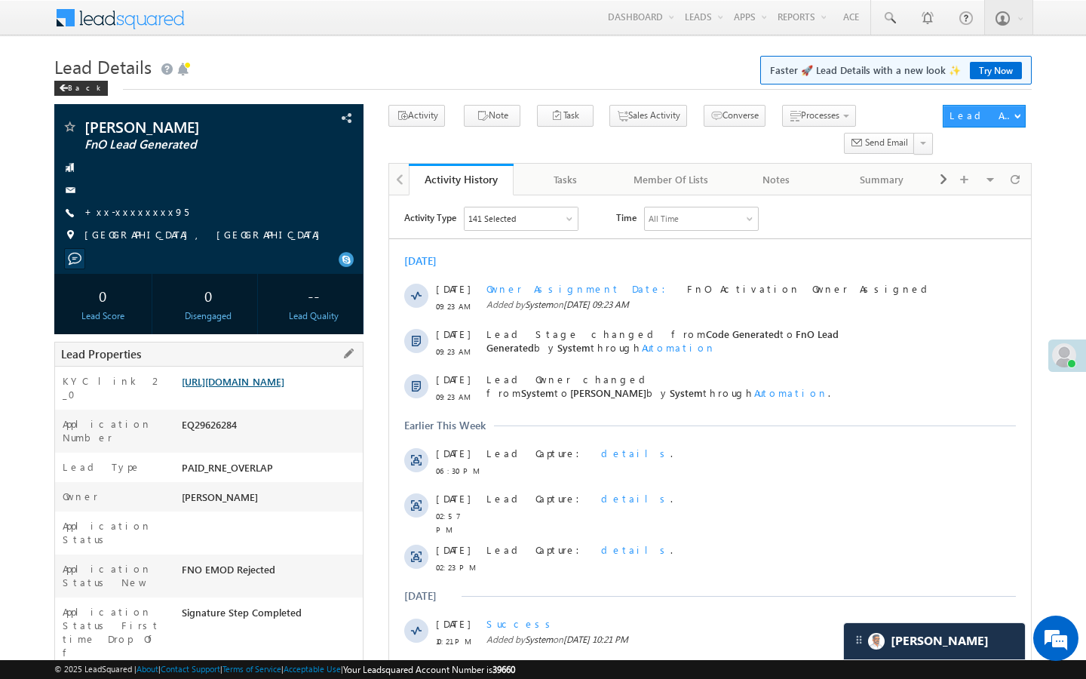
click at [284, 388] on link "https://angelbroking1-pk3em7sa.customui-test.leadsquared.com?leadId=39723ee7-66…" at bounding box center [233, 381] width 103 height 13
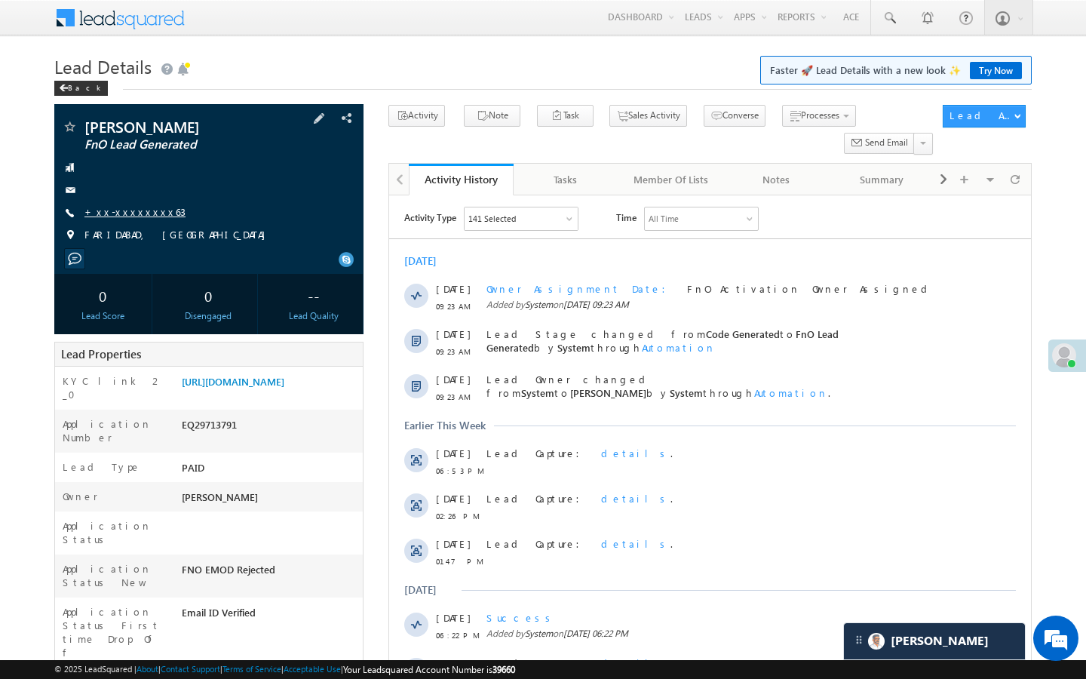
click at [124, 217] on link "+xx-xxxxxxxx63" at bounding box center [134, 211] width 101 height 13
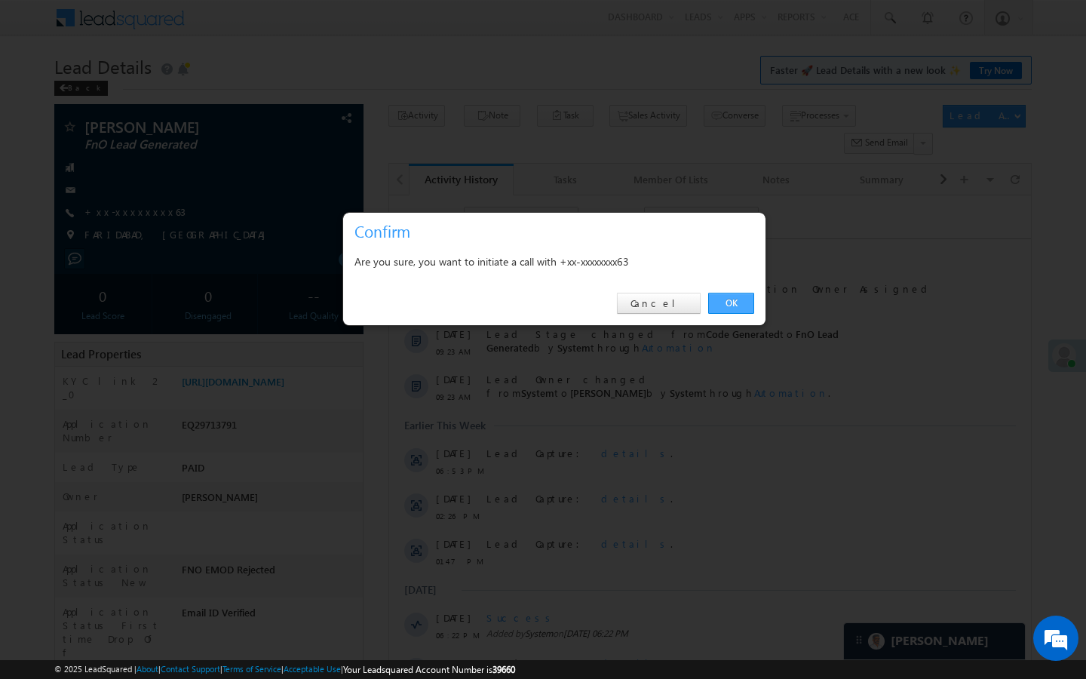
click at [727, 304] on link "OK" at bounding box center [731, 303] width 46 height 21
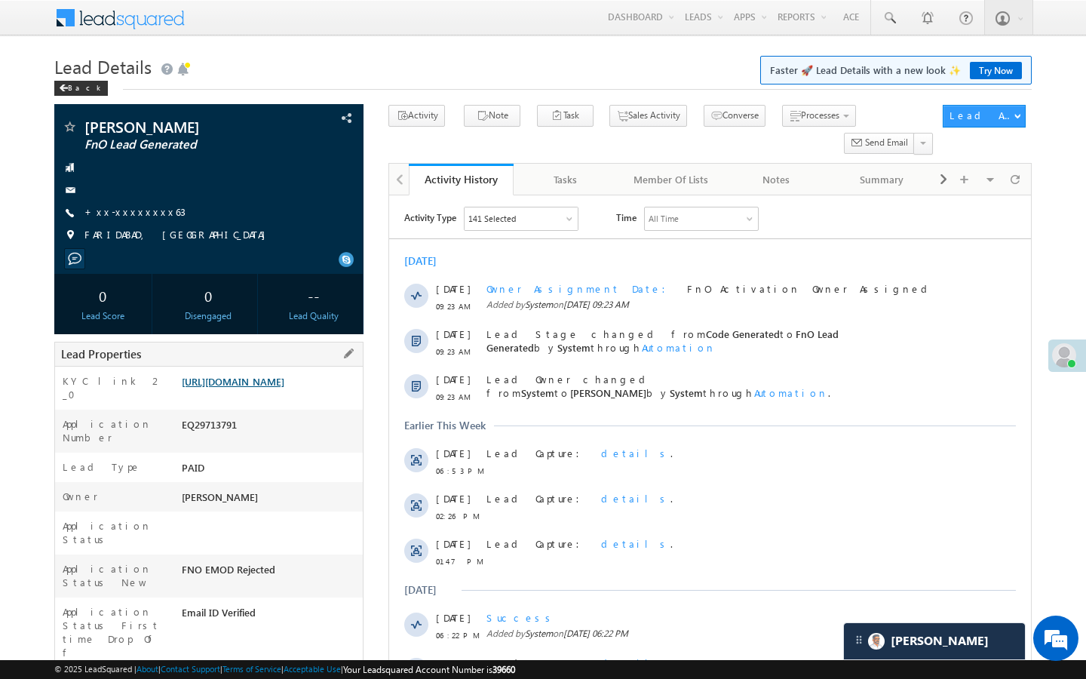
click at [274, 388] on link "[URL][DOMAIN_NAME]" at bounding box center [233, 381] width 103 height 13
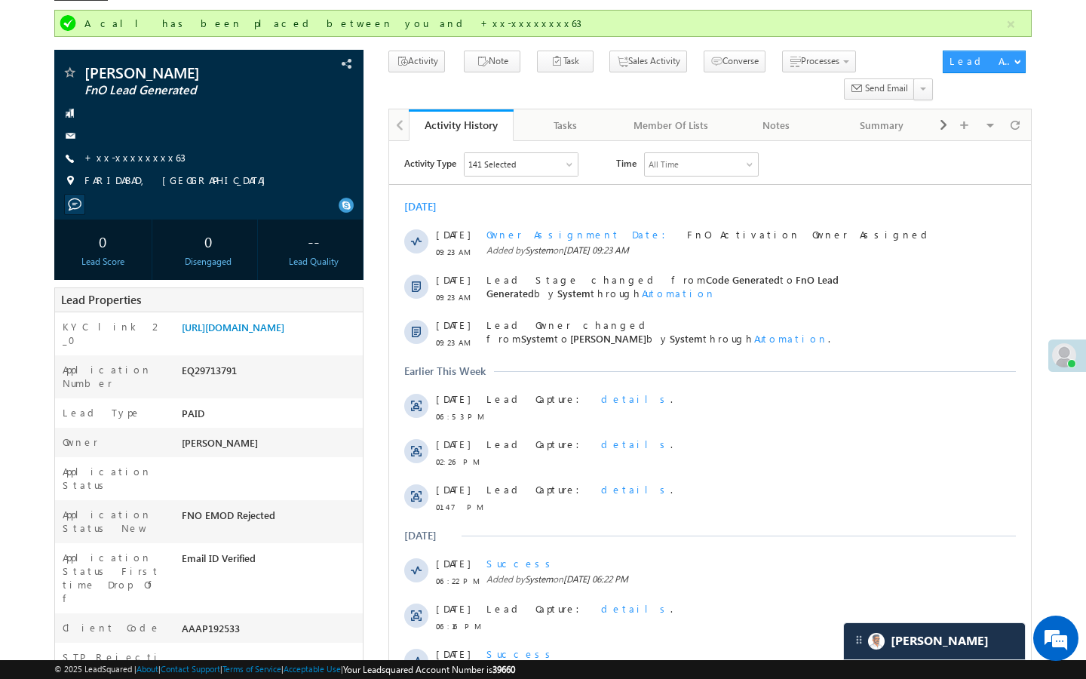
scroll to position [121, 0]
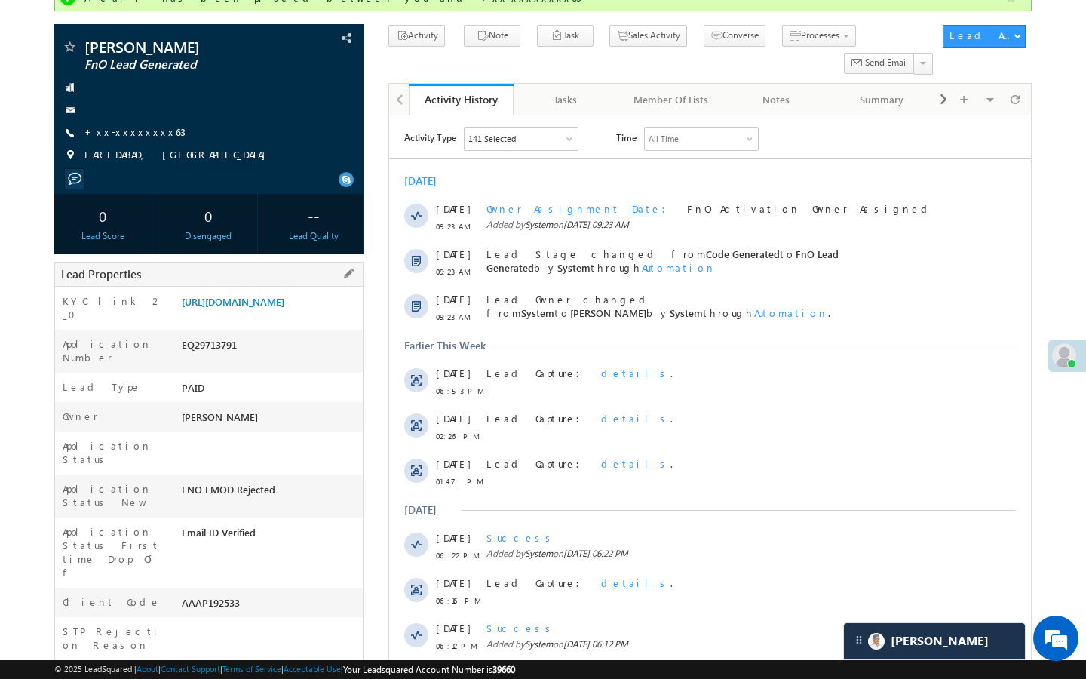
drag, startPoint x: 182, startPoint y: 562, endPoint x: 269, endPoint y: 562, distance: 87.5
click at [269, 595] on div "AAAP192533" at bounding box center [270, 605] width 185 height 21
copy div "AAAP192533"
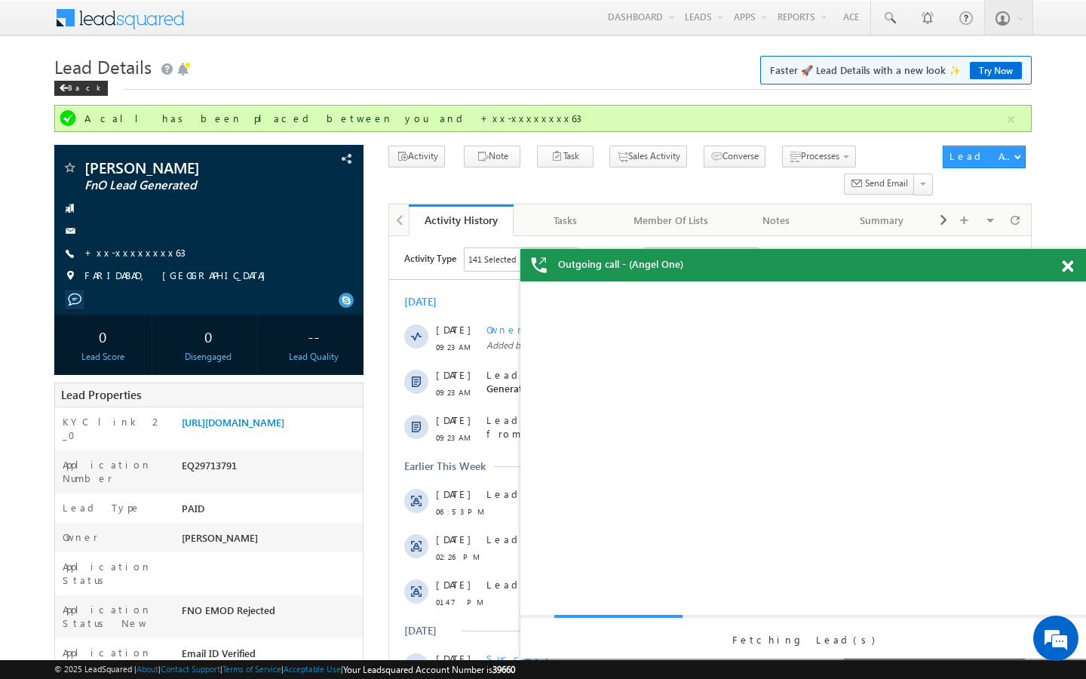
scroll to position [0, 0]
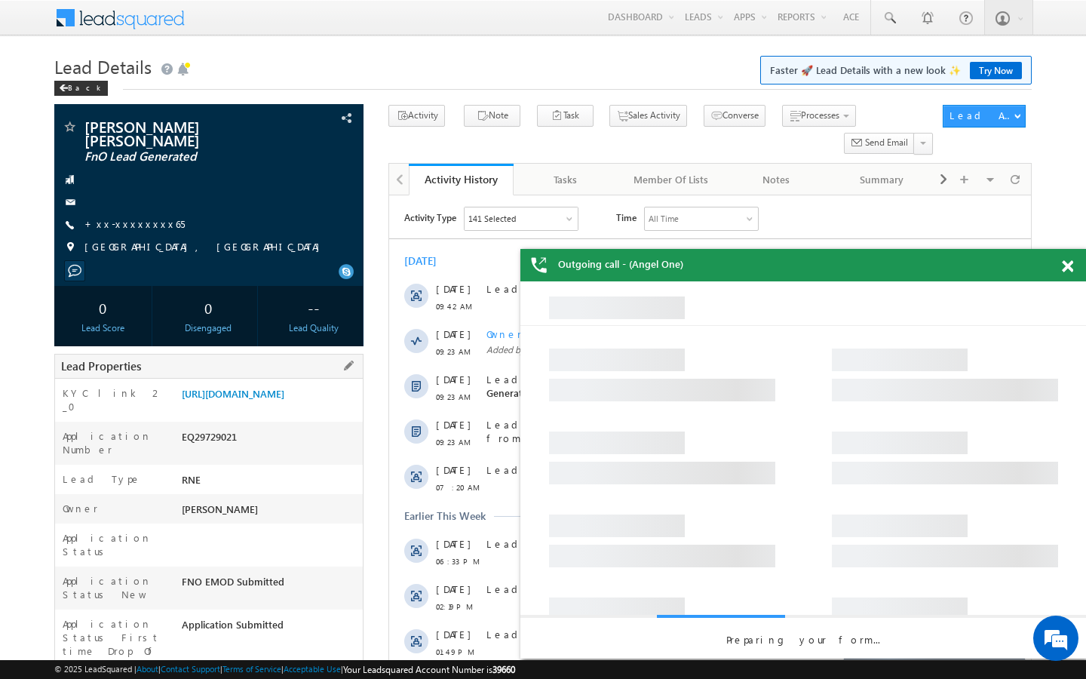
drag, startPoint x: 181, startPoint y: 640, endPoint x: 274, endPoint y: 640, distance: 92.7
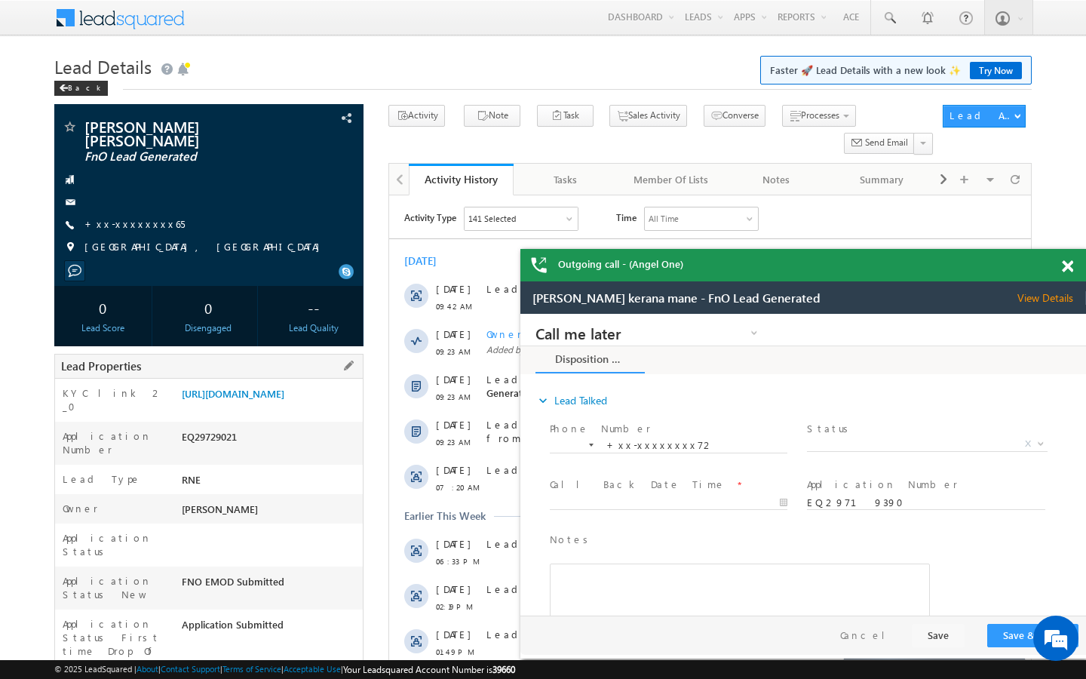
copy div "AABY450819"
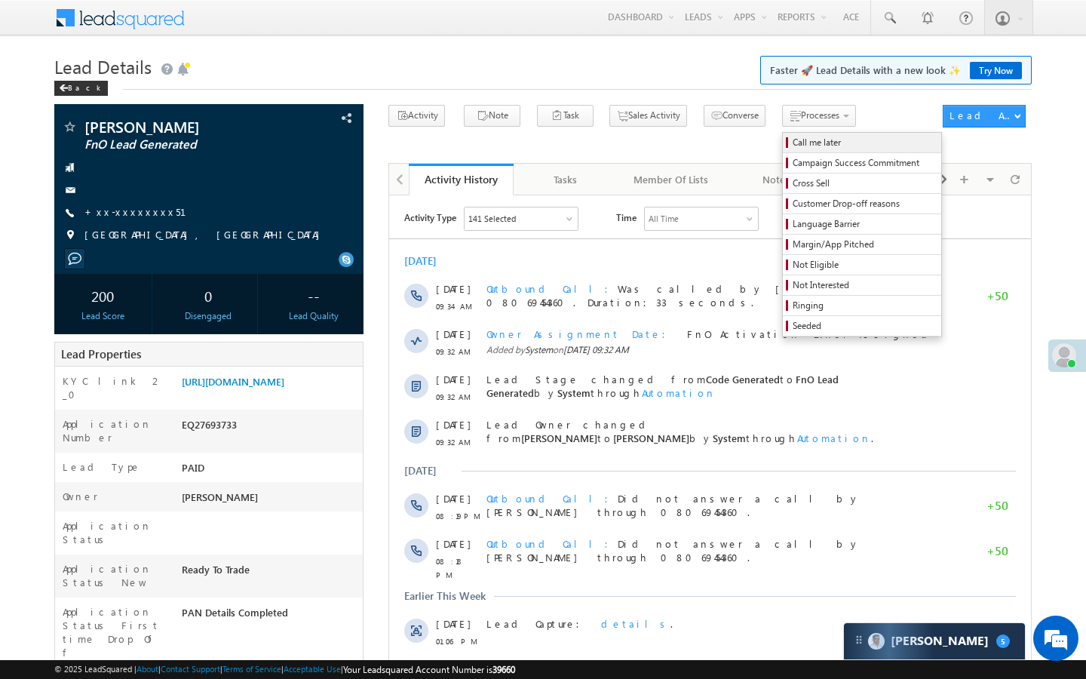
click at [792, 136] on span "Call me later" at bounding box center [863, 143] width 143 height 14
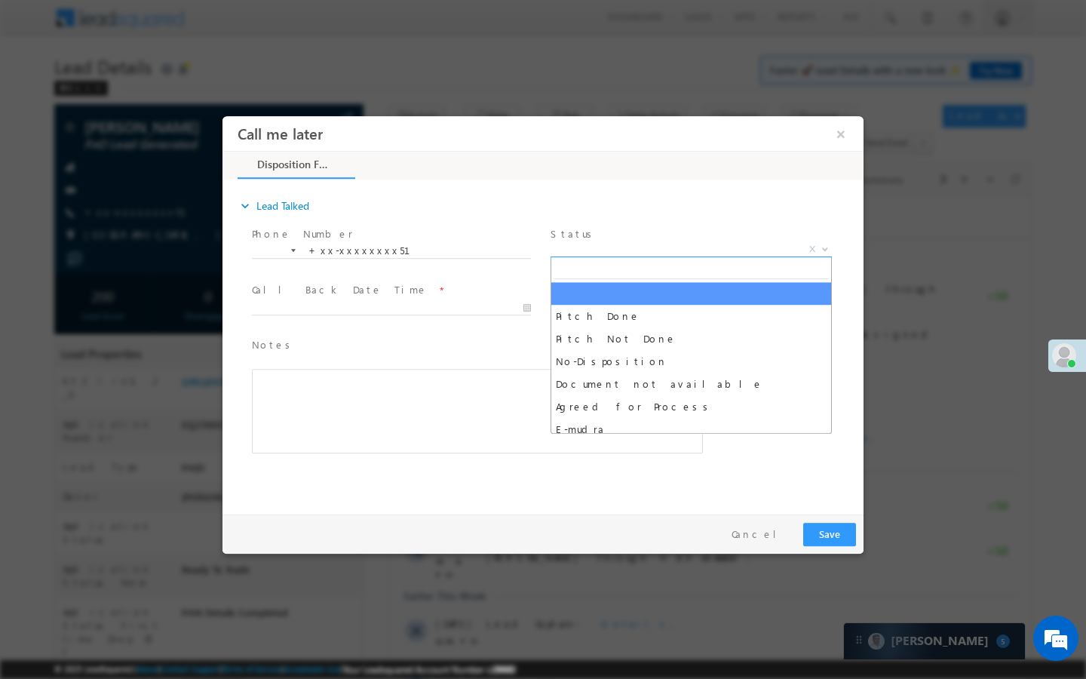
click at [681, 243] on span "X" at bounding box center [690, 249] width 281 height 15
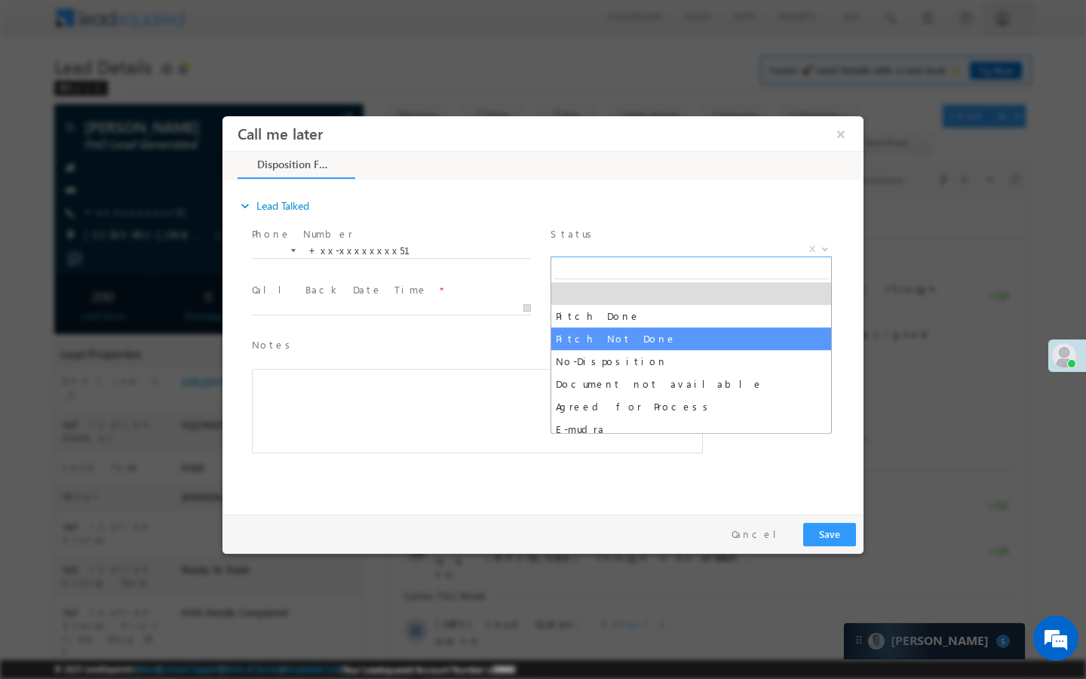
select select "Pitch Not Done"
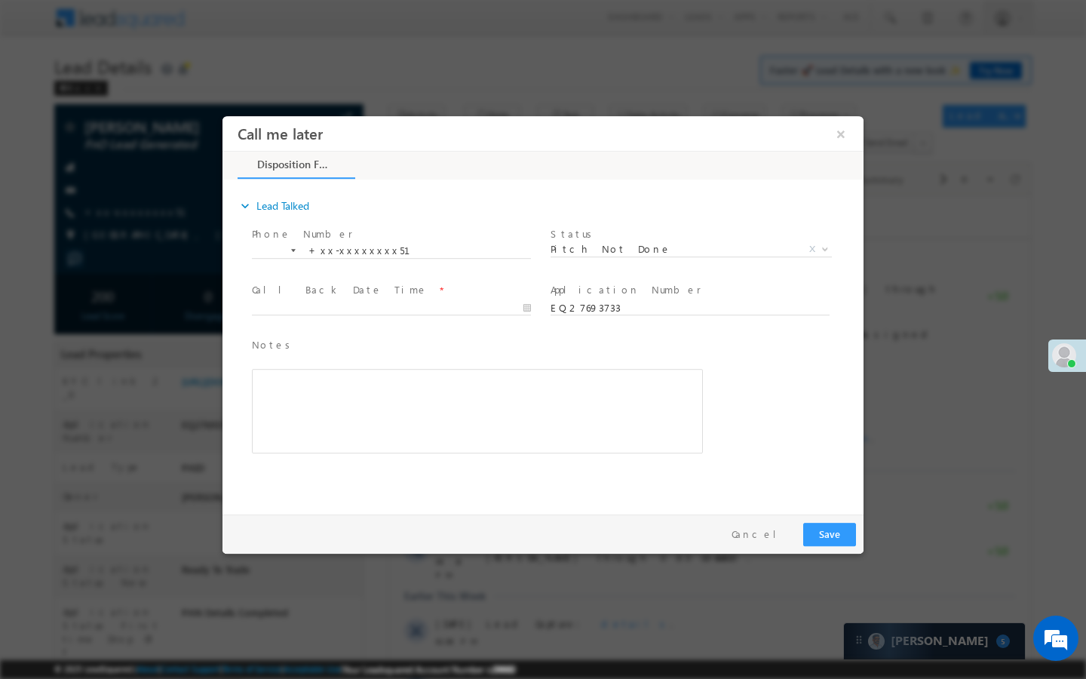
click at [358, 300] on span at bounding box center [398, 308] width 293 height 17
click at [357, 311] on body "Call me later ×" at bounding box center [542, 311] width 641 height 391
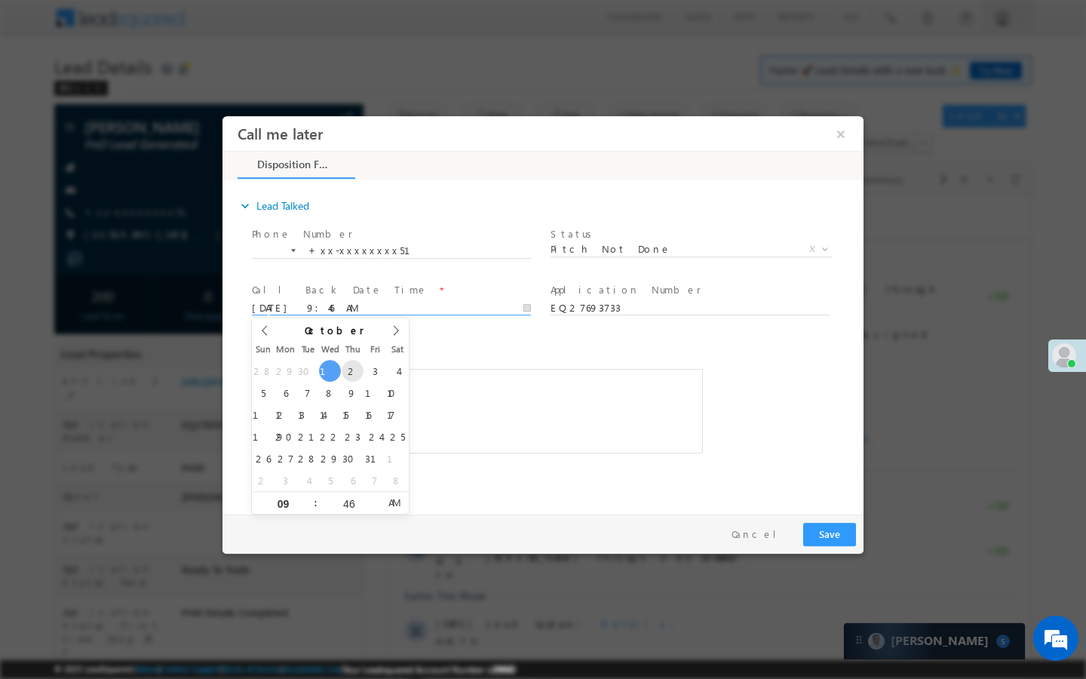
type input "10/02/25 9:46 AM"
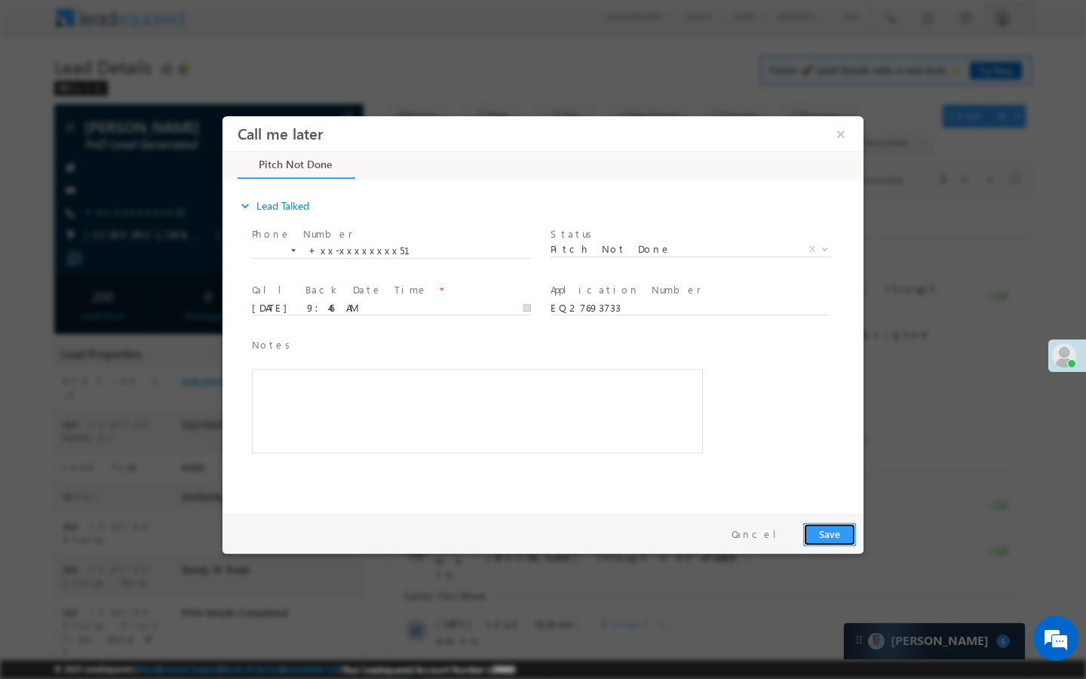
click at [822, 530] on button "Save" at bounding box center [829, 534] width 53 height 23
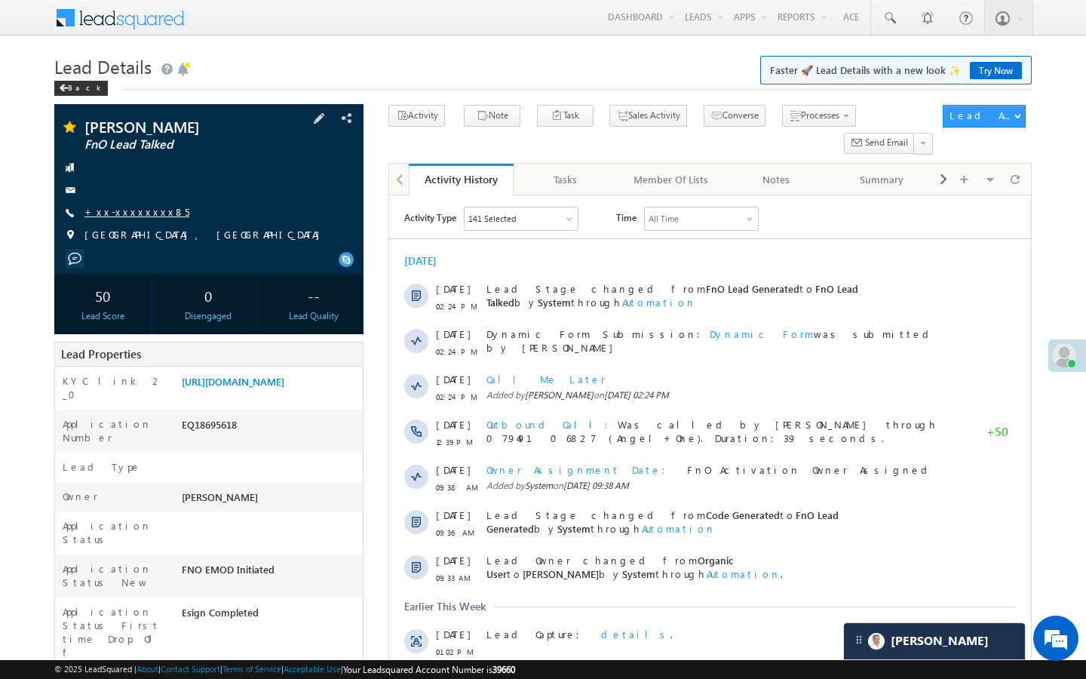
click at [145, 206] on link "+xx-xxxxxxxx85" at bounding box center [136, 211] width 105 height 13
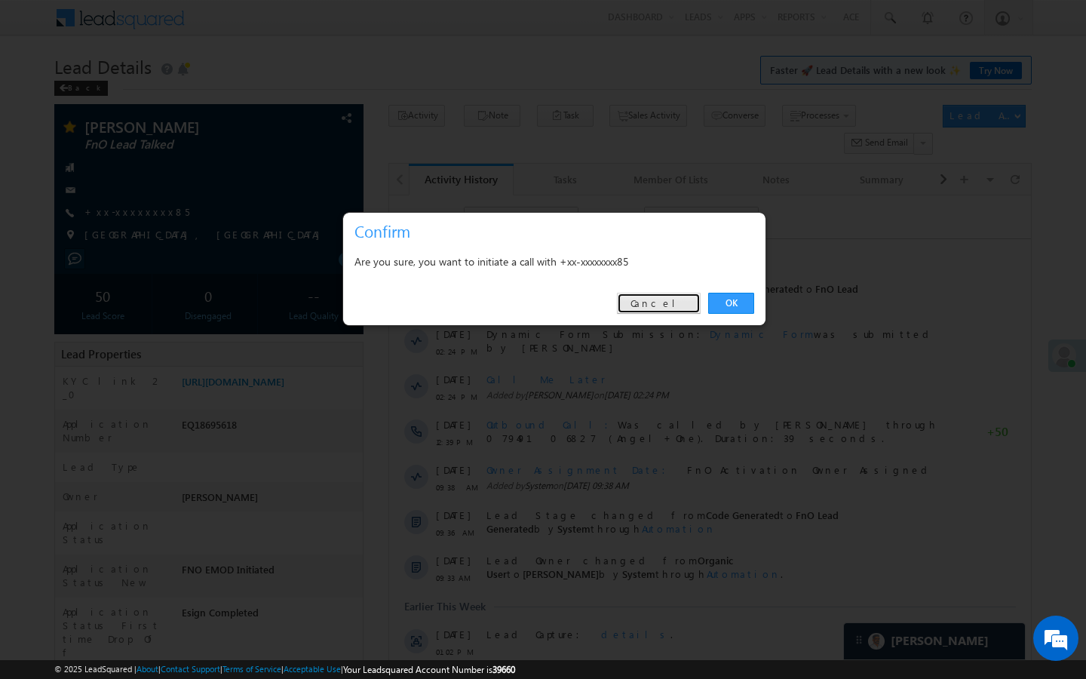
click at [678, 304] on link "Cancel" at bounding box center [659, 303] width 84 height 21
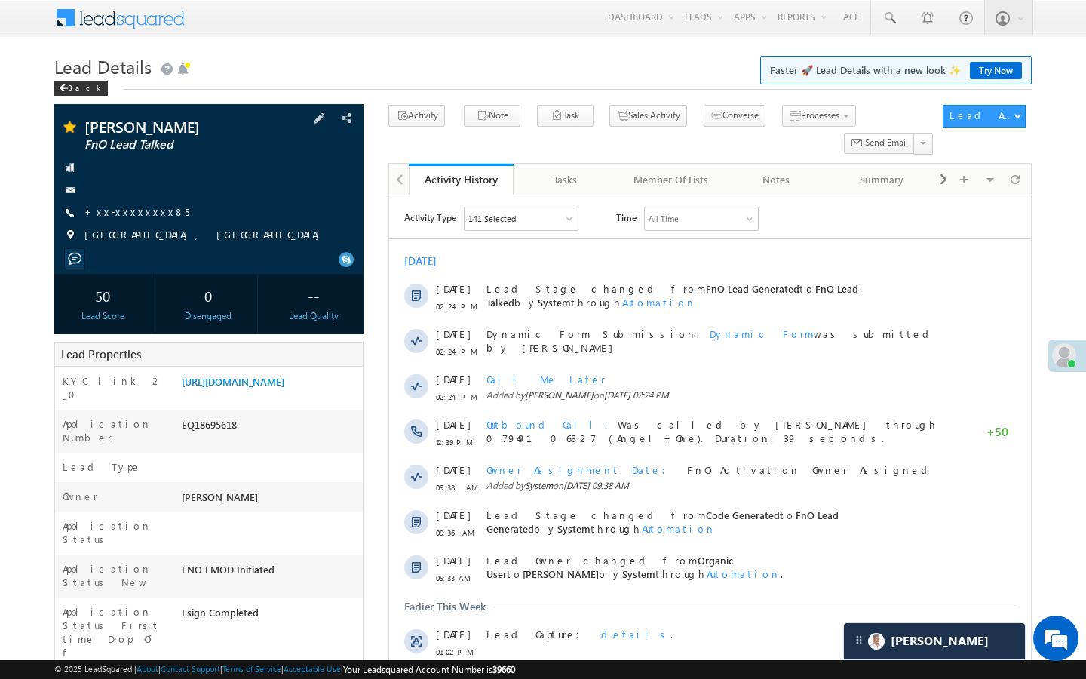
click at [109, 219] on span "+xx-xxxxxxxx85" at bounding box center [136, 212] width 105 height 15
click at [143, 211] on link "+xx-xxxxxxxx85" at bounding box center [136, 211] width 105 height 13
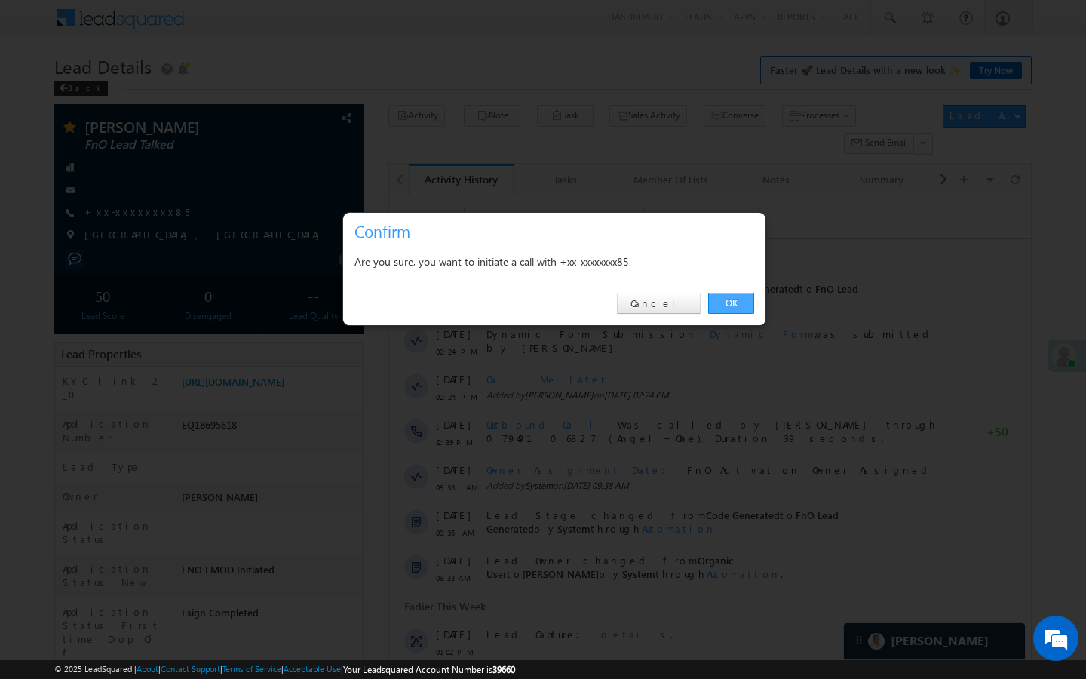
click at [740, 306] on link "OK" at bounding box center [731, 303] width 46 height 21
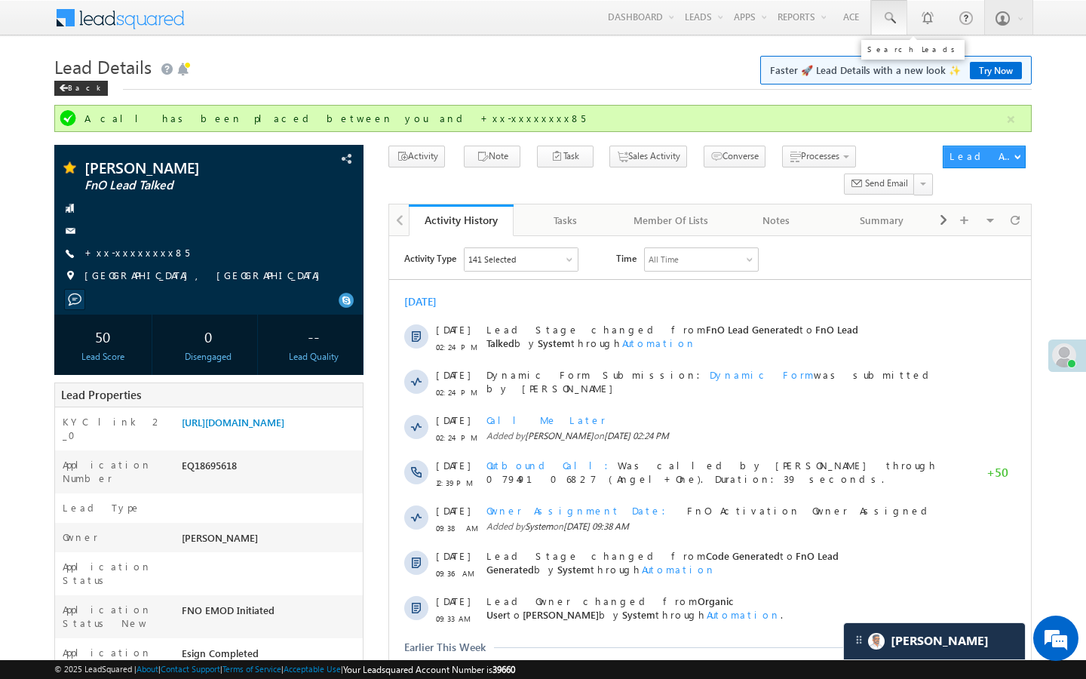
click at [884, 20] on span at bounding box center [888, 18] width 15 height 15
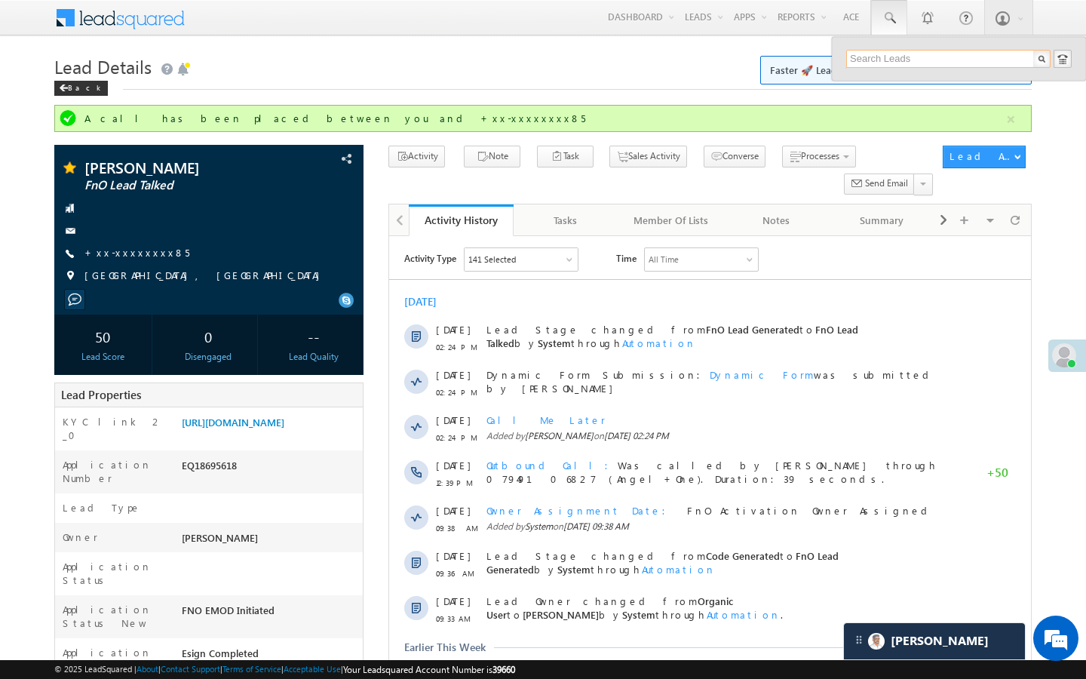
click at [882, 58] on input "text" at bounding box center [948, 59] width 204 height 18
type input "9"
click at [923, 55] on input "text" at bounding box center [948, 59] width 204 height 18
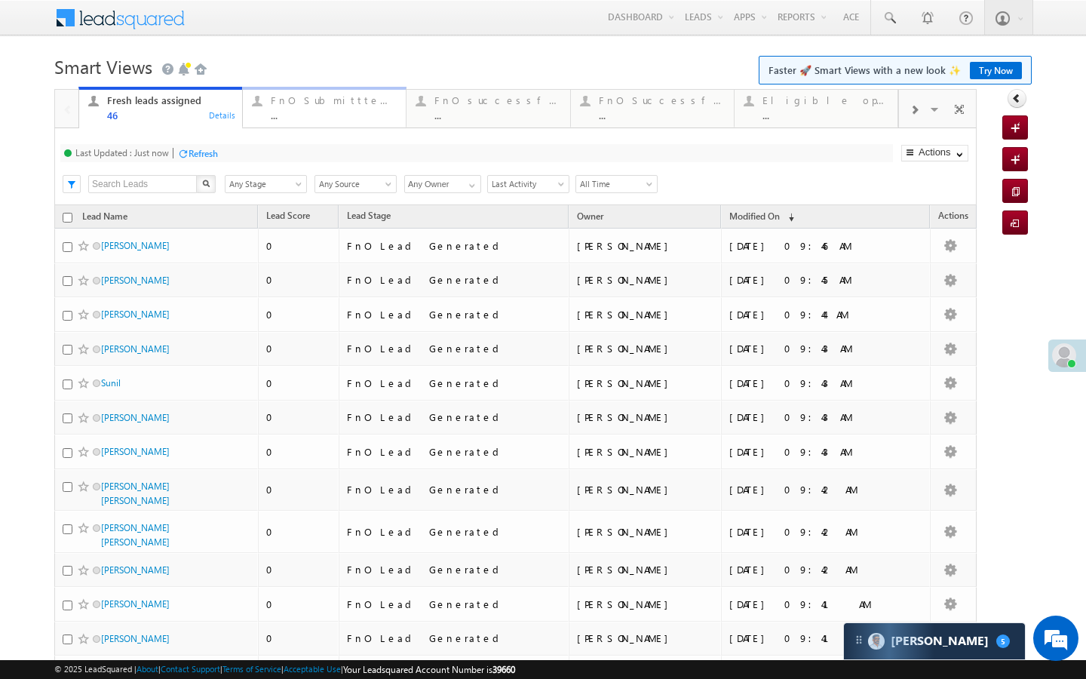
click at [360, 124] on link "FnO Submittted Leads ... Details" at bounding box center [324, 107] width 164 height 41
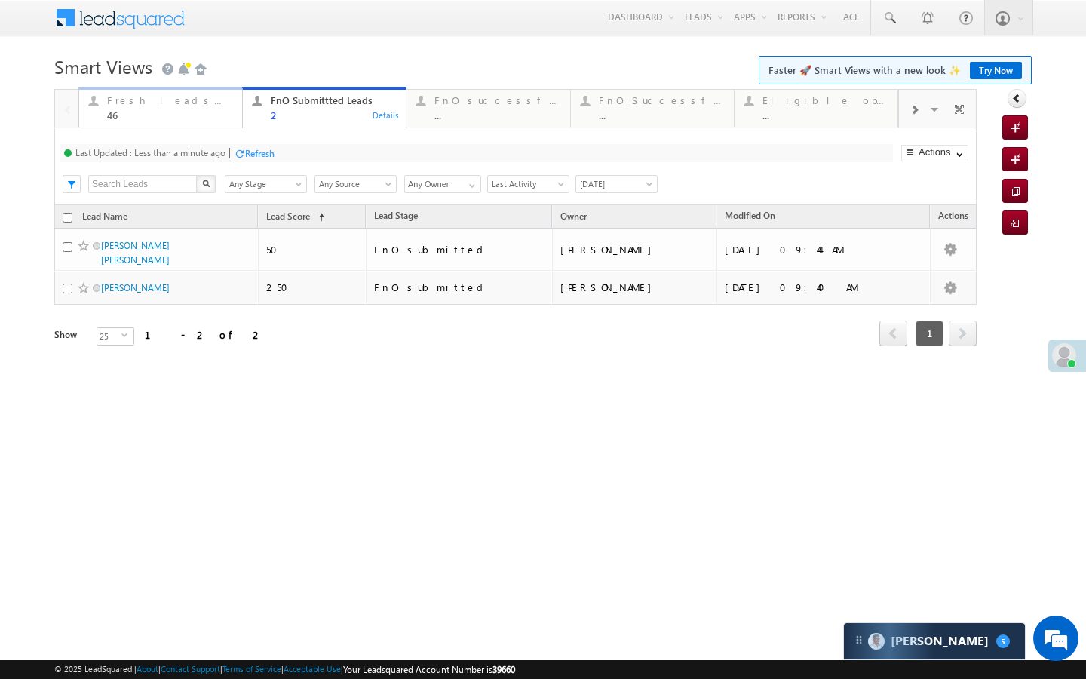
click at [218, 113] on div "46" at bounding box center [170, 114] width 126 height 11
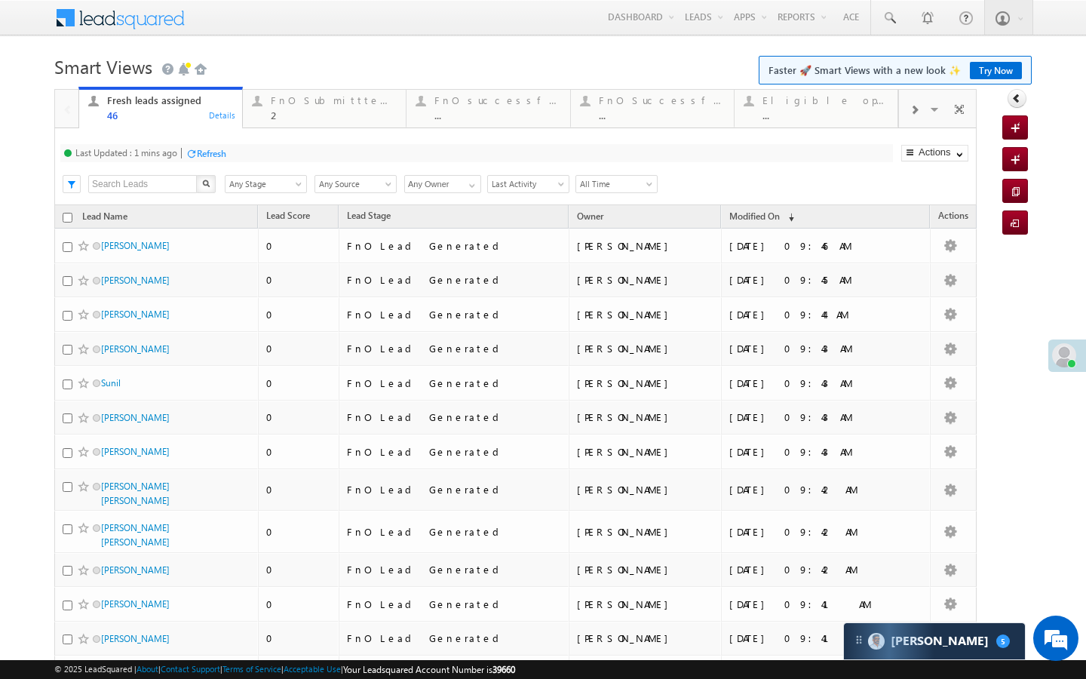
click at [232, 155] on div "Last Updated : 1 mins ago Refresh Refreshing..." at bounding box center [476, 153] width 832 height 18
click at [231, 155] on div "Last Updated : 1 mins ago Refresh Refreshing..." at bounding box center [476, 153] width 832 height 18
click at [205, 158] on div "Refresh" at bounding box center [211, 153] width 29 height 11
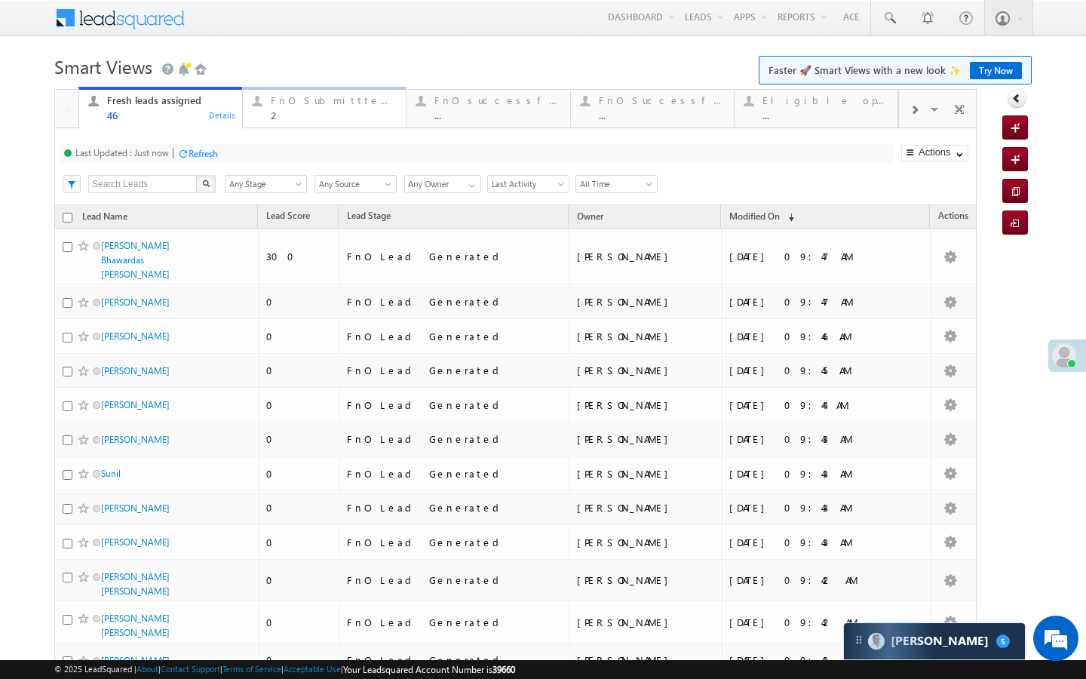
click at [262, 110] on div at bounding box center [256, 100] width 19 height 19
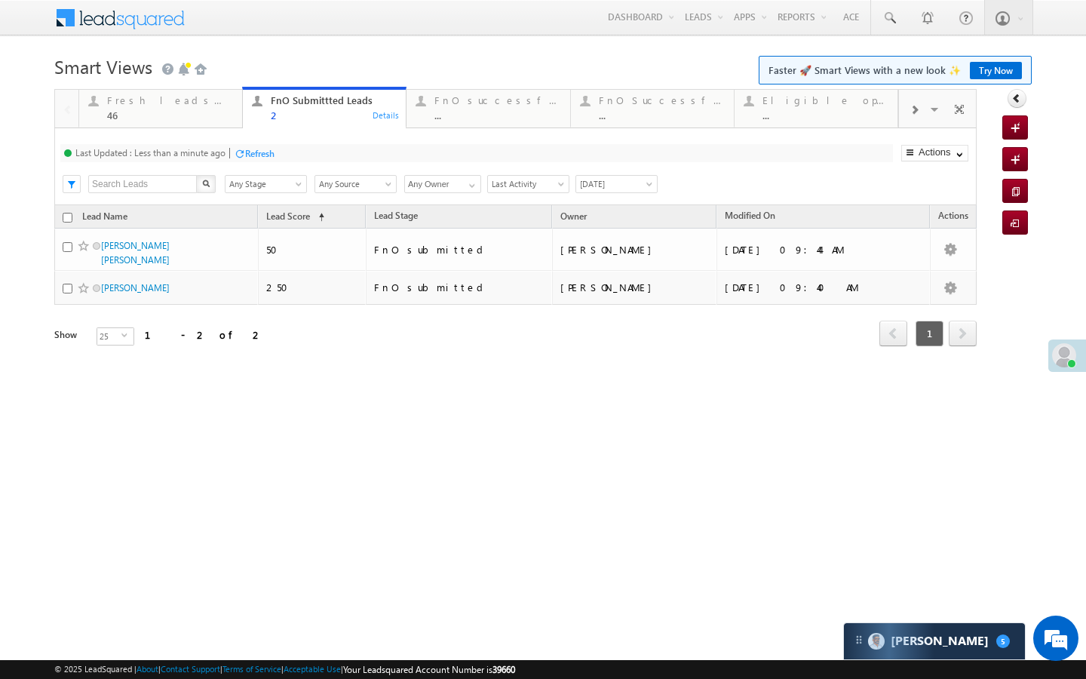
click at [245, 152] on div at bounding box center [239, 153] width 11 height 11
click at [191, 114] on div "46" at bounding box center [170, 114] width 126 height 11
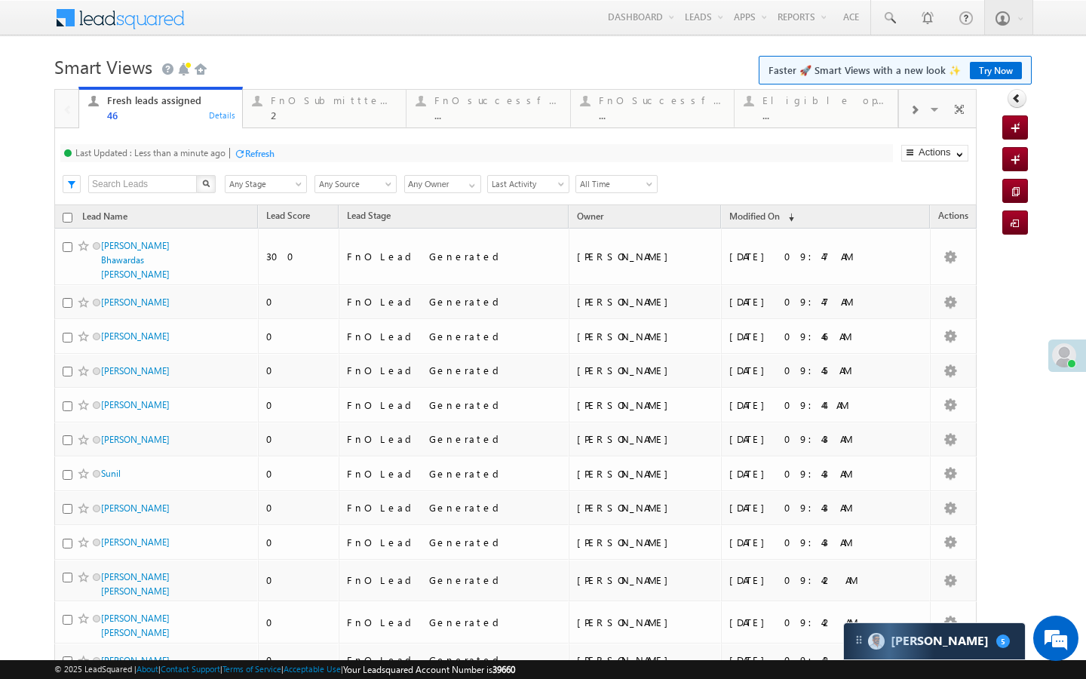
click at [225, 147] on div "Last Updated : Less than a minute ago" at bounding box center [150, 152] width 150 height 11
click at [259, 148] on div "Refresh" at bounding box center [259, 153] width 29 height 11
click at [287, 127] on div "Fresh leads assigned 46 Details FnO Submittted Leads 2 Details FnO successful t…" at bounding box center [488, 107] width 820 height 42
click at [208, 152] on div "Refresh" at bounding box center [203, 153] width 29 height 11
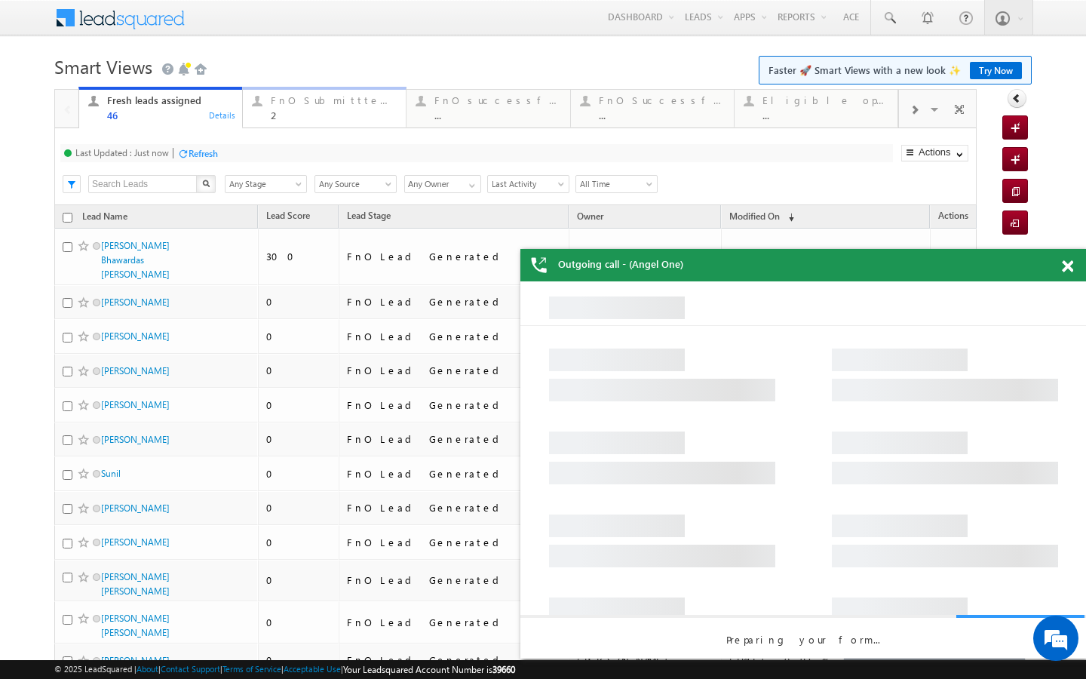
click at [286, 109] on div "FnO Submittted Leads 2" at bounding box center [334, 105] width 126 height 29
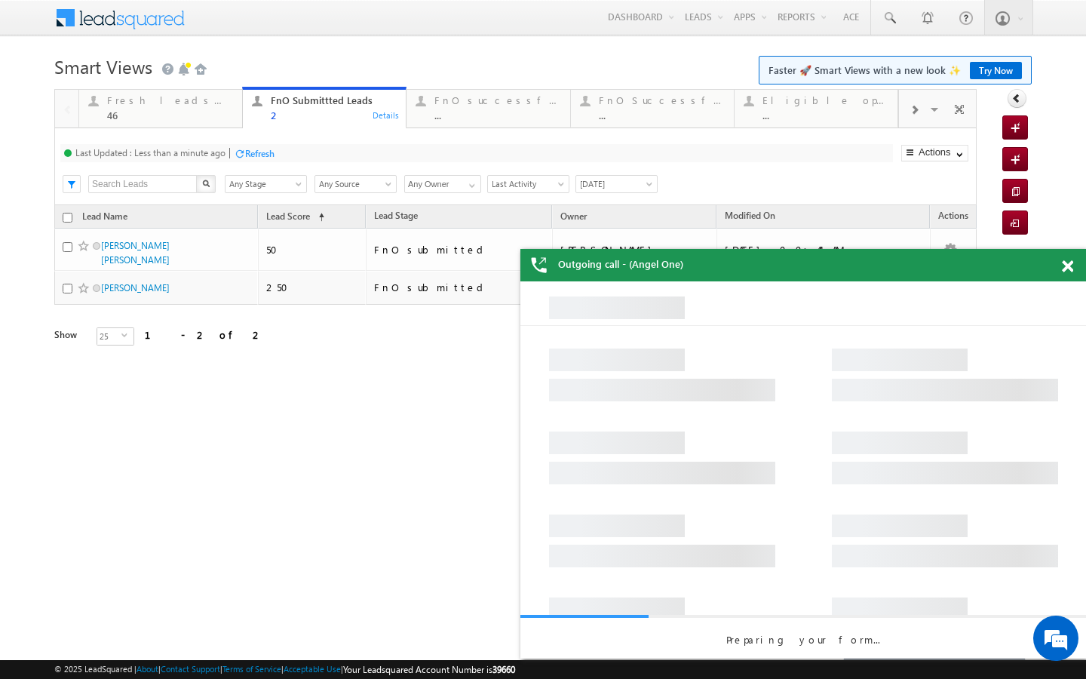
click at [234, 159] on div "Last Updated : Less than a minute ago Refresh Refreshing..." at bounding box center [476, 153] width 832 height 18
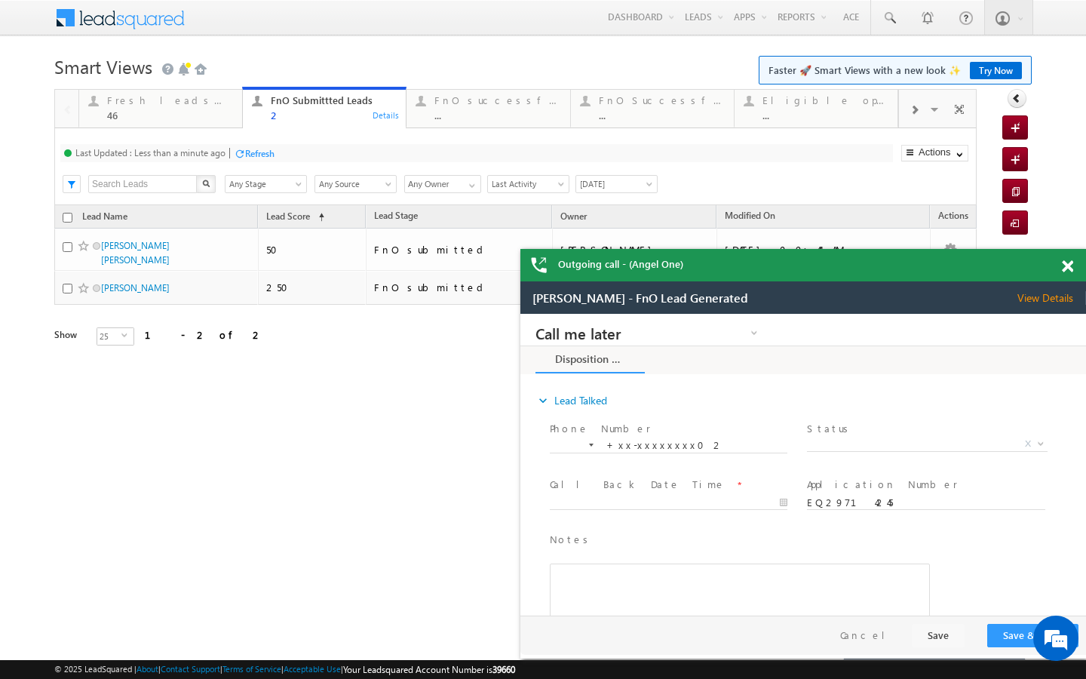
click at [242, 150] on div at bounding box center [239, 153] width 11 height 11
click at [449, 124] on link "FnO successful today Leads ... Details" at bounding box center [488, 107] width 164 height 41
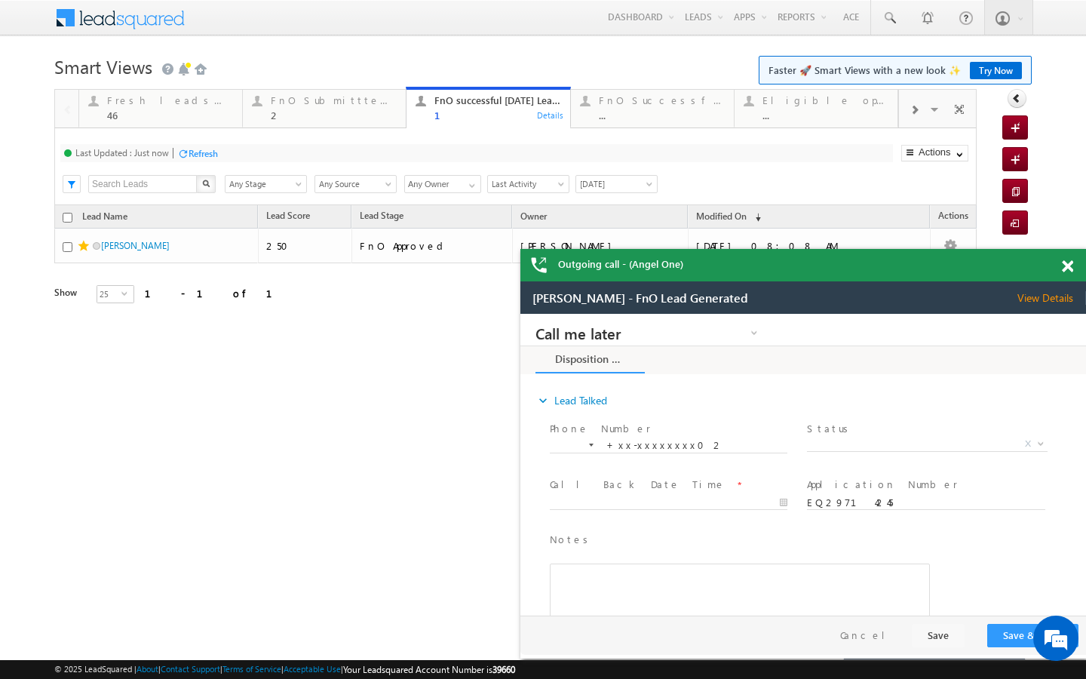
click at [214, 133] on div "Last Updated : Just now Refresh Refreshing... Search X Lead Stage Any Stage Any…" at bounding box center [515, 166] width 922 height 77
click at [204, 106] on div "Fresh leads assigned" at bounding box center [170, 100] width 126 height 12
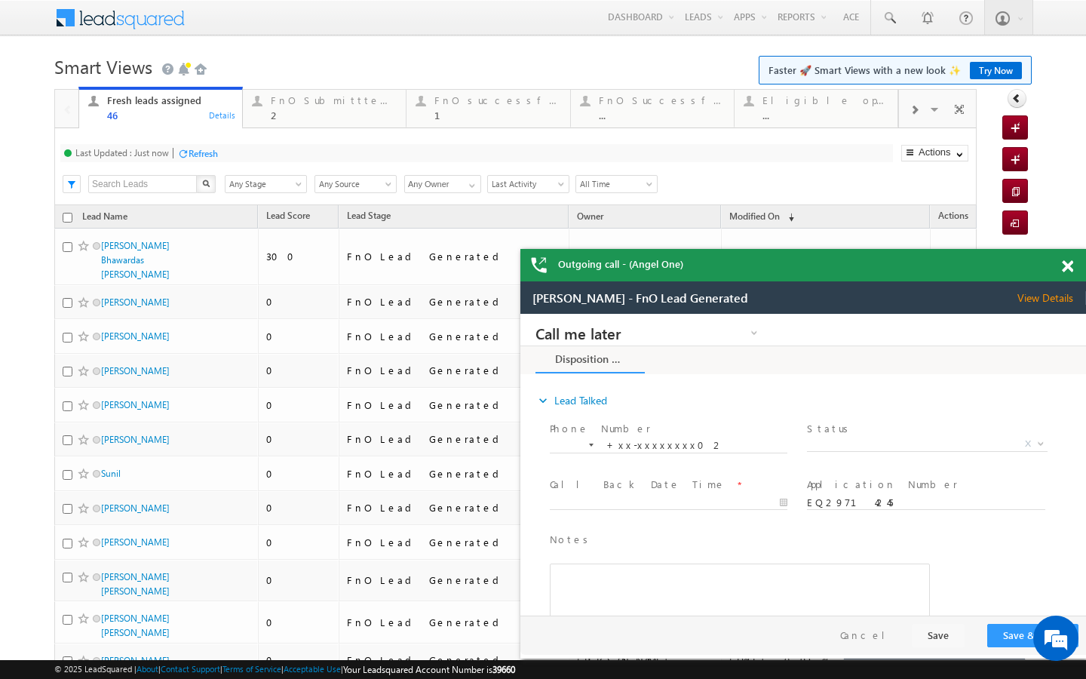
click at [213, 152] on div "Refresh" at bounding box center [203, 153] width 29 height 11
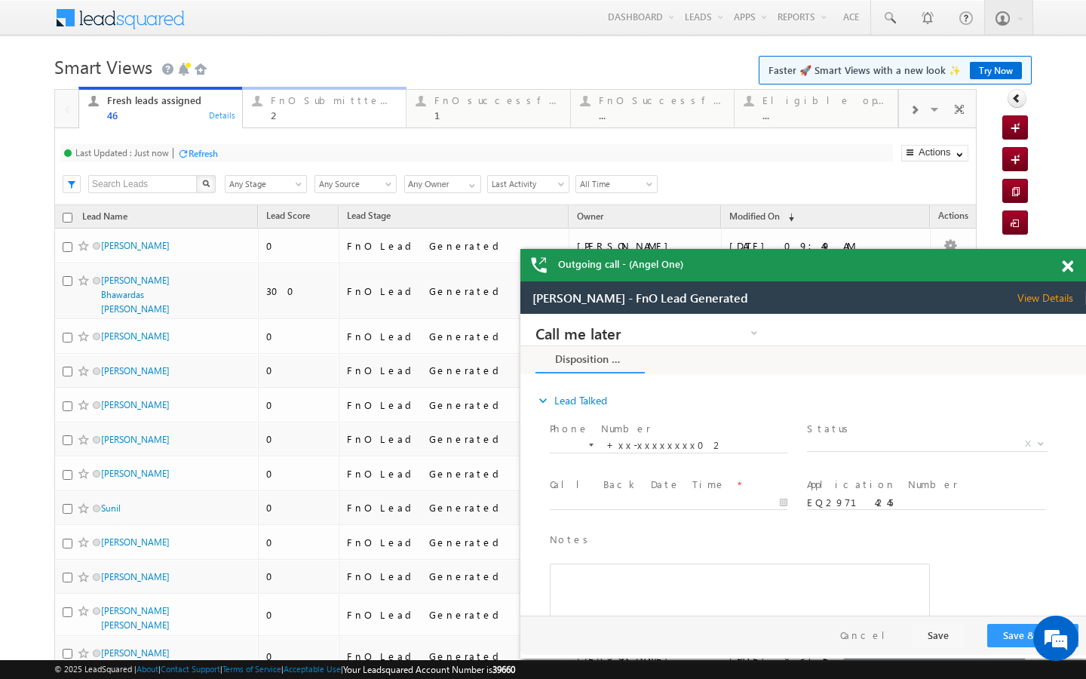
click at [332, 109] on div "2" at bounding box center [334, 114] width 126 height 11
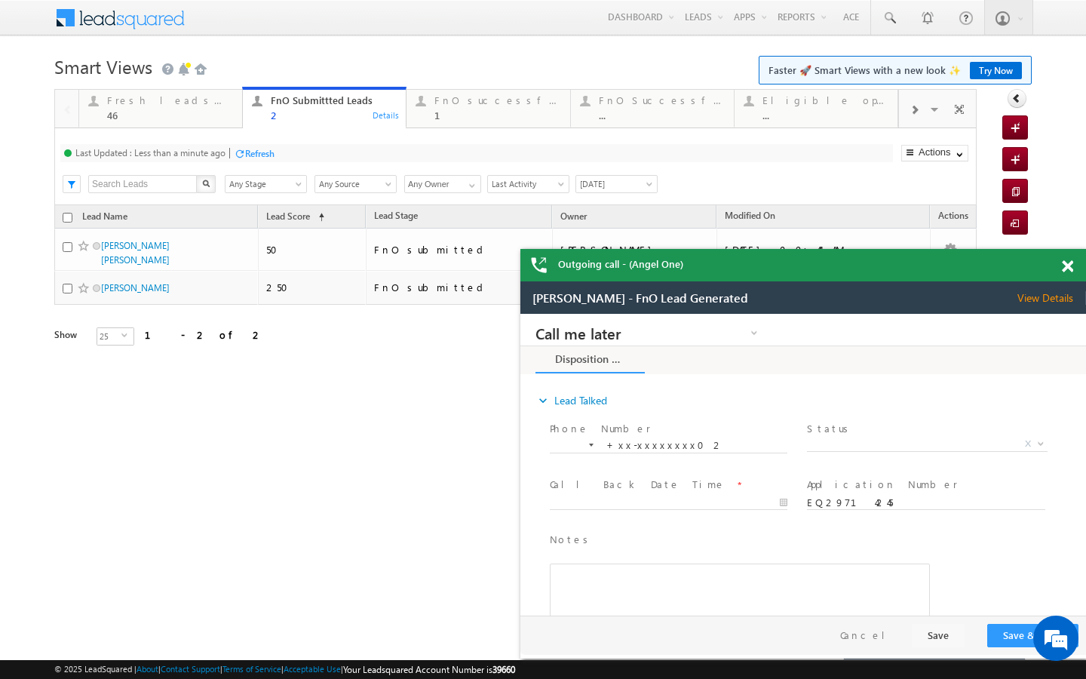
click at [253, 156] on div "Refresh" at bounding box center [259, 153] width 29 height 11
click at [223, 114] on div "46" at bounding box center [170, 114] width 126 height 11
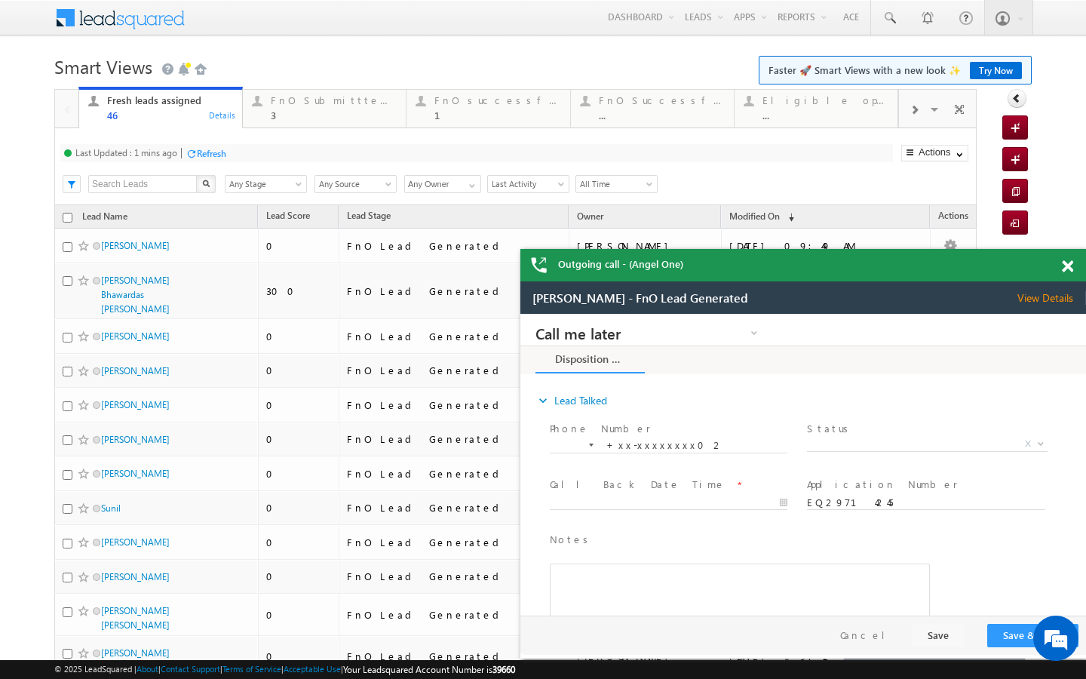
click at [221, 153] on div "Refresh" at bounding box center [211, 153] width 29 height 11
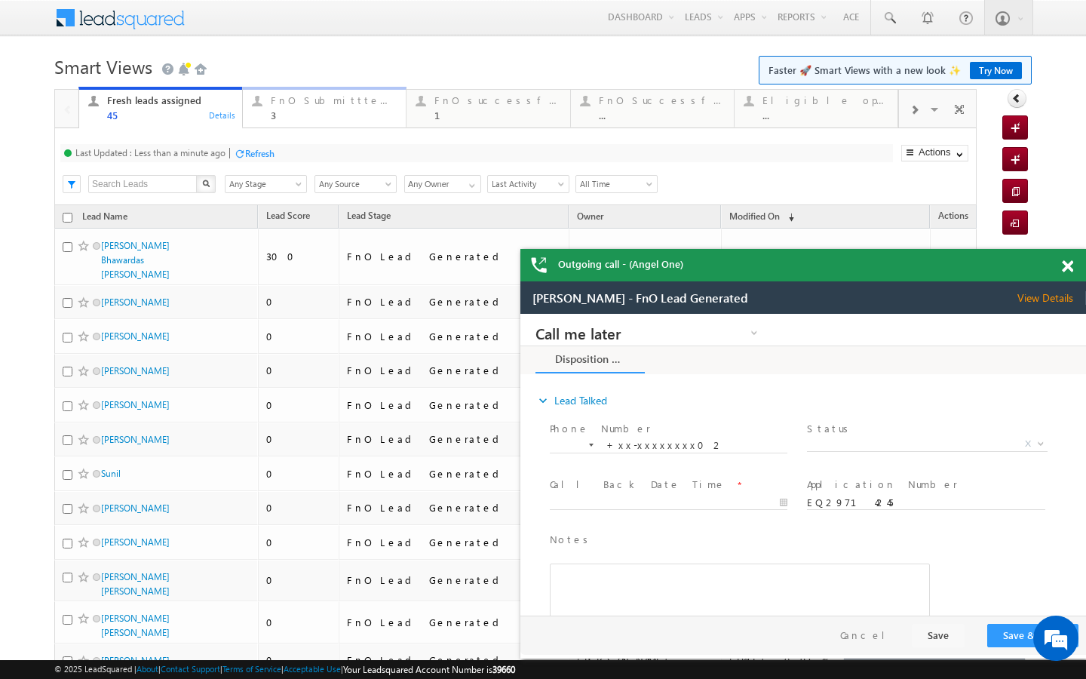
click at [268, 124] on link "FnO Submittted Leads 3 Details" at bounding box center [324, 107] width 164 height 41
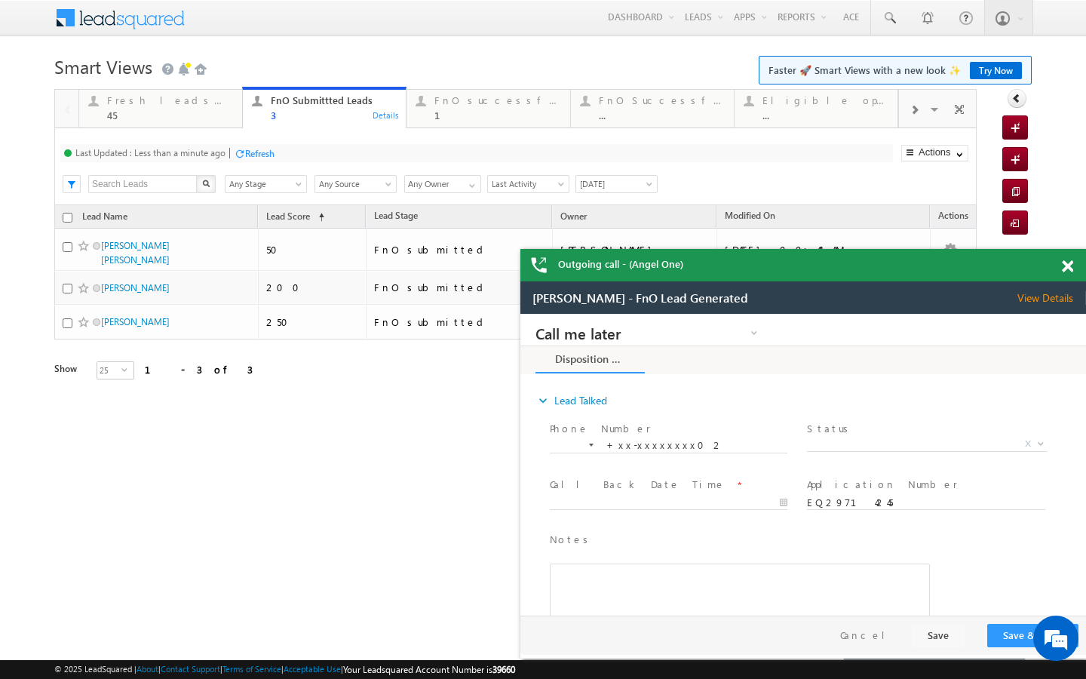
click at [253, 148] on div "Refresh" at bounding box center [259, 153] width 29 height 11
click at [464, 123] on link "FnO successful today Leads 1 Details" at bounding box center [488, 107] width 164 height 41
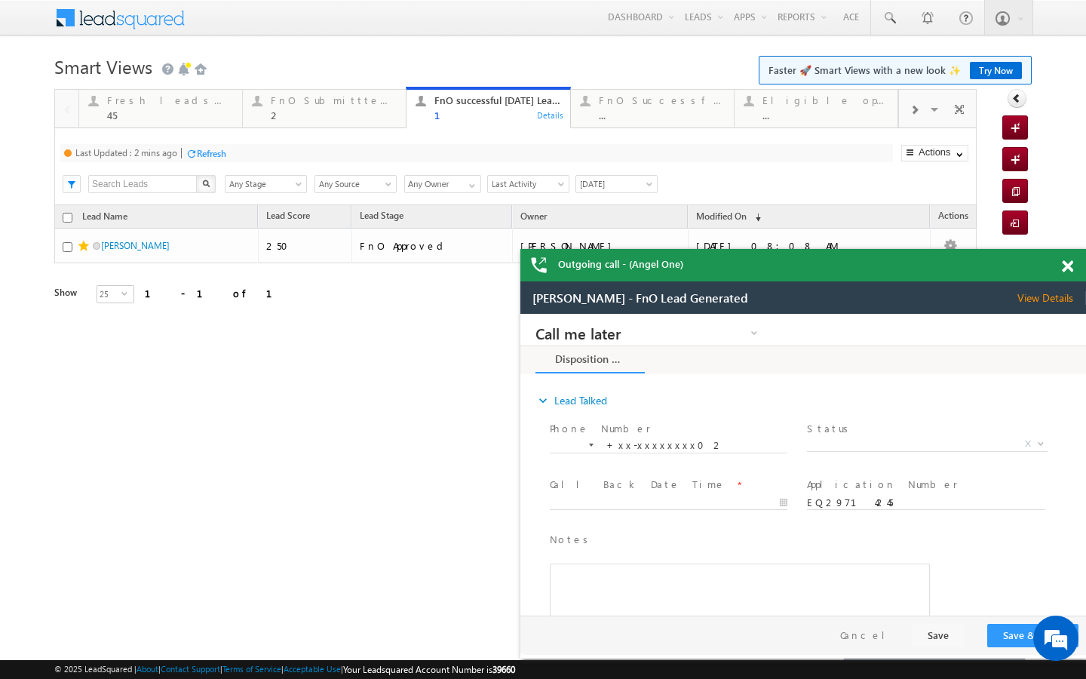
click at [223, 152] on div "Refresh" at bounding box center [211, 153] width 29 height 11
click at [312, 129] on div "Last Updated : Just now Refresh Refreshing... Search X Lead Stage Any Stage Any…" at bounding box center [515, 166] width 922 height 77
drag, startPoint x: 403, startPoint y: 105, endPoint x: 237, endPoint y: 146, distance: 171.5
click at [403, 105] on div "FnO Submittted Leads 2 Details" at bounding box center [324, 105] width 160 height 29
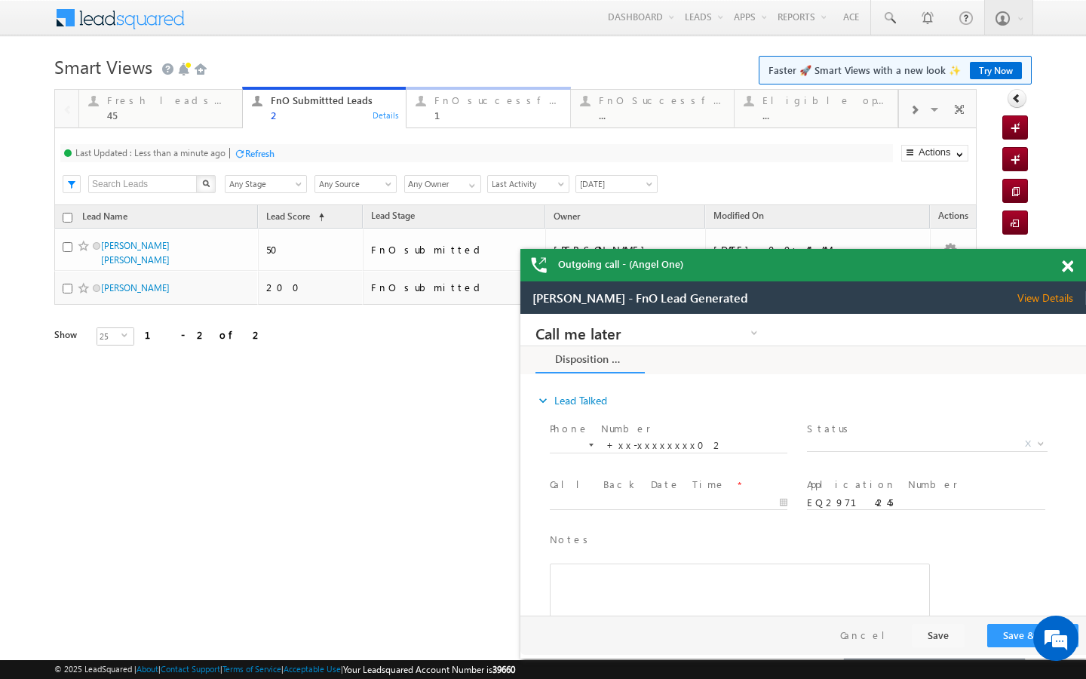
click at [474, 110] on div "1" at bounding box center [497, 114] width 126 height 11
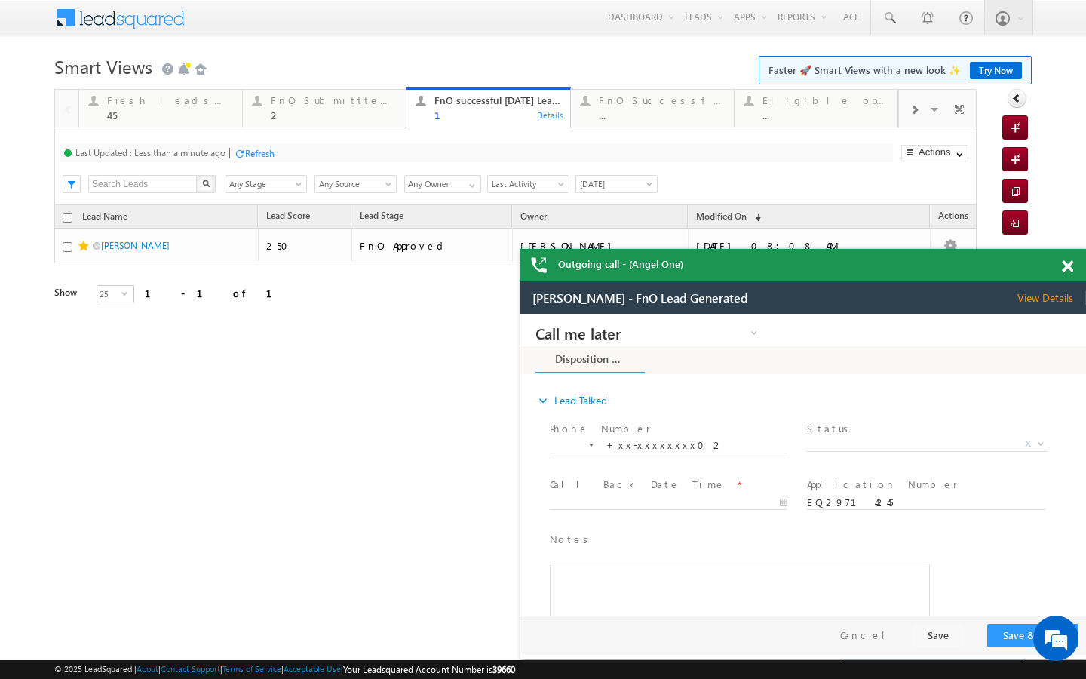
click at [250, 148] on div "Refresh" at bounding box center [259, 153] width 29 height 11
click at [323, 96] on div "FnO Submittted Leads" at bounding box center [334, 100] width 126 height 12
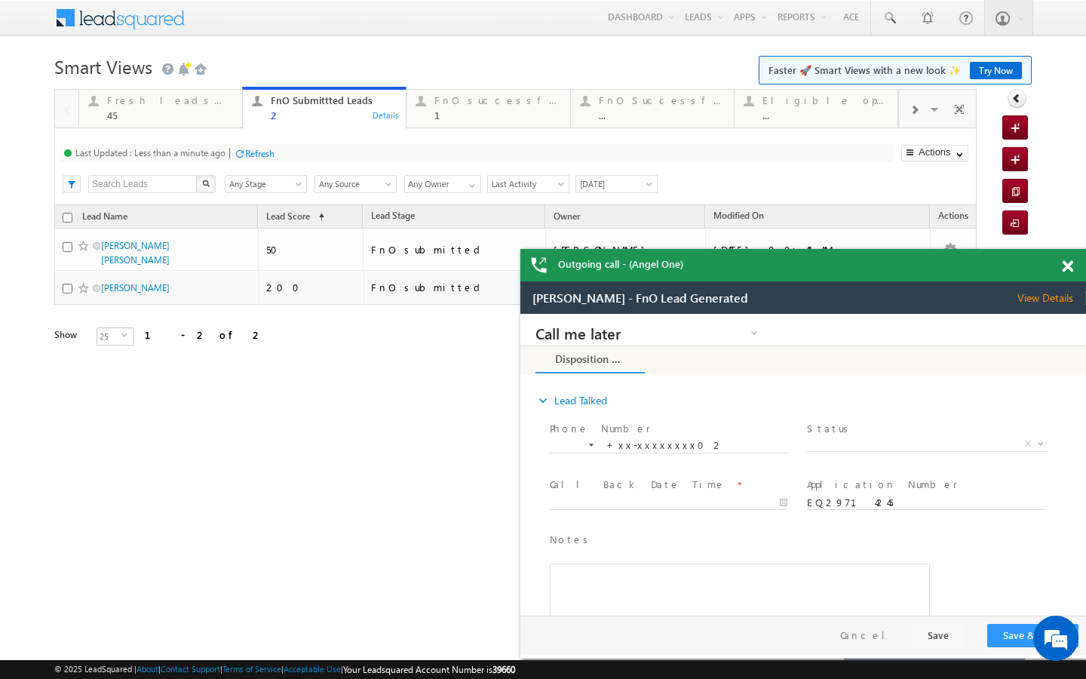
click at [254, 152] on div "Refresh" at bounding box center [259, 153] width 29 height 11
click at [410, 115] on div "FnO successful today Leads 1 Details" at bounding box center [488, 105] width 160 height 29
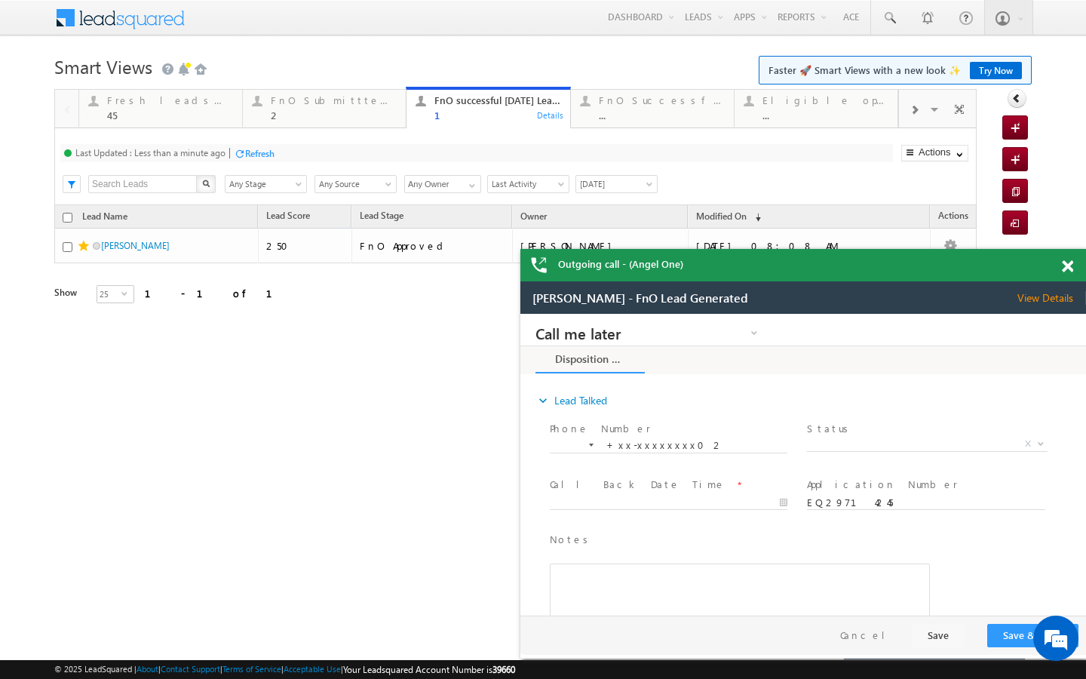
click at [241, 157] on div at bounding box center [239, 153] width 11 height 11
click at [213, 111] on div "45" at bounding box center [170, 114] width 126 height 11
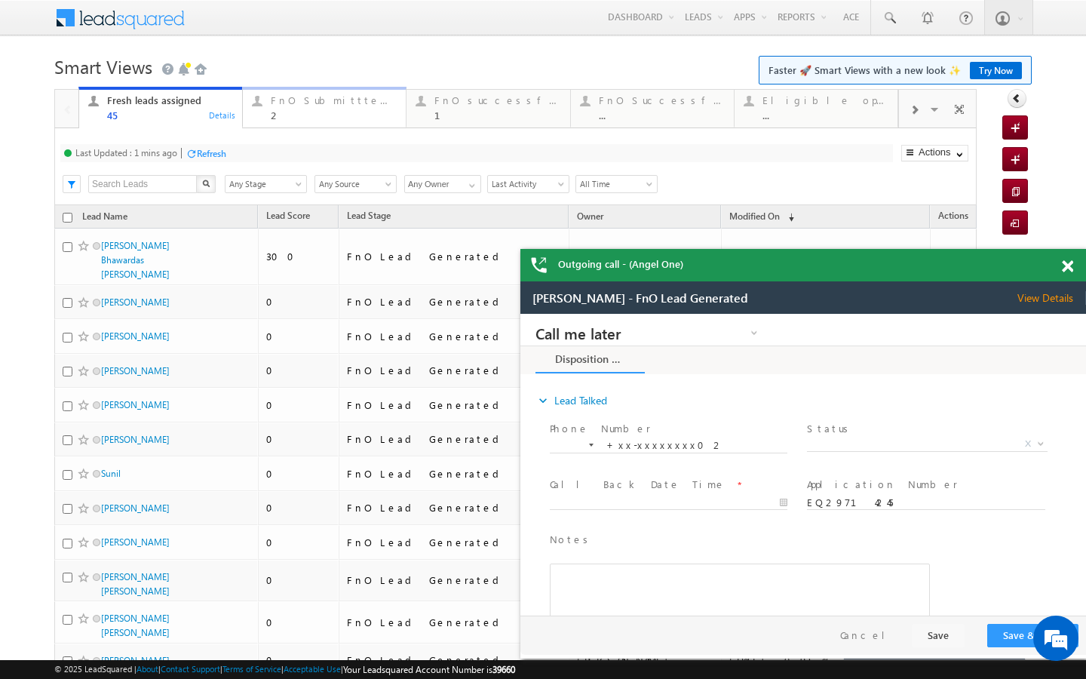
click at [369, 120] on div "2" at bounding box center [334, 114] width 126 height 11
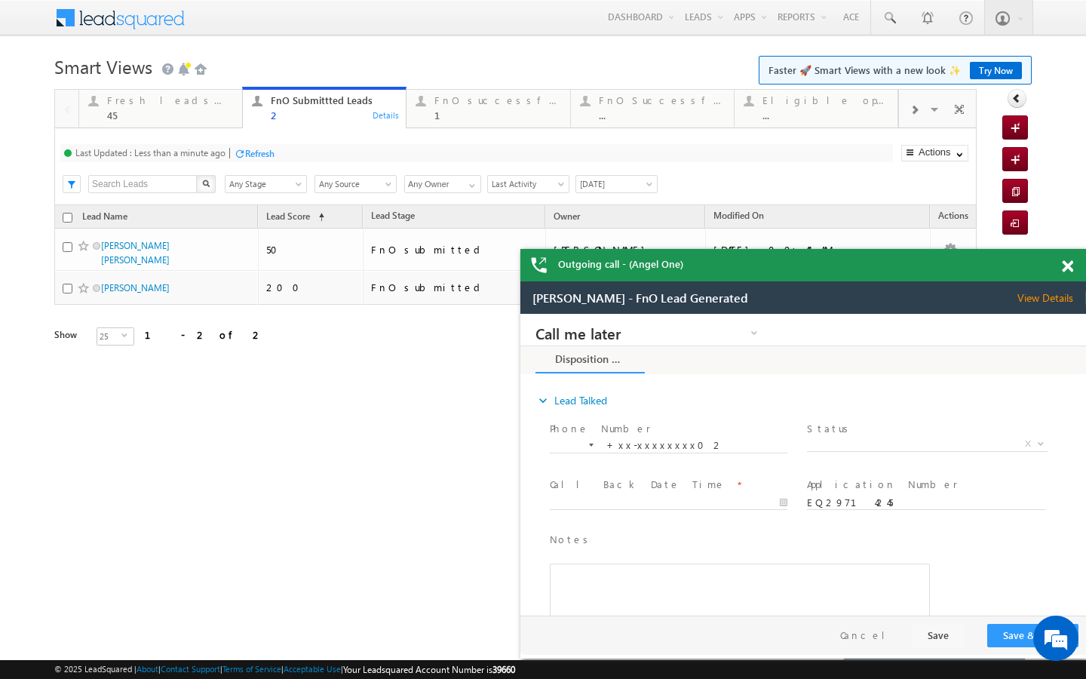
click at [916, 115] on span at bounding box center [913, 110] width 9 height 12
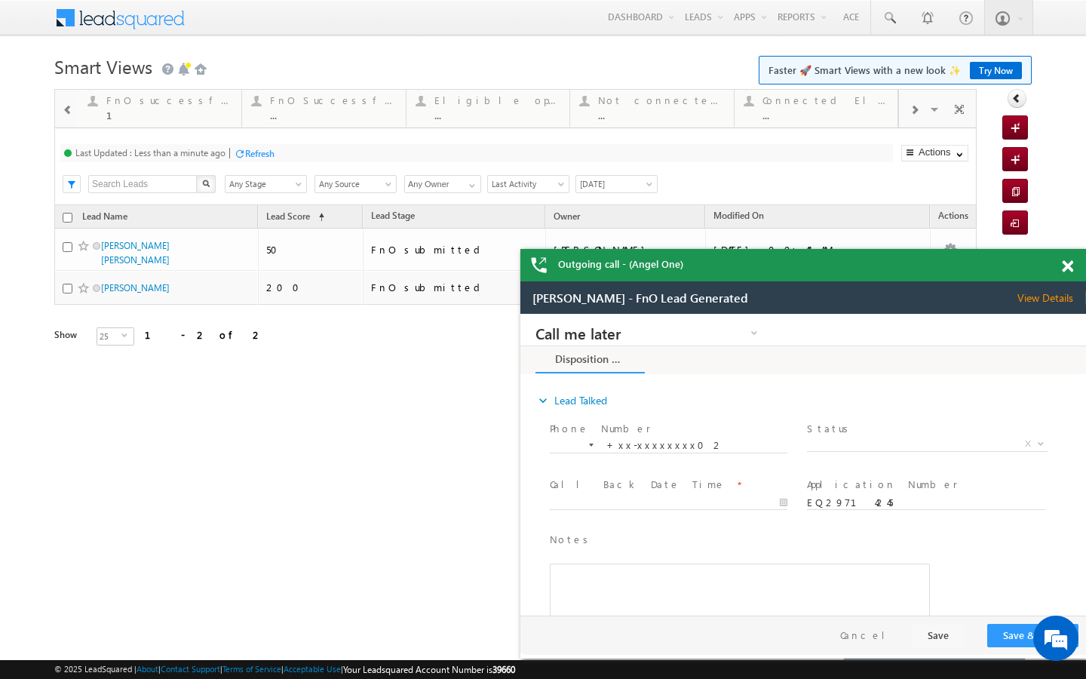
click at [916, 115] on span at bounding box center [913, 110] width 9 height 12
click at [916, 115] on div "Visible Tabs Fresh leads assigned Default FnO Submittted Leads Default FnO succ…" at bounding box center [938, 108] width 78 height 36
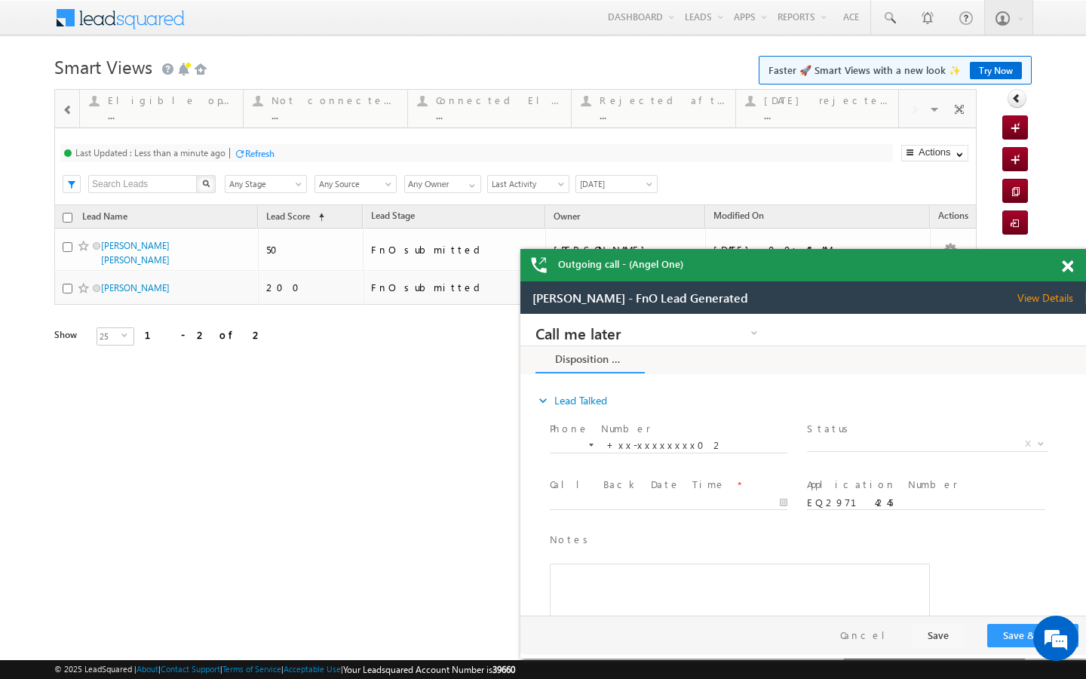
click at [916, 115] on div "Visible Tabs Fresh leads assigned Default FnO Submittted Leads Default FnO succ…" at bounding box center [938, 108] width 78 height 36
click at [817, 115] on div "..." at bounding box center [826, 114] width 125 height 11
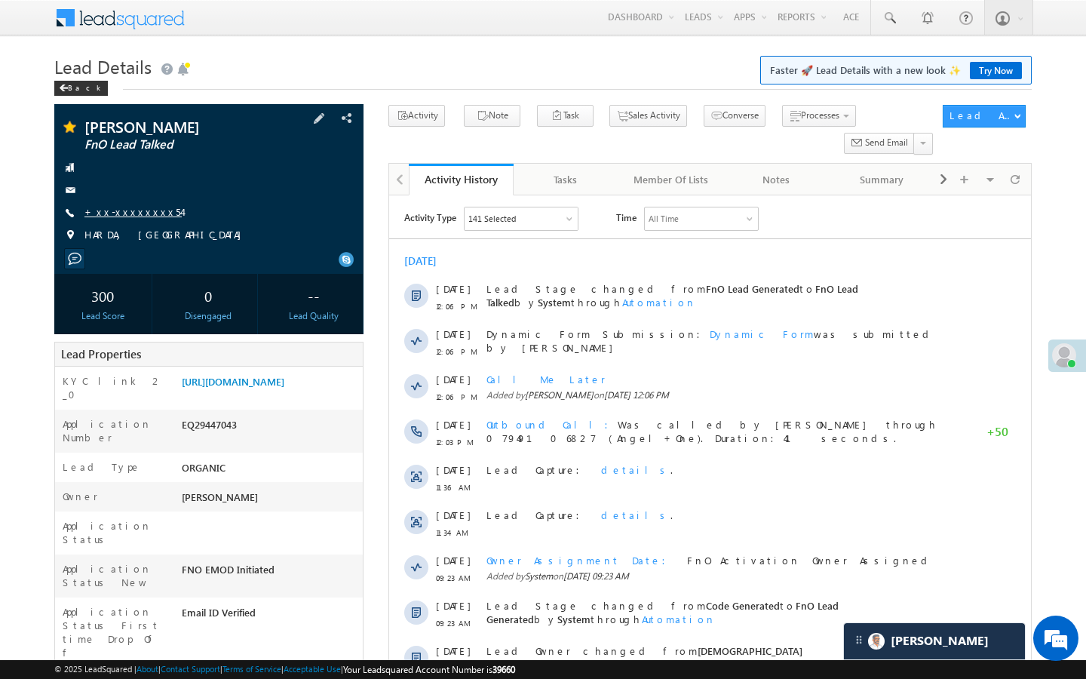
click at [136, 213] on link "+xx-xxxxxxxx54" at bounding box center [132, 211] width 97 height 13
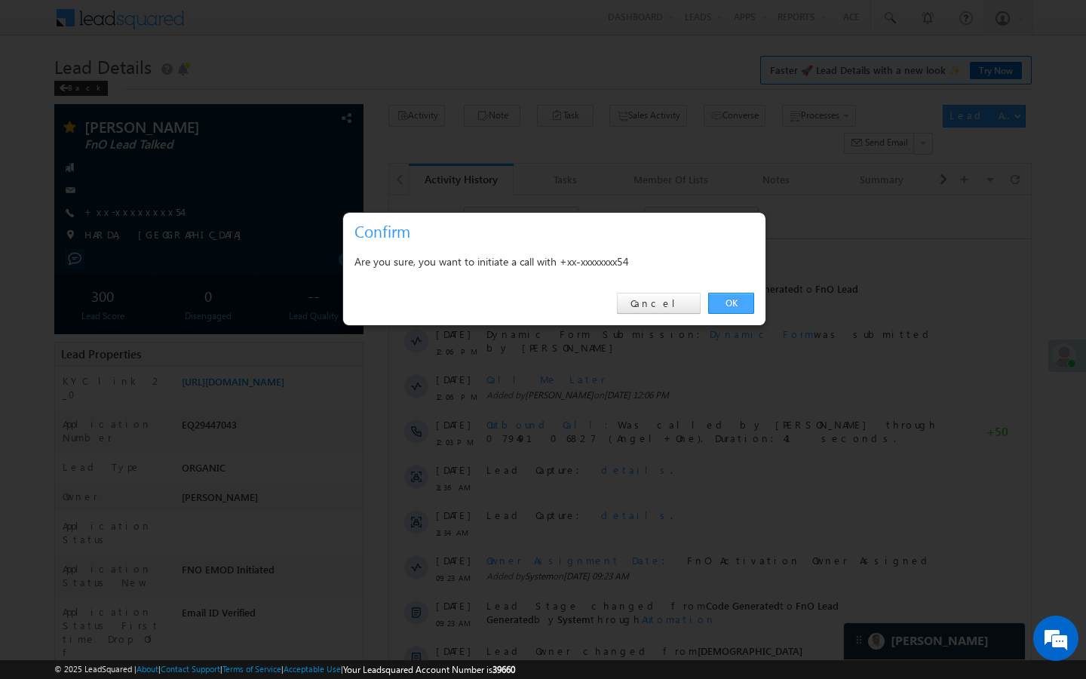
click at [739, 299] on link "OK" at bounding box center [731, 303] width 46 height 21
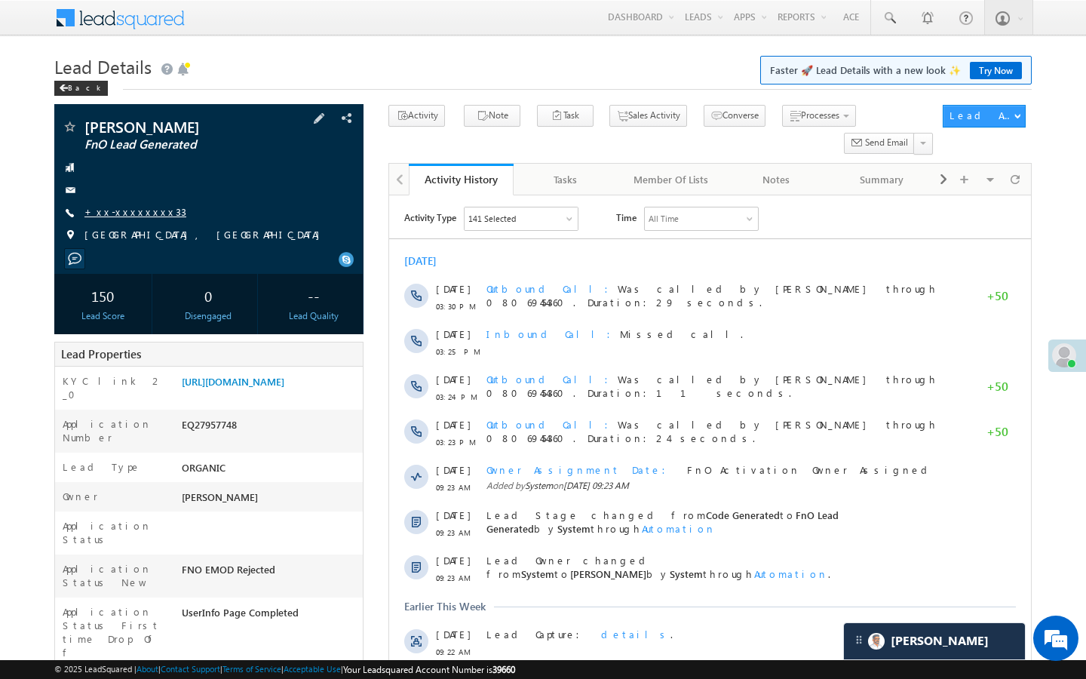
click at [142, 207] on link "+xx-xxxxxxxx33" at bounding box center [135, 211] width 102 height 13
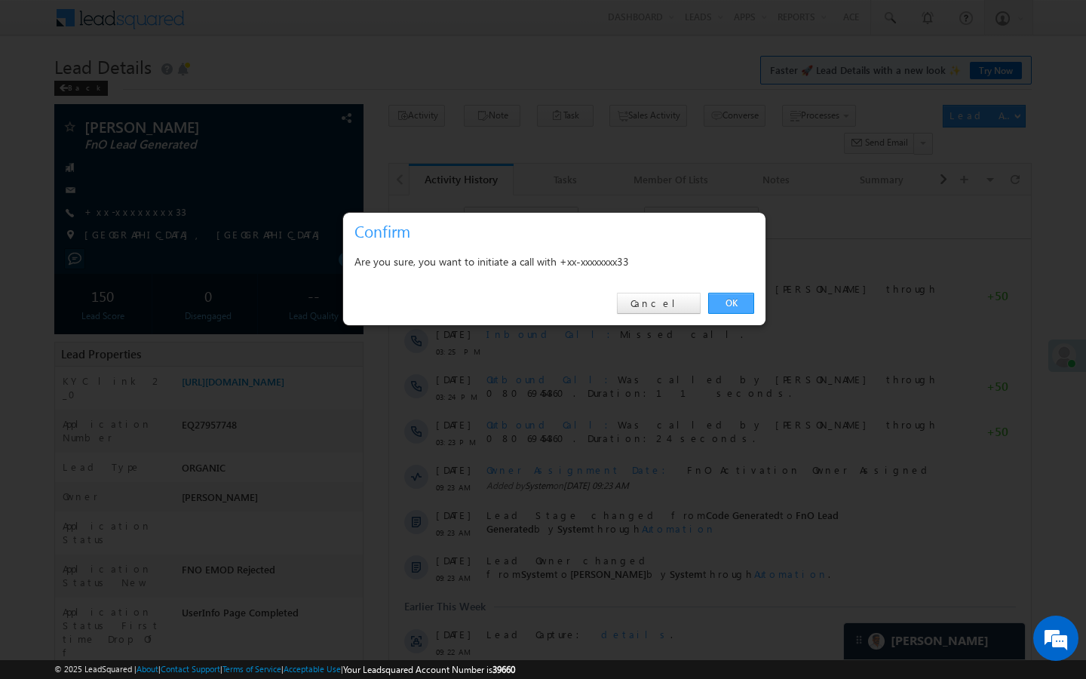
click at [744, 300] on link "OK" at bounding box center [731, 303] width 46 height 21
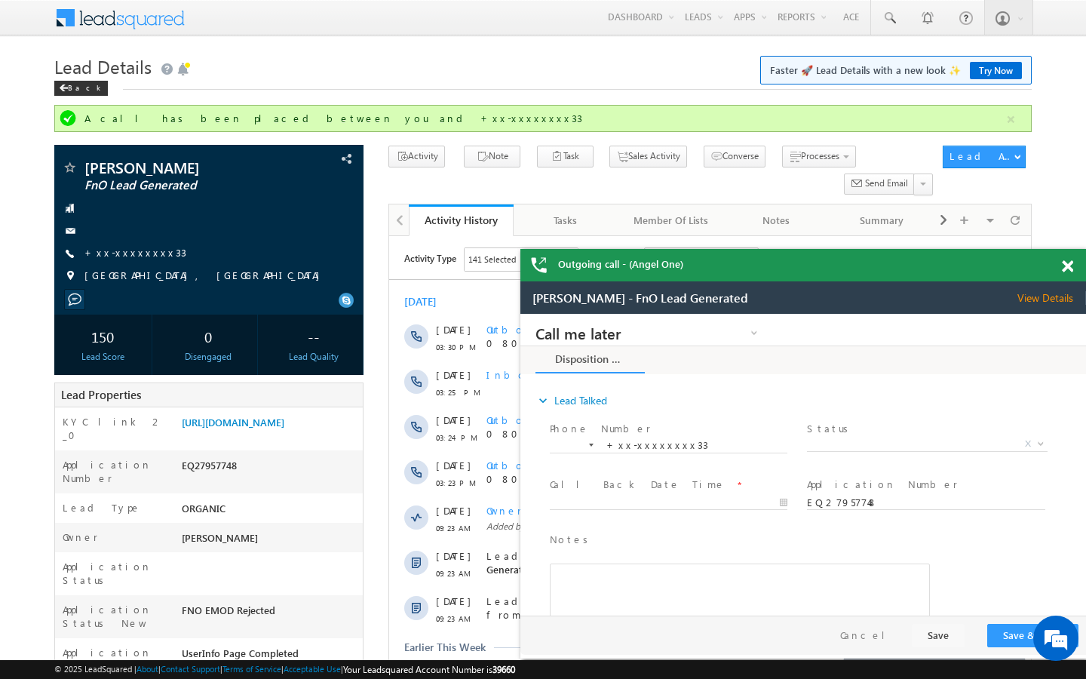
click at [1066, 269] on span at bounding box center [1067, 266] width 11 height 13
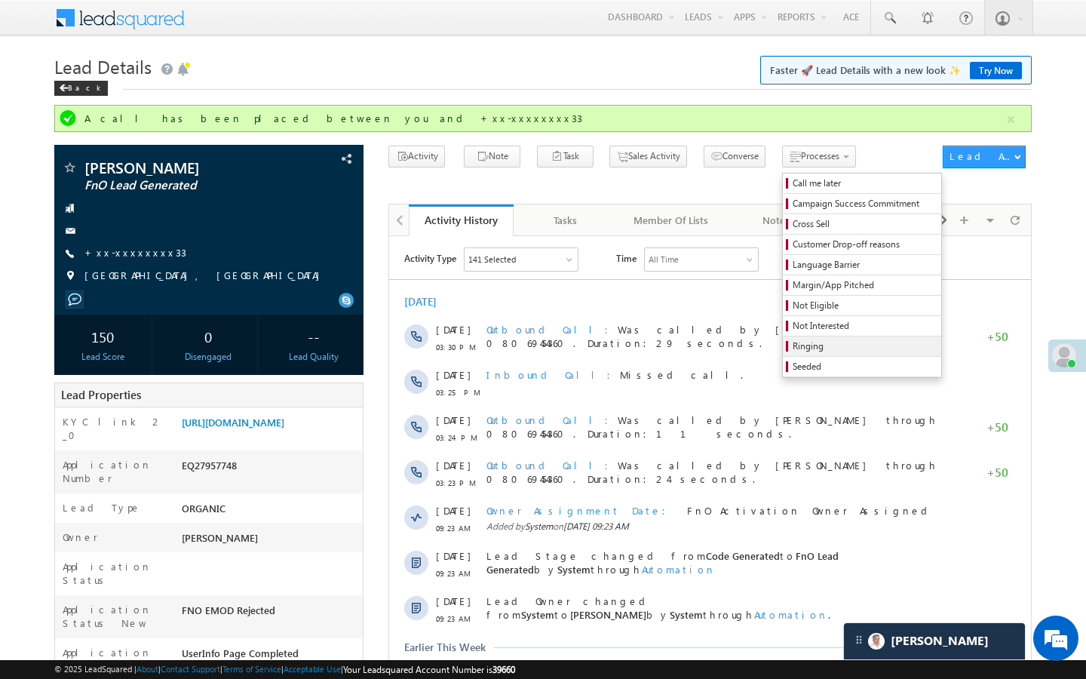
click at [792, 342] on span "Ringing" at bounding box center [863, 346] width 143 height 14
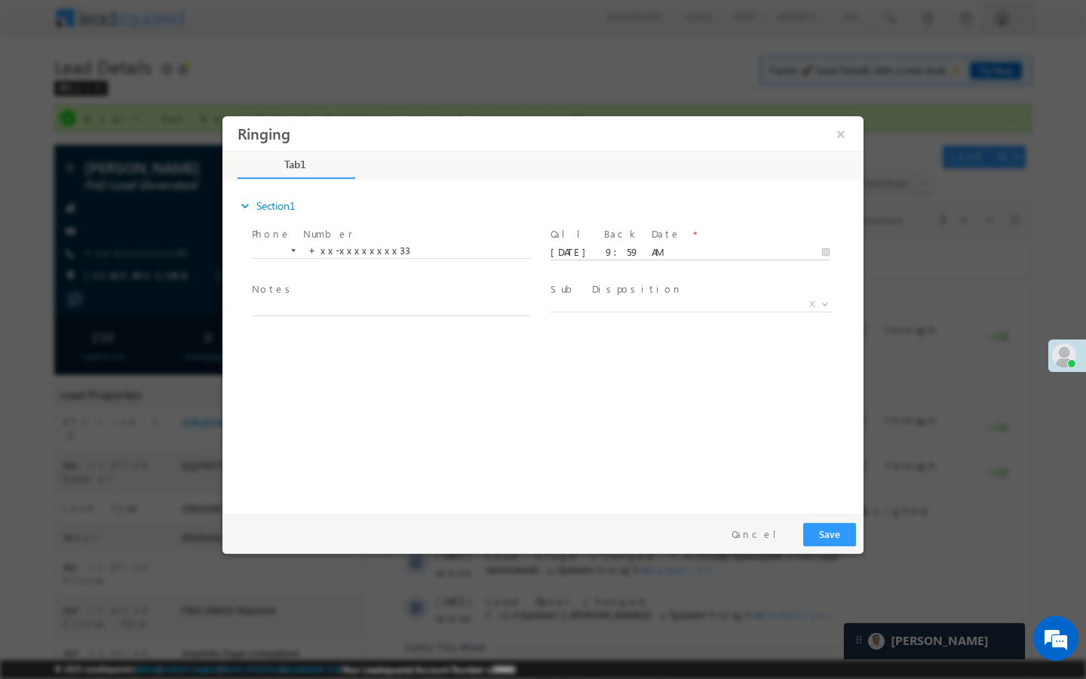
click at [737, 250] on input "[DATE] 9:59 AM" at bounding box center [689, 252] width 279 height 15
type input "[DATE] 9:59 AM"
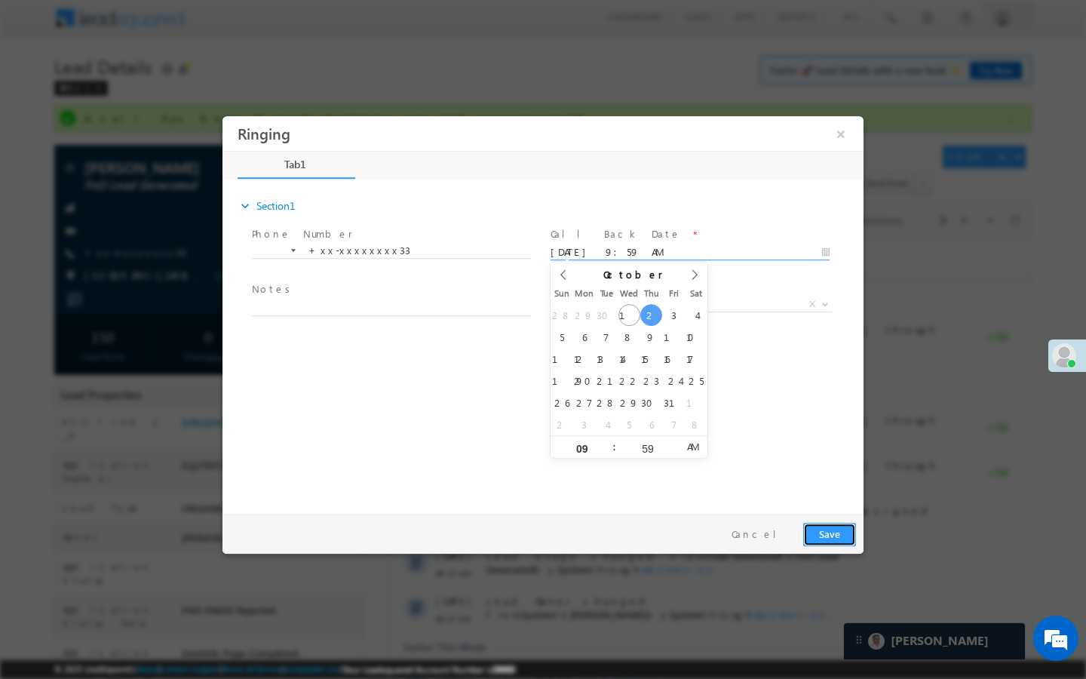
click at [826, 529] on button "Save" at bounding box center [829, 534] width 53 height 23
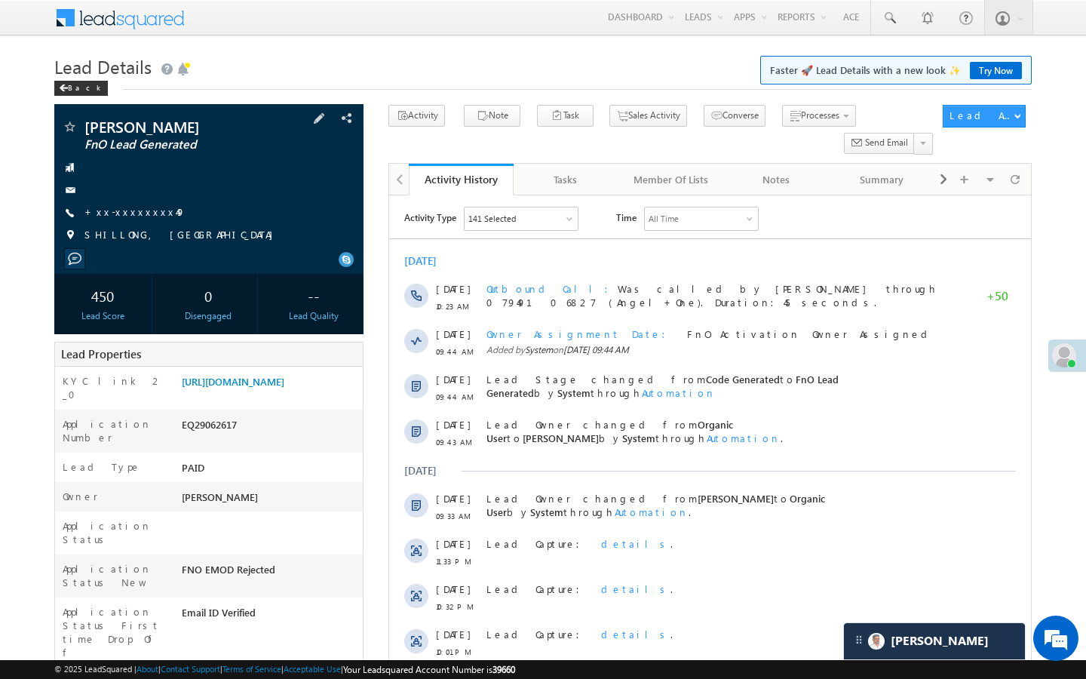
click at [145, 203] on div "Ajit Kumar thakur FnO Lead Generated +xx-xxxxxxxx49" at bounding box center [209, 184] width 294 height 131
click at [145, 210] on link "+xx-xxxxxxxx49" at bounding box center [134, 211] width 101 height 13
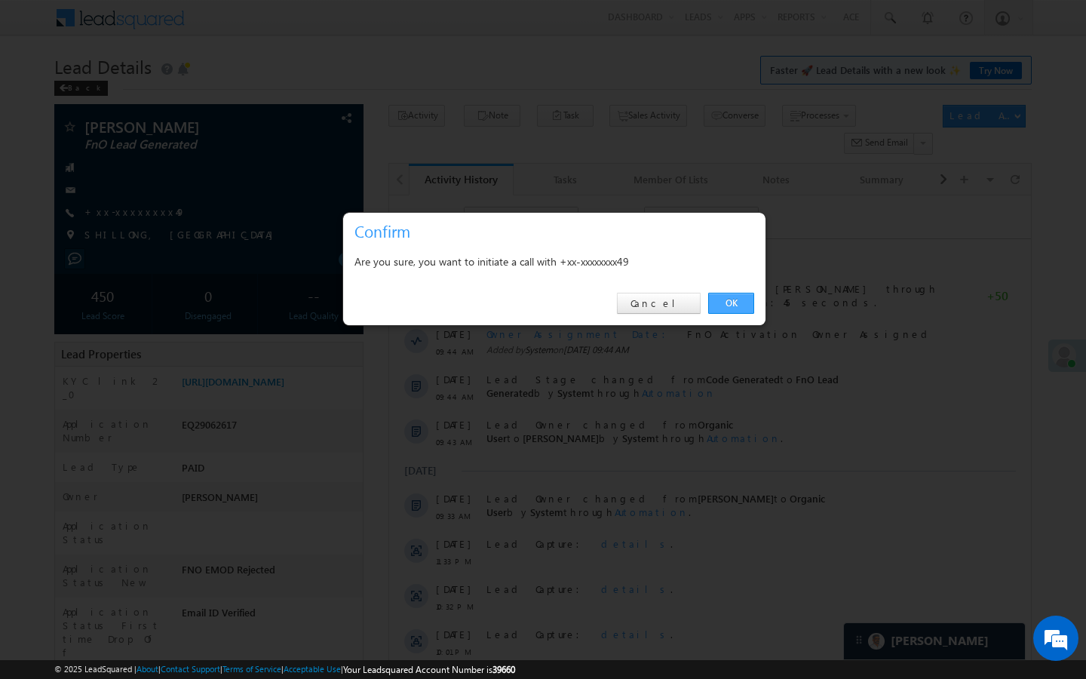
click at [730, 302] on link "OK" at bounding box center [731, 303] width 46 height 21
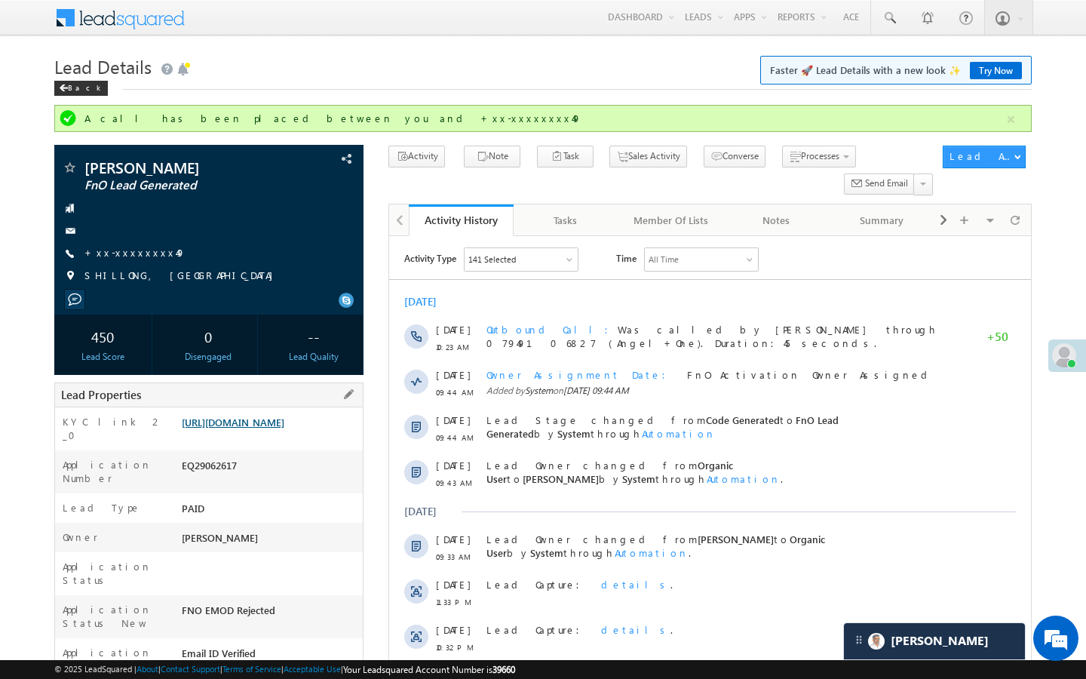
click at [284, 428] on link "https://angelbroking1-pk3em7sa.customui-test.leadsquared.com?leadId=7eaa4268-44…" at bounding box center [233, 421] width 103 height 13
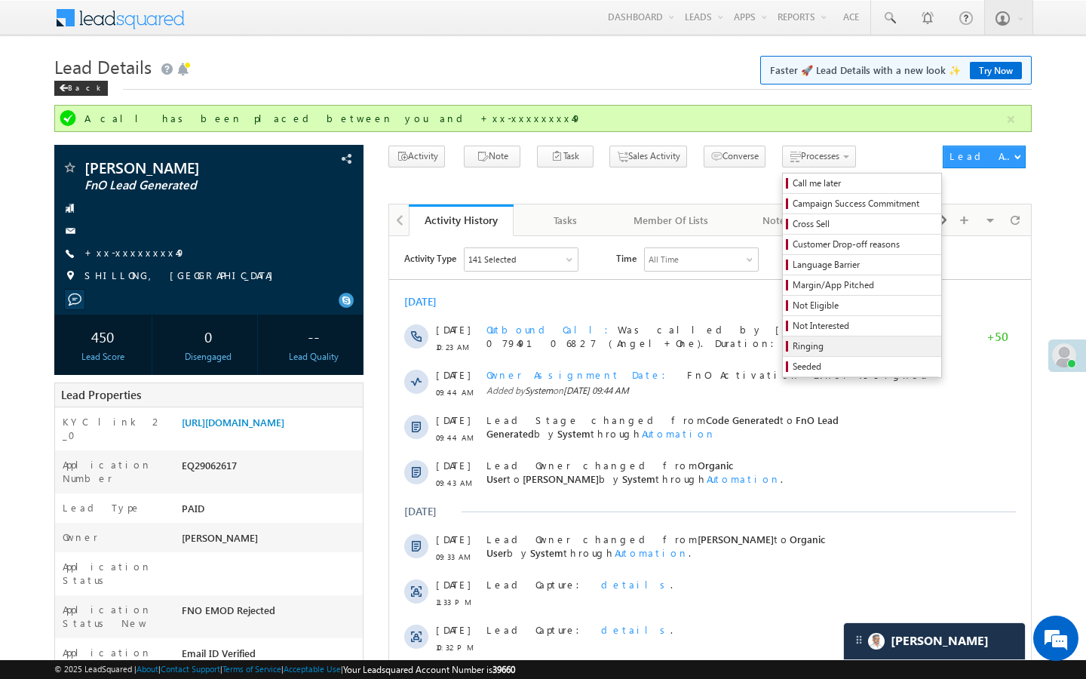
click at [792, 347] on span "Ringing" at bounding box center [863, 346] width 143 height 14
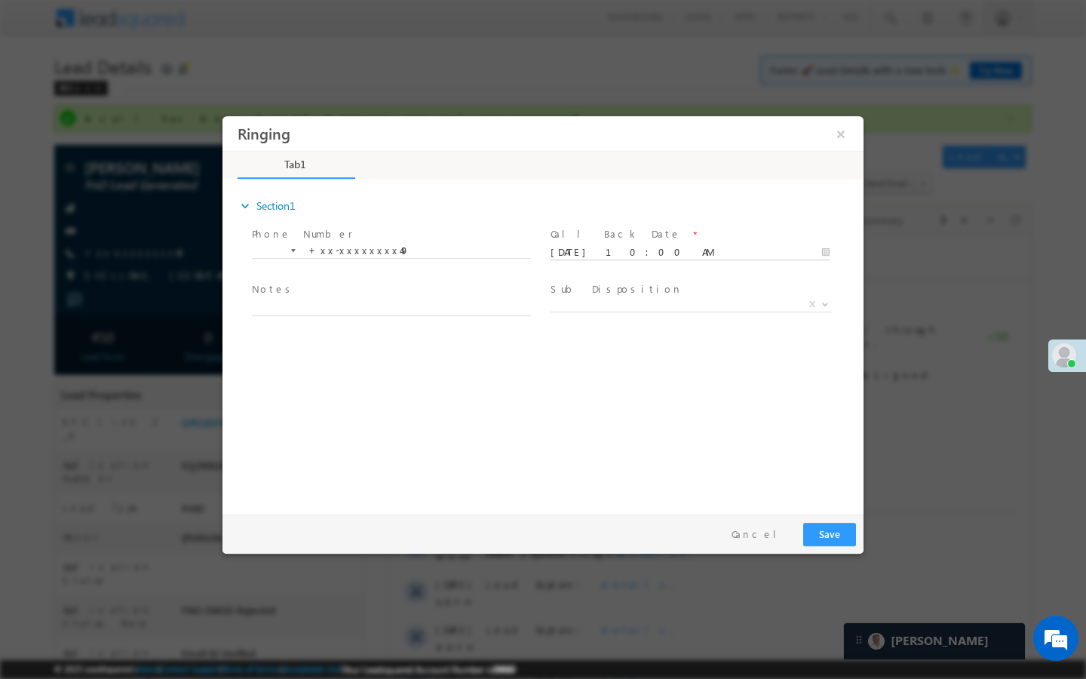
click at [777, 250] on input "10/01/25 10:00 AM" at bounding box center [689, 252] width 279 height 15
click at [649, 302] on div "Sun Mon Tue Wed Thu Fri Sat" at bounding box center [628, 293] width 157 height 21
type input "10/02/25 10:00 AM"
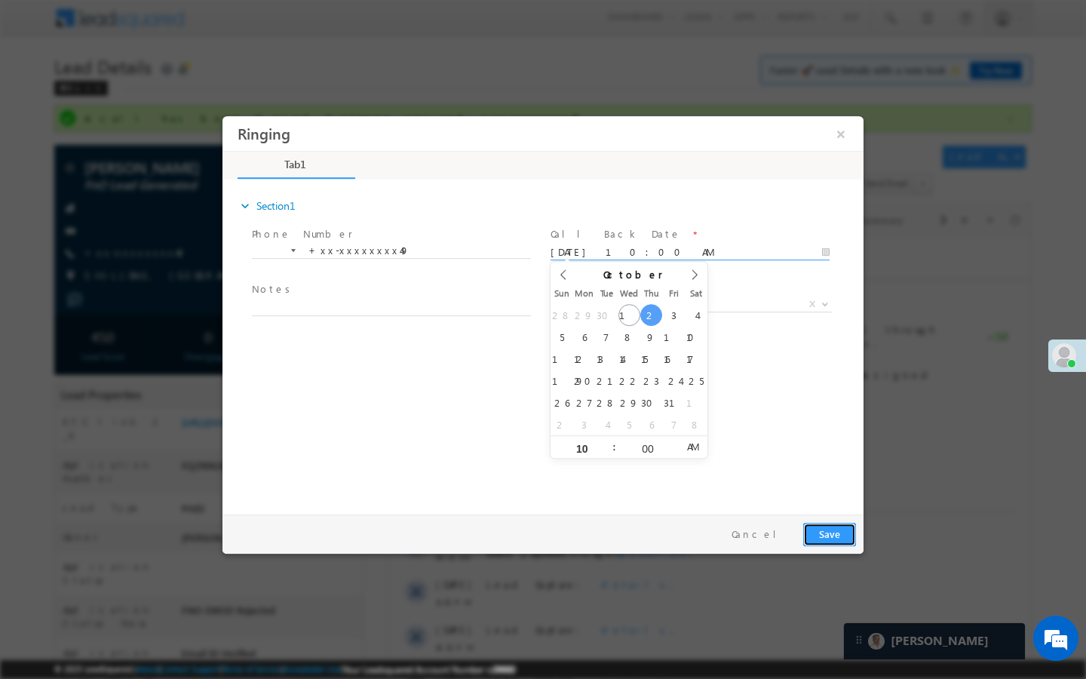
click at [842, 540] on button "Save" at bounding box center [829, 534] width 53 height 23
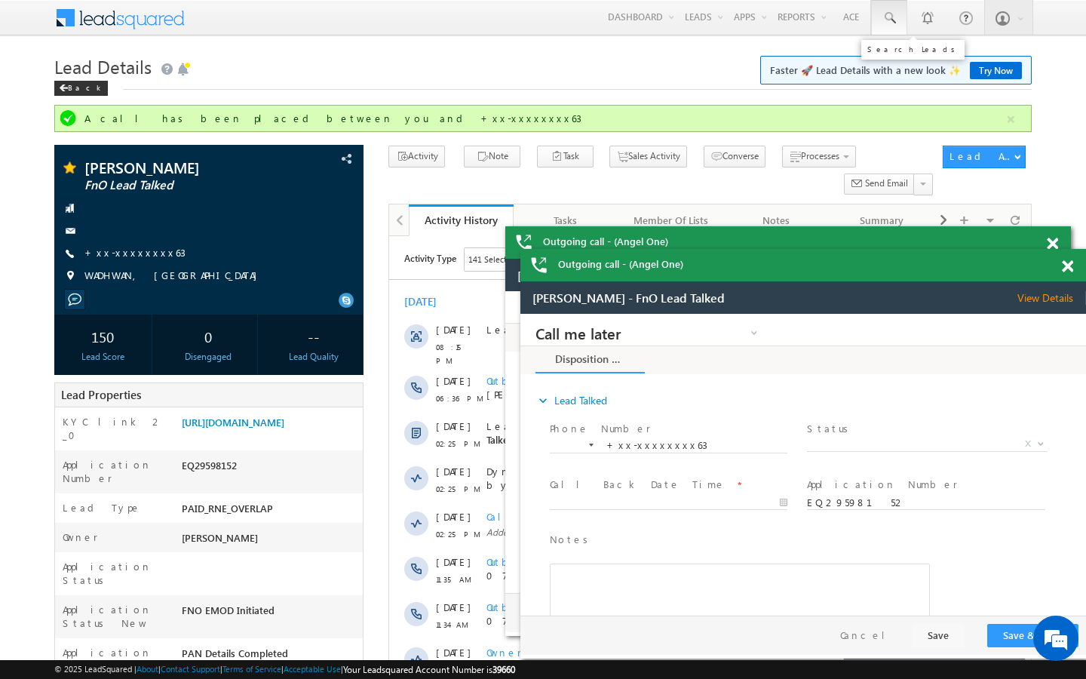
click at [886, 14] on span at bounding box center [888, 18] width 15 height 15
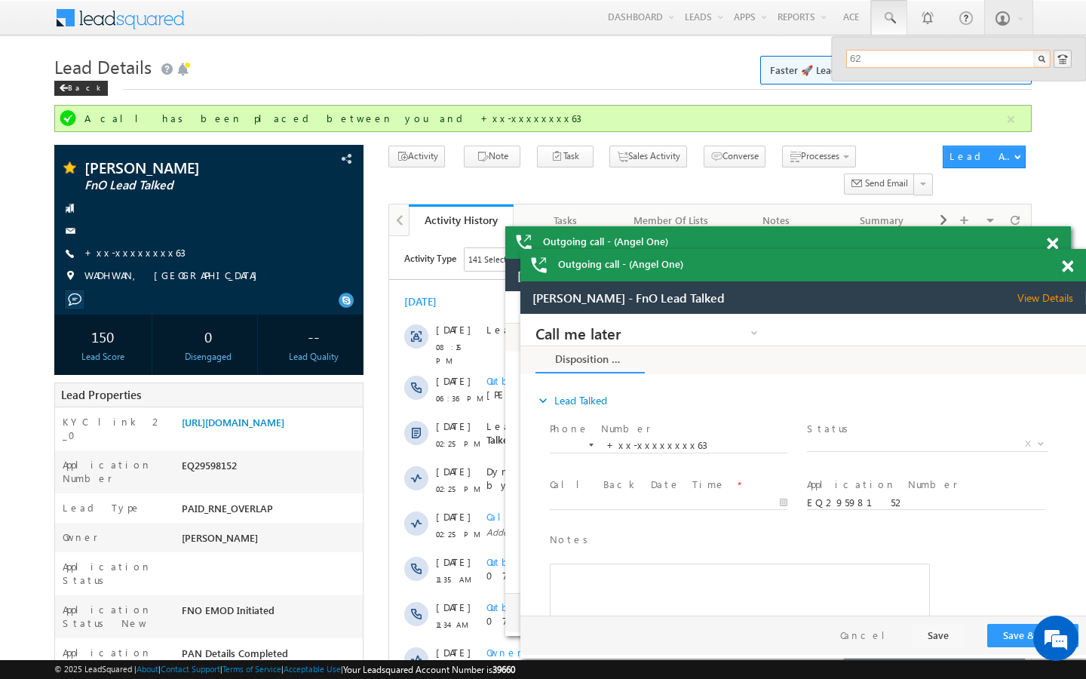
type input "6"
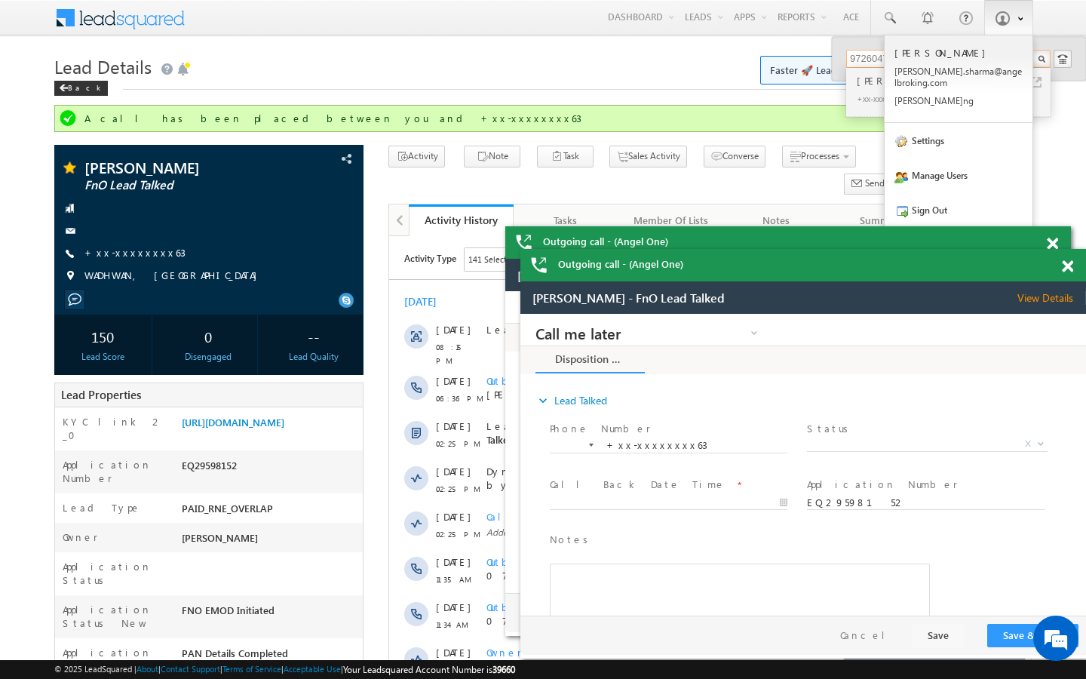
type input "9726047863"
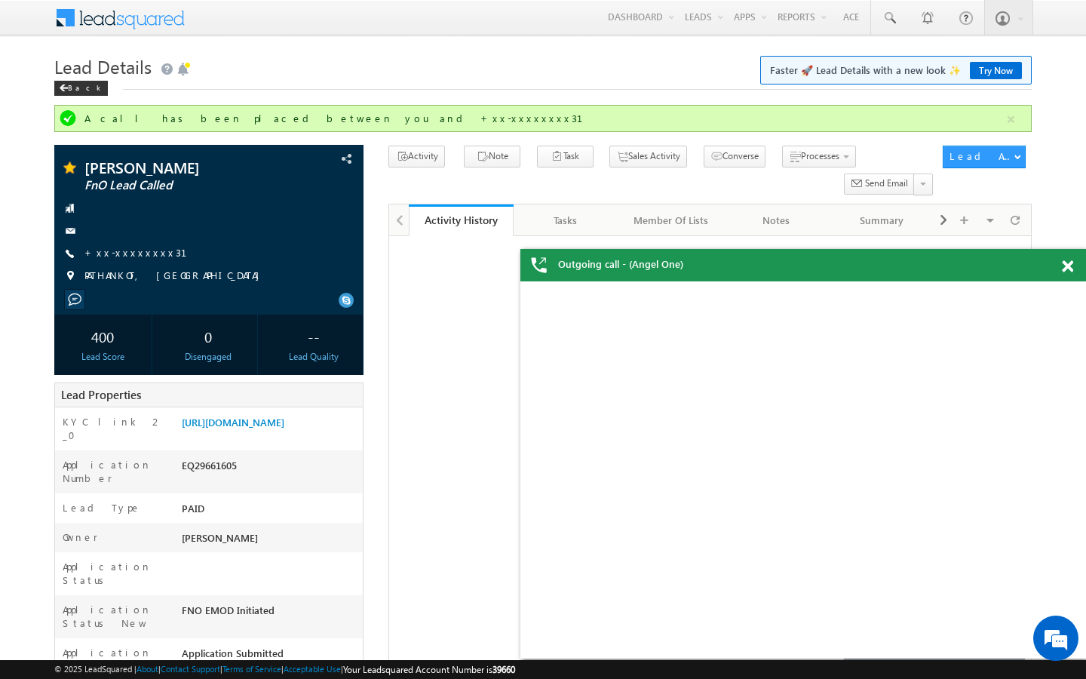
click at [121, 243] on div "[PERSON_NAME] FnO Lead Called +xx-xxxxxxxx31" at bounding box center [209, 225] width 294 height 131
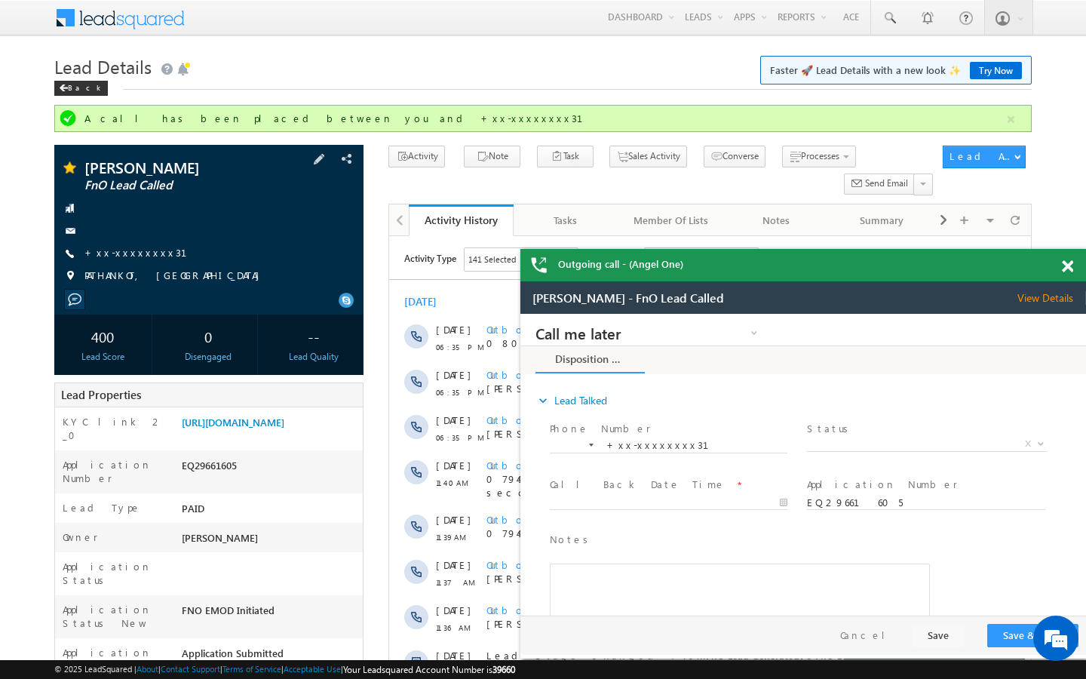
click at [121, 243] on div "[PERSON_NAME] FnO Lead Called +xx-xxxxxxxx31" at bounding box center [209, 225] width 294 height 131
click at [121, 246] on link "+xx-xxxxxxxx31" at bounding box center [144, 252] width 121 height 13
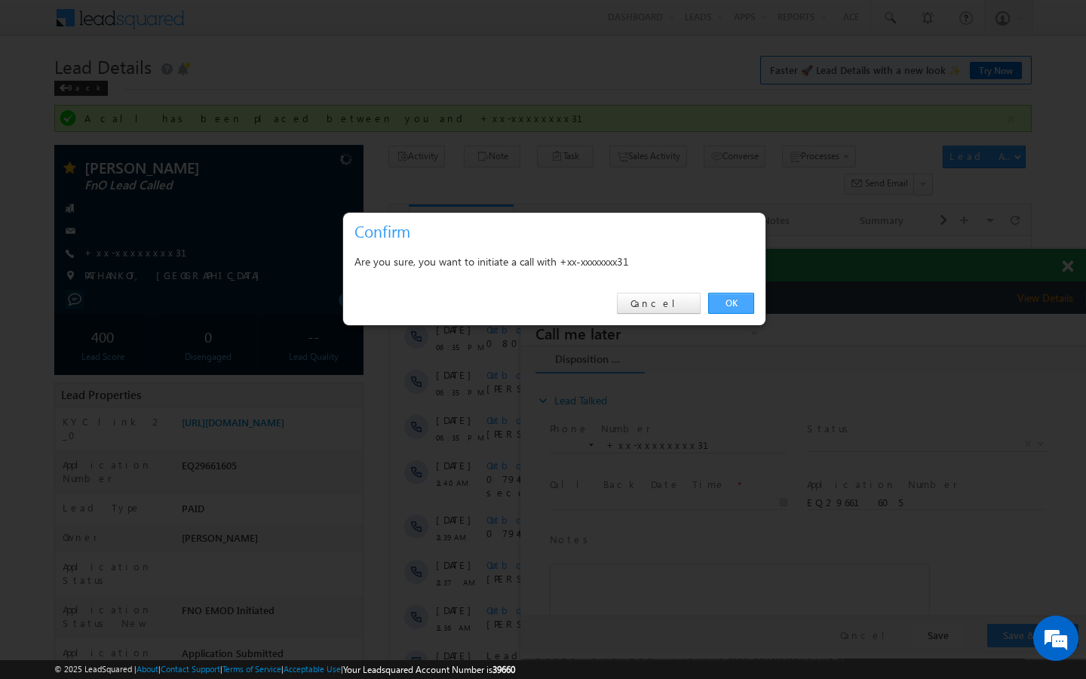
click at [725, 293] on link "OK" at bounding box center [731, 303] width 46 height 21
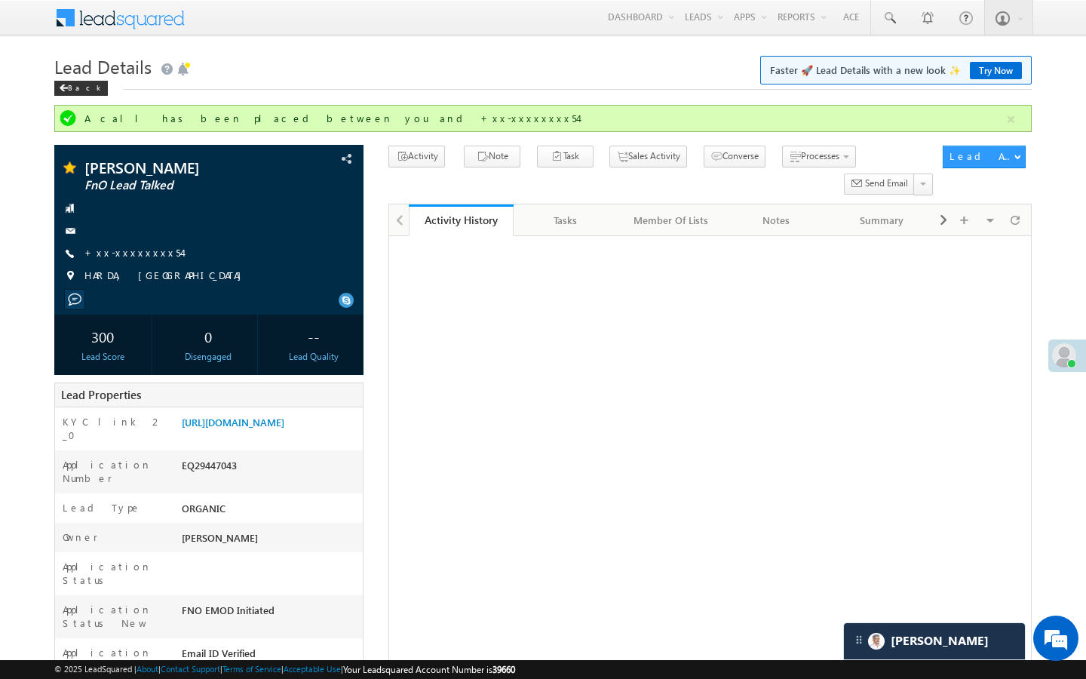
click at [142, 247] on link "+xx-xxxxxxxx54" at bounding box center [132, 252] width 97 height 13
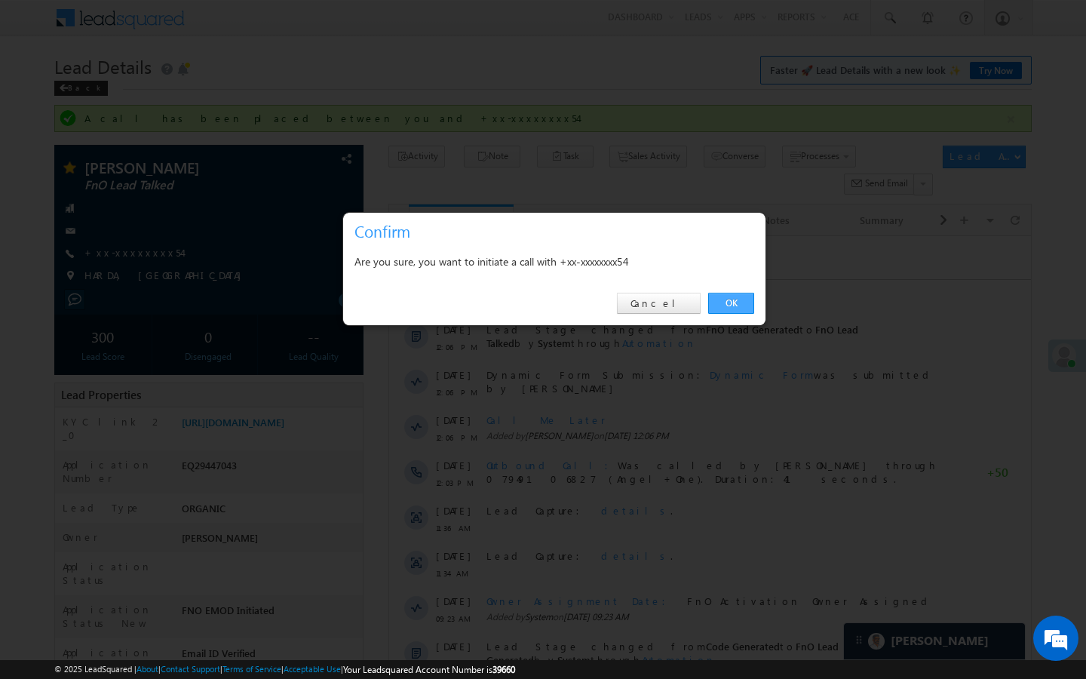
click at [738, 296] on link "OK" at bounding box center [731, 303] width 46 height 21
